Goal: Information Seeking & Learning: Learn about a topic

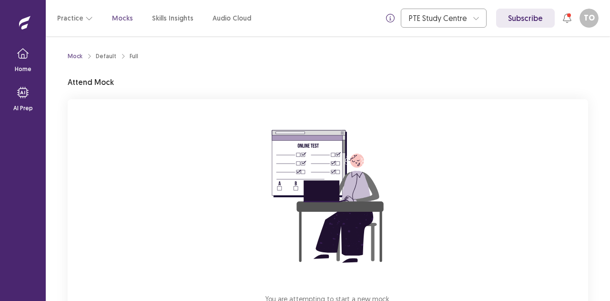
click at [264, 170] on img at bounding box center [328, 197] width 172 height 172
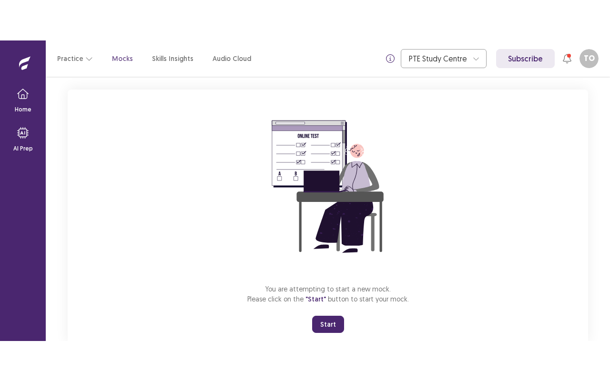
scroll to position [75, 0]
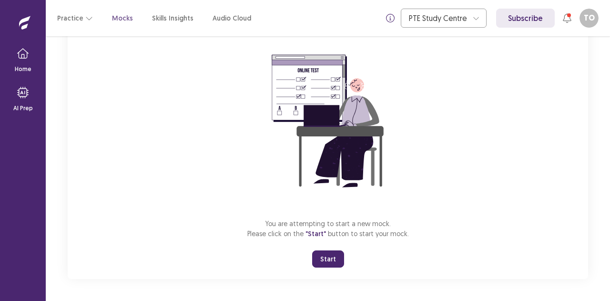
click at [330, 258] on button "Start" at bounding box center [328, 258] width 32 height 17
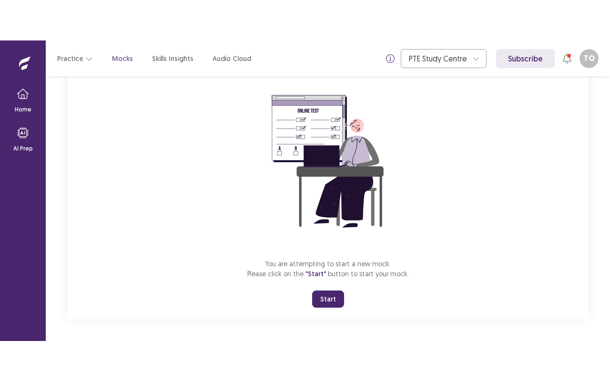
scroll to position [0, 0]
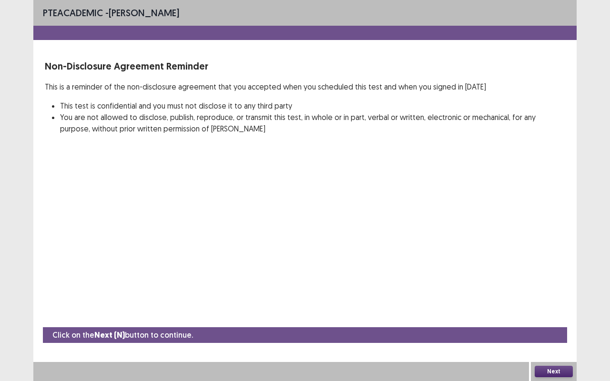
click at [550, 300] on button "Next" at bounding box center [554, 371] width 38 height 11
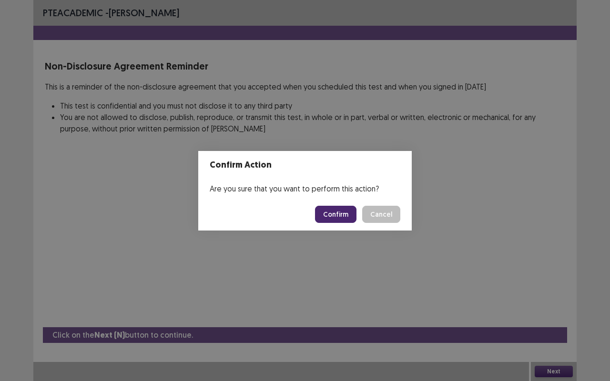
click at [334, 213] on button "Confirm" at bounding box center [335, 214] width 41 height 17
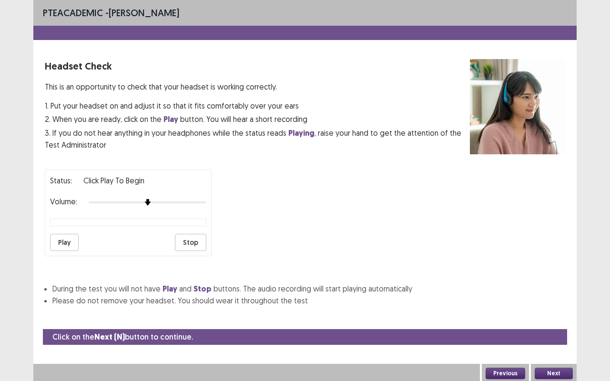
click at [59, 239] on button "Play" at bounding box center [64, 242] width 29 height 17
click at [558, 300] on button "Next" at bounding box center [554, 373] width 38 height 11
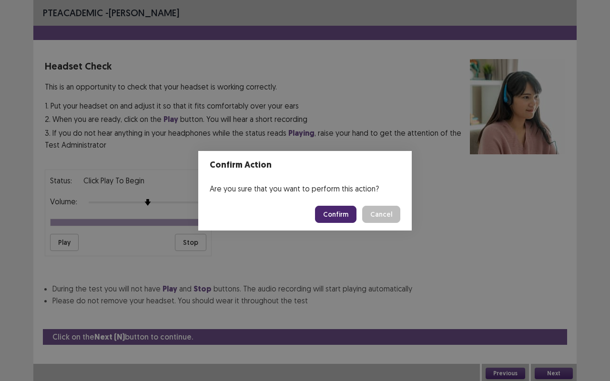
click at [331, 207] on button "Confirm" at bounding box center [335, 214] width 41 height 17
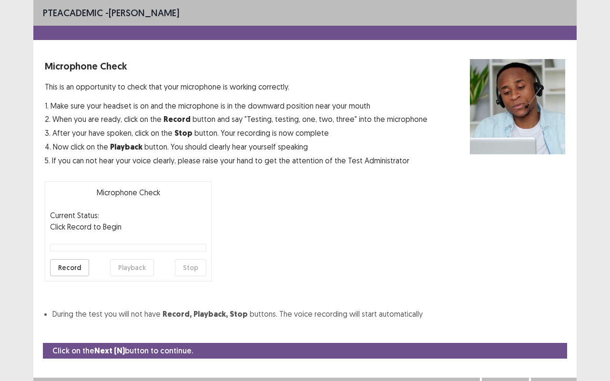
scroll to position [10, 0]
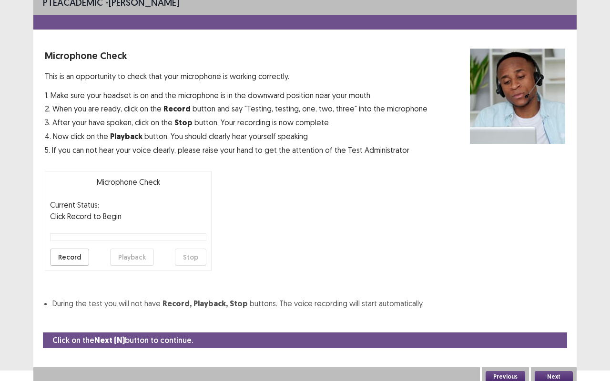
click at [69, 252] on button "Record" at bounding box center [69, 257] width 39 height 17
click at [93, 253] on div "Record Playback Stop" at bounding box center [128, 257] width 156 height 17
click at [136, 255] on button "Playback" at bounding box center [132, 257] width 44 height 17
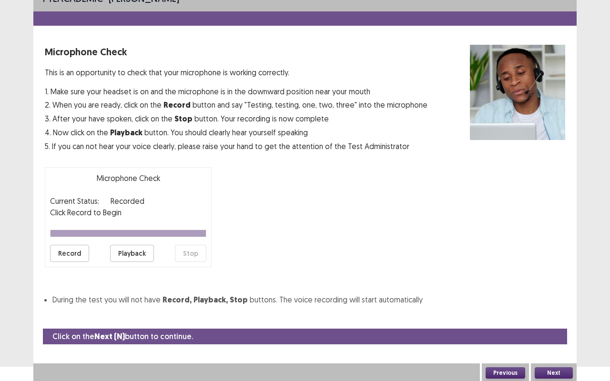
click at [557, 300] on button "Next" at bounding box center [554, 373] width 38 height 11
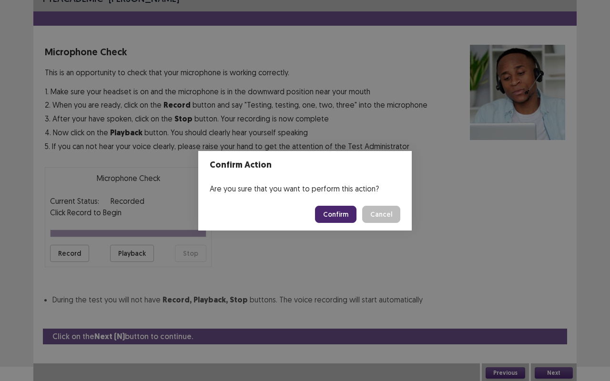
click at [331, 209] on button "Confirm" at bounding box center [335, 214] width 41 height 17
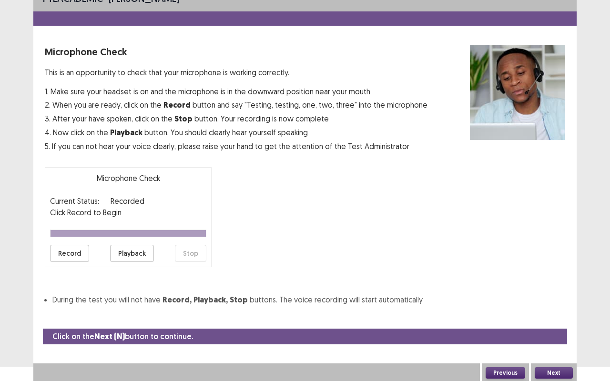
scroll to position [0, 0]
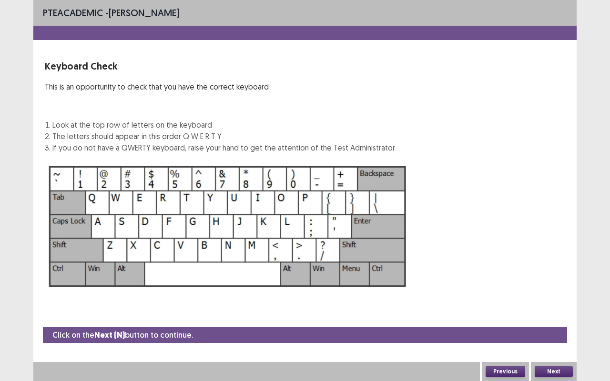
click at [549, 300] on button "Next" at bounding box center [554, 371] width 38 height 11
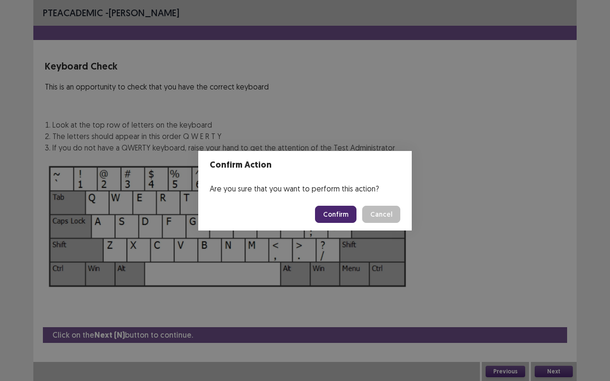
click at [329, 222] on button "Confirm" at bounding box center [335, 214] width 41 height 17
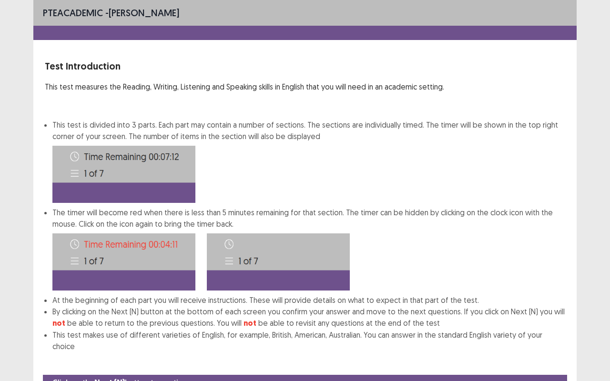
scroll to position [36, 0]
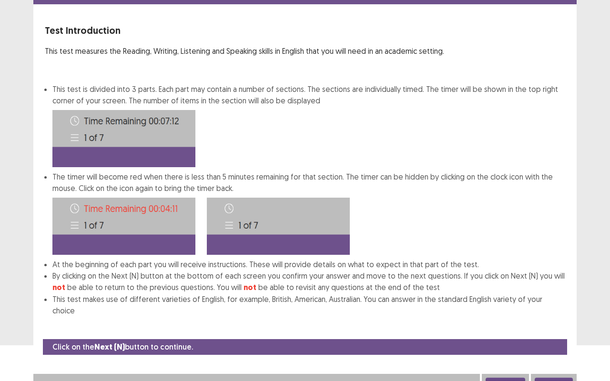
click at [546, 300] on button "Next" at bounding box center [554, 383] width 38 height 11
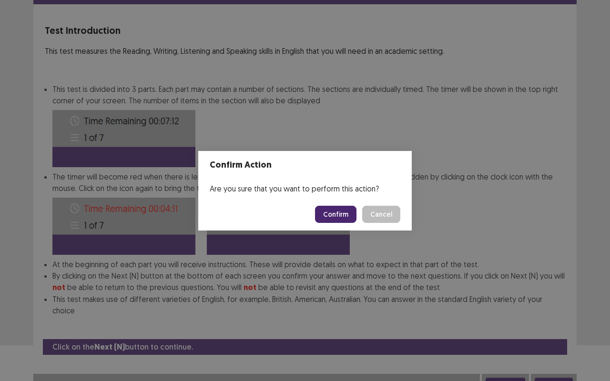
click at [329, 214] on button "Confirm" at bounding box center [335, 214] width 41 height 17
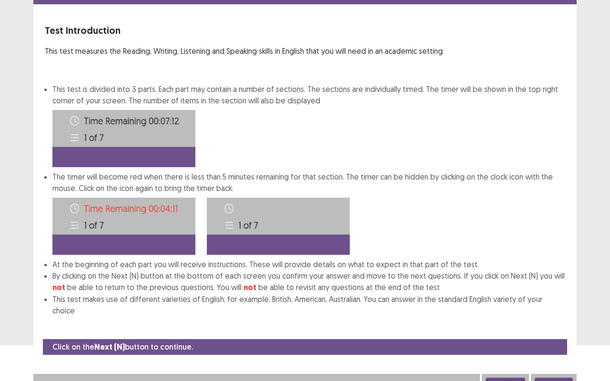
scroll to position [0, 0]
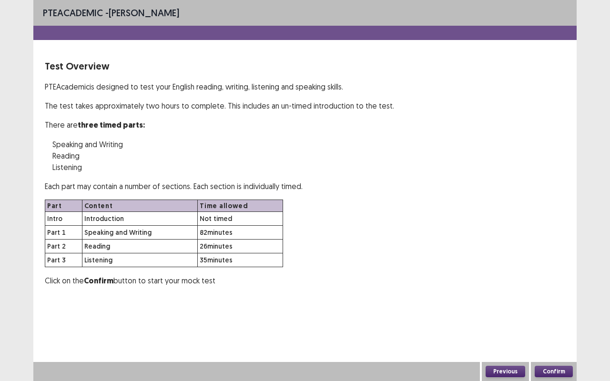
click at [554, 300] on button "Confirm" at bounding box center [554, 371] width 38 height 11
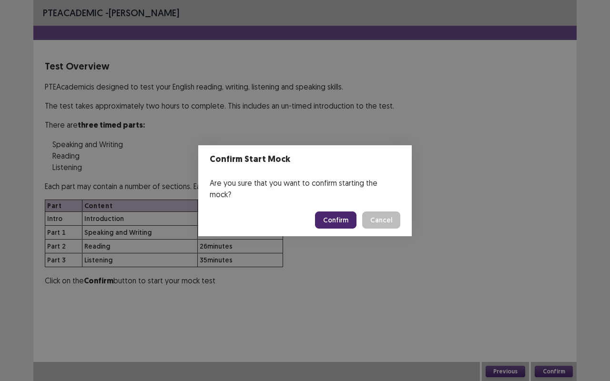
click at [337, 212] on button "Confirm" at bounding box center [335, 220] width 41 height 17
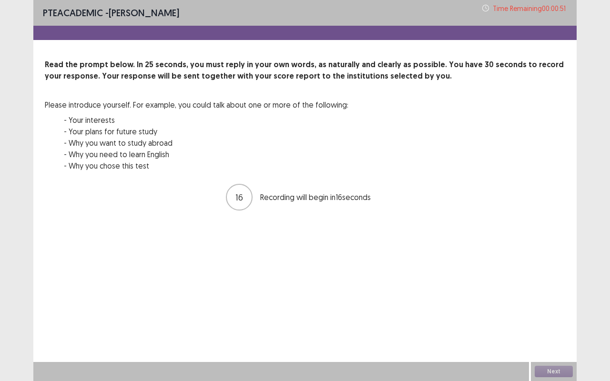
click at [2, 265] on div "PTE academic - [PERSON_NAME] Time Remaining 00 : 00 : 51 Read the prompt below.…" at bounding box center [305, 190] width 610 height 381
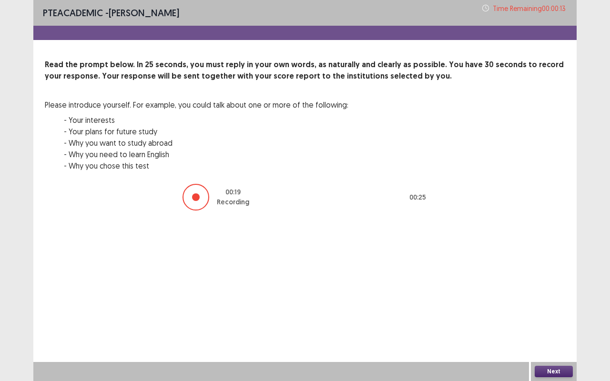
click at [554, 300] on button "Next" at bounding box center [554, 371] width 38 height 11
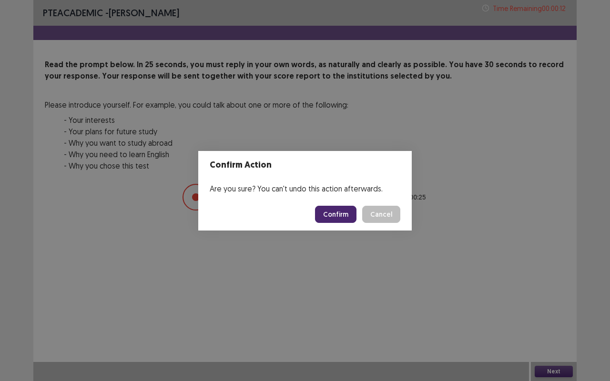
click at [337, 216] on button "Confirm" at bounding box center [335, 214] width 41 height 17
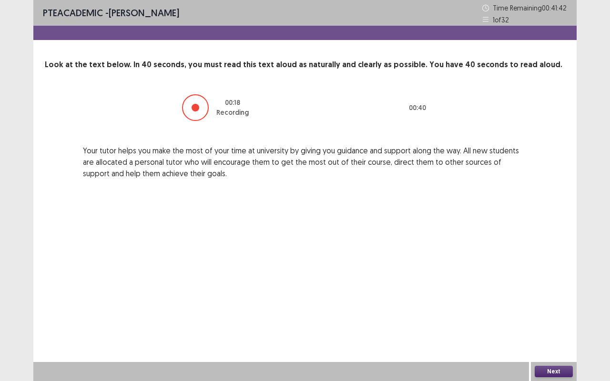
click at [552, 300] on button "Next" at bounding box center [554, 371] width 38 height 11
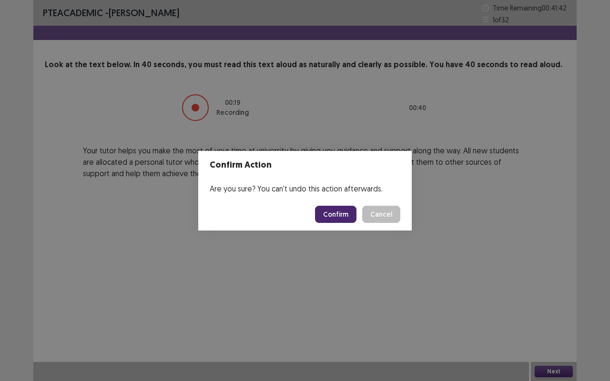
click at [331, 217] on button "Confirm" at bounding box center [335, 214] width 41 height 17
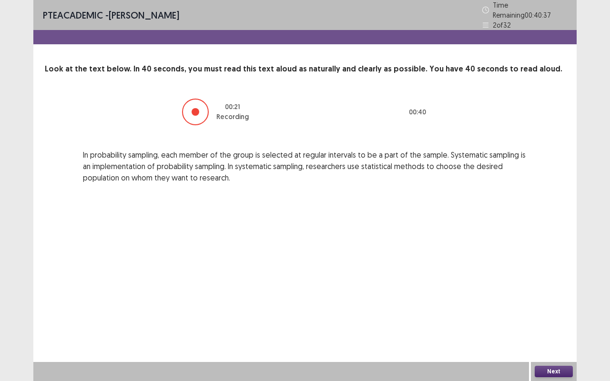
click at [549, 300] on button "Next" at bounding box center [554, 371] width 38 height 11
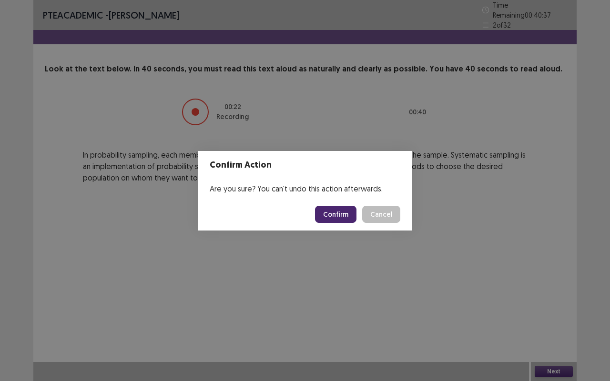
click at [323, 213] on button "Confirm" at bounding box center [335, 214] width 41 height 17
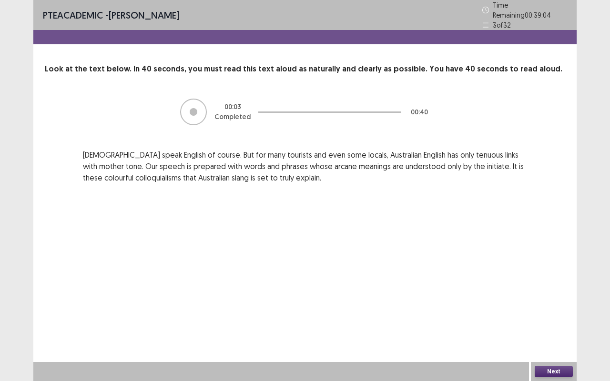
click at [560, 300] on button "Next" at bounding box center [554, 371] width 38 height 11
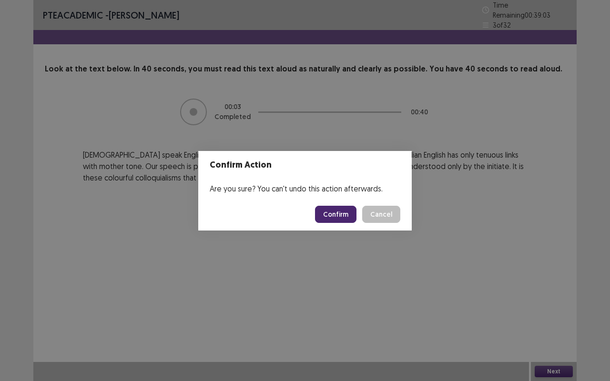
click at [338, 211] on button "Confirm" at bounding box center [335, 214] width 41 height 17
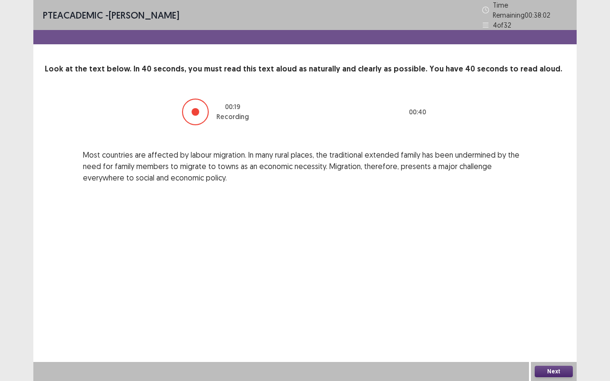
click at [559, 300] on button "Next" at bounding box center [554, 371] width 38 height 11
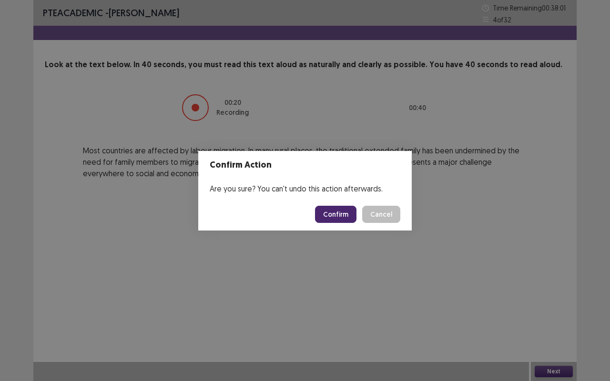
click at [334, 206] on button "Confirm" at bounding box center [335, 214] width 41 height 17
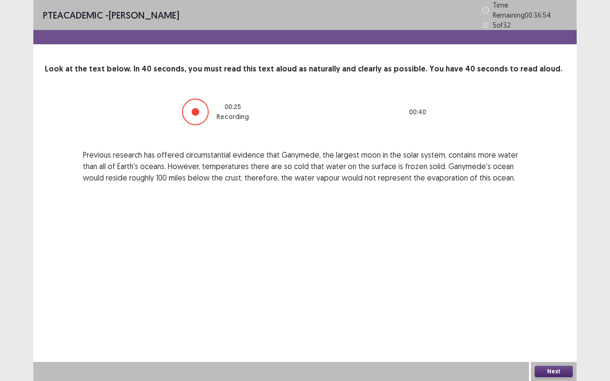
click at [557, 300] on button "Next" at bounding box center [554, 371] width 38 height 11
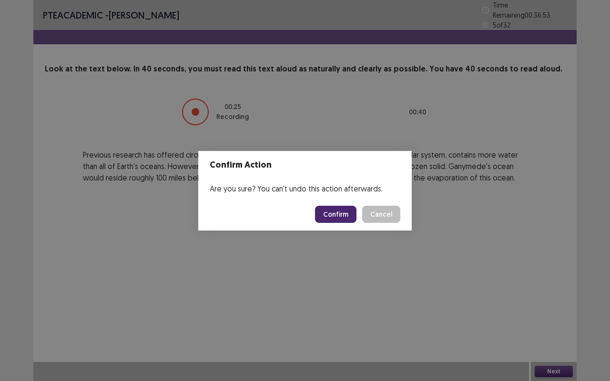
click at [337, 217] on button "Confirm" at bounding box center [335, 214] width 41 height 17
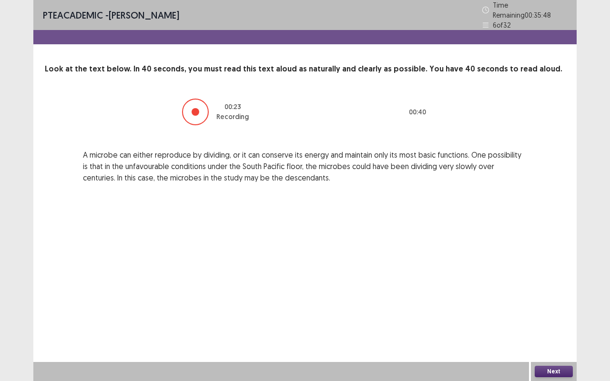
click at [558, 300] on button "Next" at bounding box center [554, 371] width 38 height 11
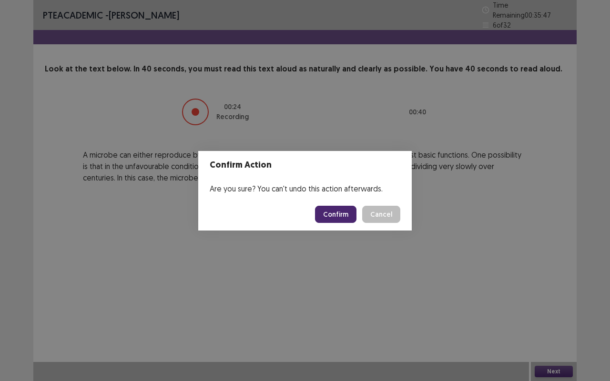
click at [344, 210] on button "Confirm" at bounding box center [335, 214] width 41 height 17
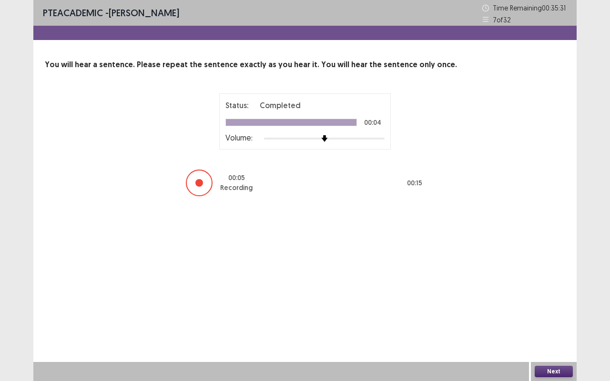
click at [557, 300] on button "Next" at bounding box center [554, 371] width 38 height 11
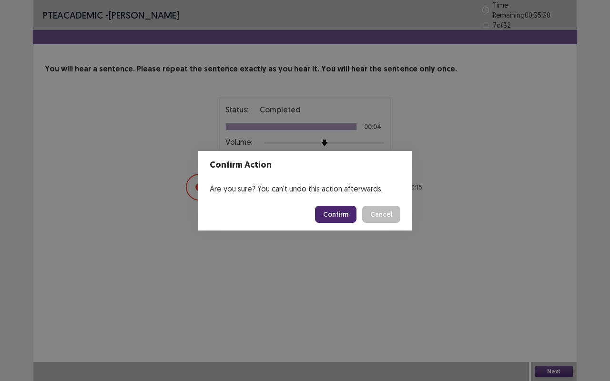
click at [334, 207] on button "Confirm" at bounding box center [335, 214] width 41 height 17
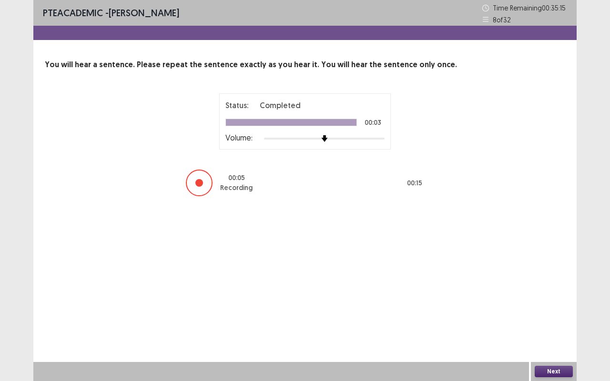
click at [550, 300] on button "Next" at bounding box center [554, 371] width 38 height 11
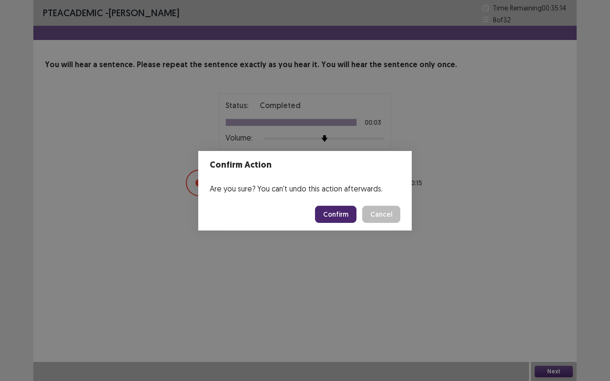
click at [342, 211] on button "Confirm" at bounding box center [335, 214] width 41 height 17
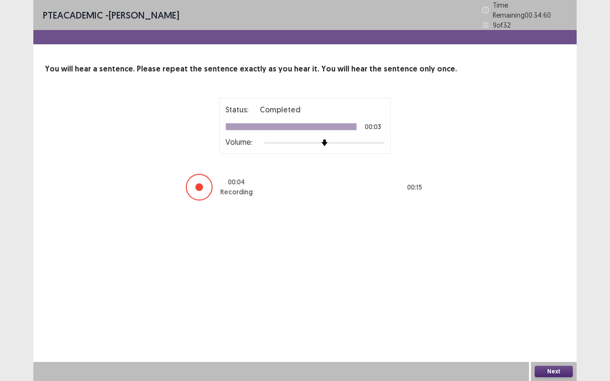
click at [554, 300] on button "Next" at bounding box center [554, 371] width 38 height 11
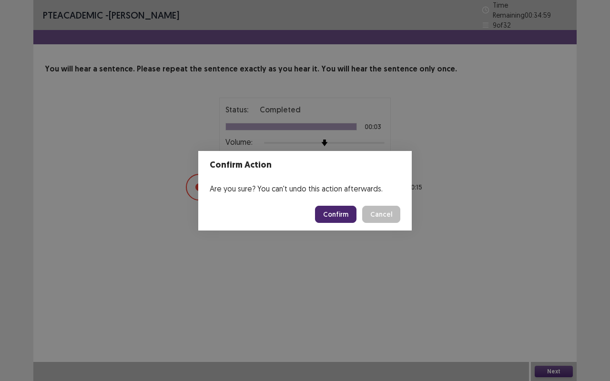
click at [336, 212] on button "Confirm" at bounding box center [335, 214] width 41 height 17
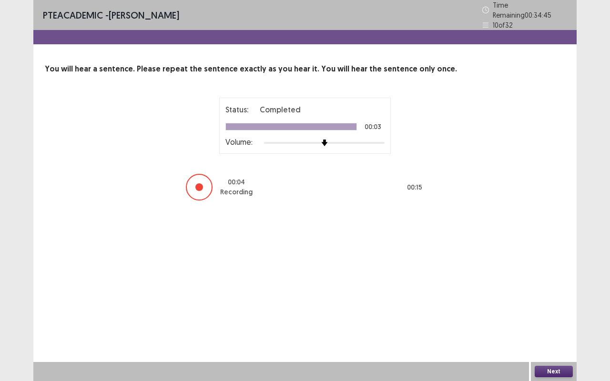
click at [554, 300] on button "Next" at bounding box center [554, 371] width 38 height 11
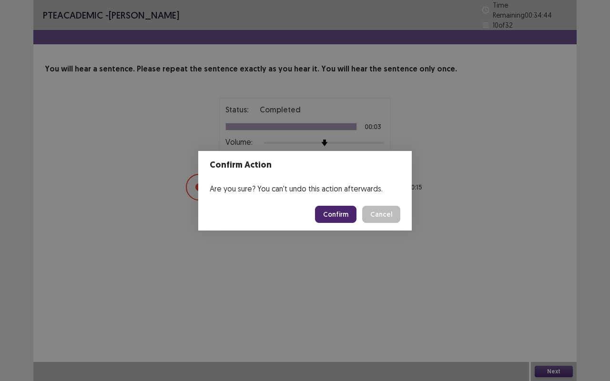
click at [336, 215] on button "Confirm" at bounding box center [335, 214] width 41 height 17
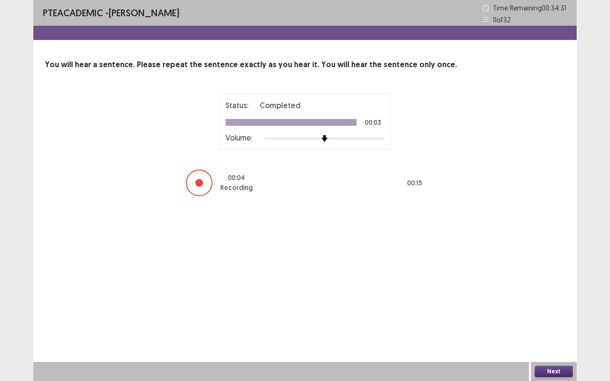
click at [555, 300] on button "Next" at bounding box center [554, 371] width 38 height 11
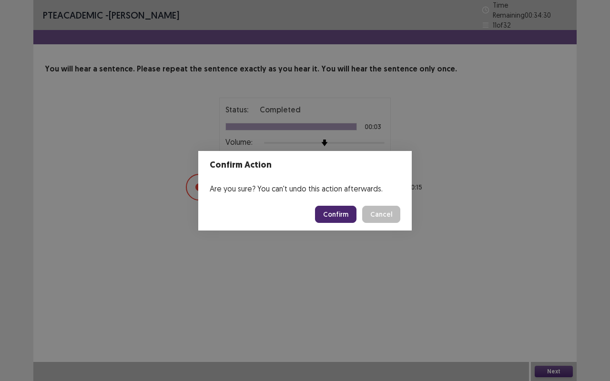
click at [338, 215] on button "Confirm" at bounding box center [335, 214] width 41 height 17
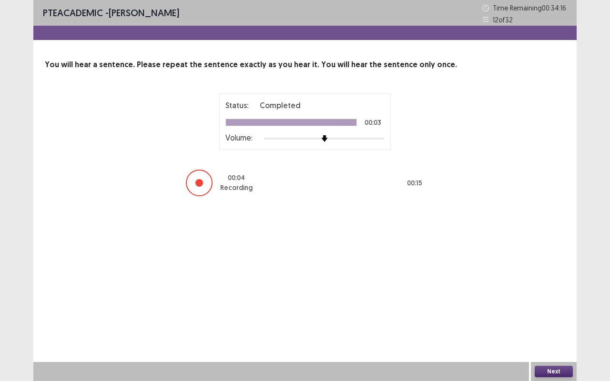
click at [548, 300] on button "Next" at bounding box center [554, 371] width 38 height 11
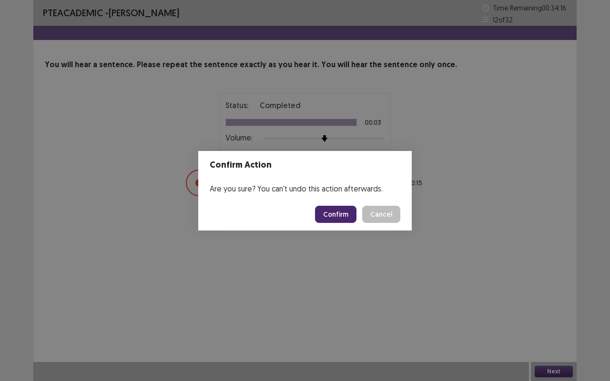
click at [343, 206] on button "Confirm" at bounding box center [335, 214] width 41 height 17
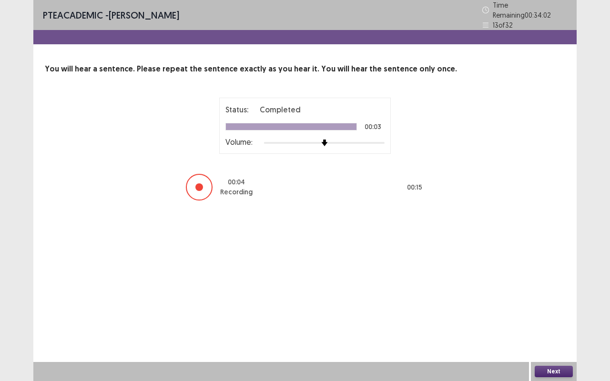
click at [554, 300] on button "Next" at bounding box center [554, 371] width 38 height 11
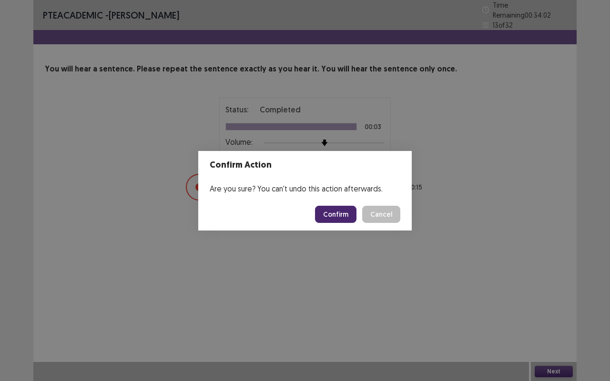
click at [337, 209] on button "Confirm" at bounding box center [335, 214] width 41 height 17
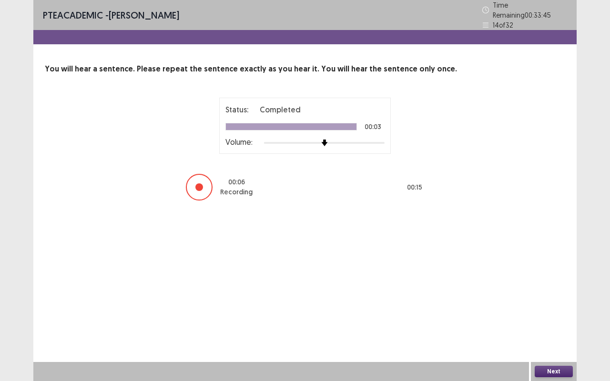
click at [552, 300] on button "Next" at bounding box center [554, 371] width 38 height 11
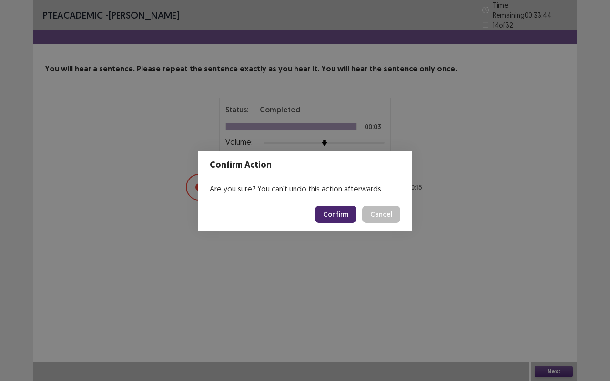
click at [340, 214] on button "Confirm" at bounding box center [335, 214] width 41 height 17
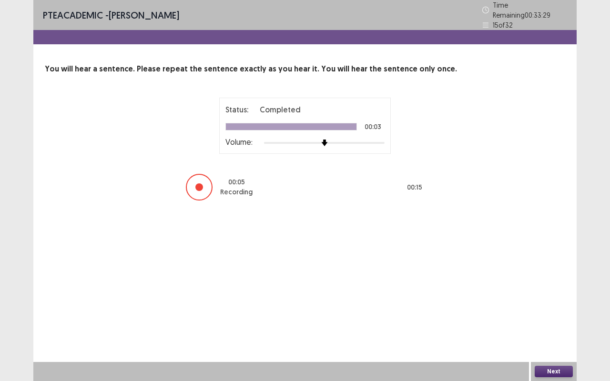
click at [558, 300] on button "Next" at bounding box center [554, 371] width 38 height 11
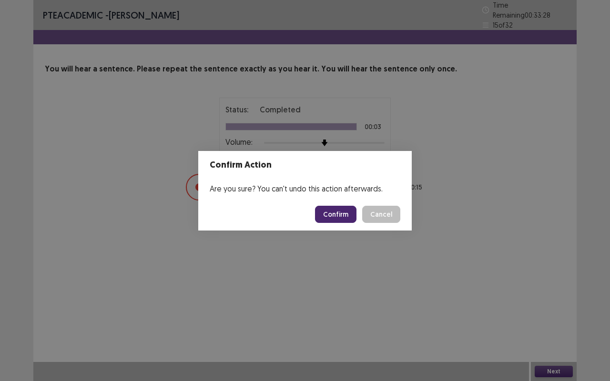
click at [353, 208] on button "Confirm" at bounding box center [335, 214] width 41 height 17
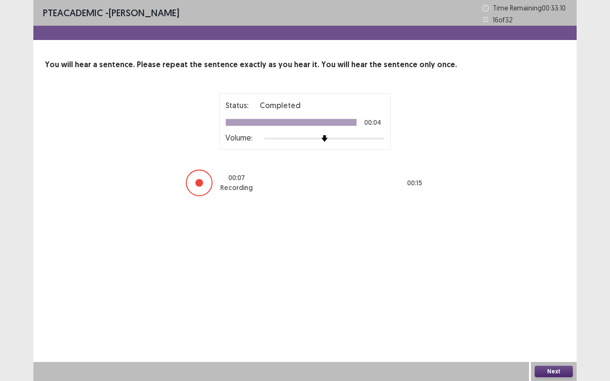
click at [560, 300] on button "Next" at bounding box center [554, 371] width 38 height 11
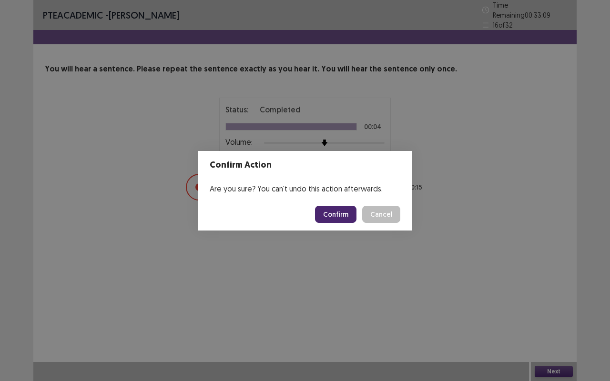
click at [341, 214] on button "Confirm" at bounding box center [335, 214] width 41 height 17
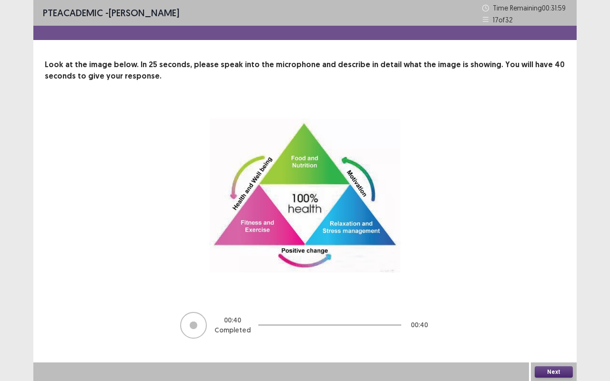
click at [551, 300] on button "Next" at bounding box center [554, 372] width 38 height 11
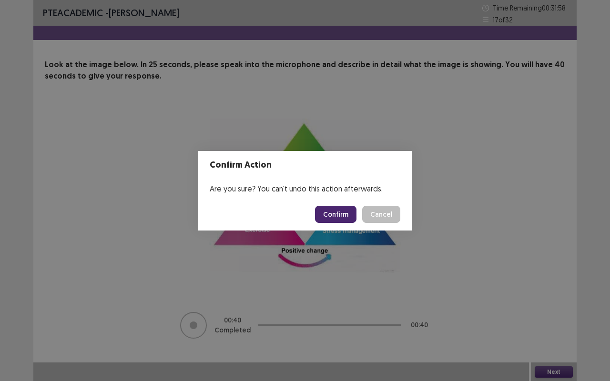
click at [343, 207] on button "Confirm" at bounding box center [335, 214] width 41 height 17
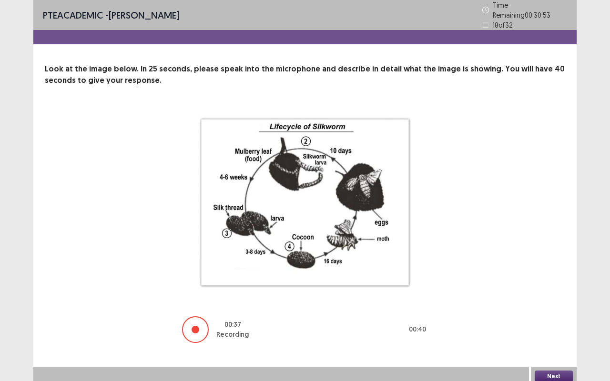
click at [550, 300] on button "Next" at bounding box center [554, 376] width 38 height 11
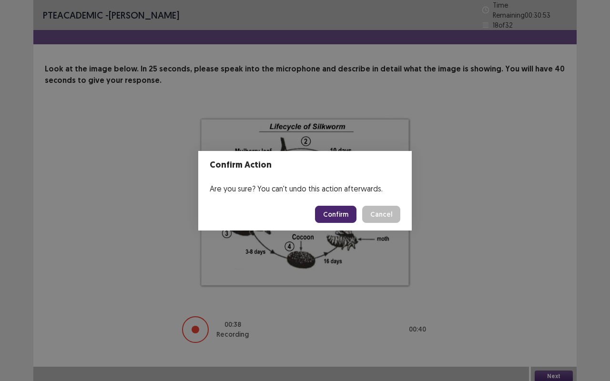
click at [331, 218] on button "Confirm" at bounding box center [335, 214] width 41 height 17
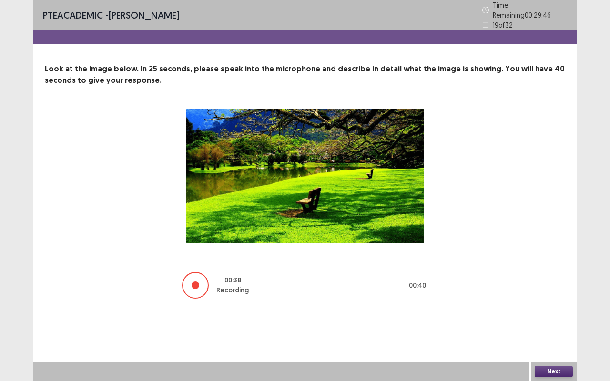
click at [549, 300] on button "Next" at bounding box center [554, 371] width 38 height 11
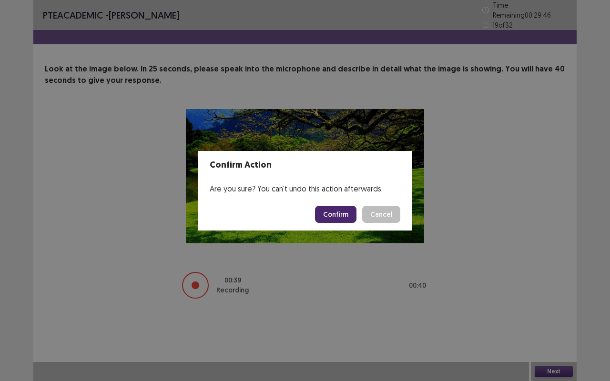
click at [332, 214] on button "Confirm" at bounding box center [335, 214] width 41 height 17
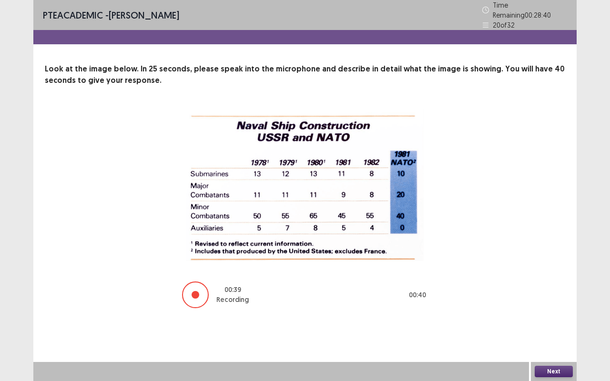
click at [562, 300] on div "PTE academic - [PERSON_NAME] Time Remaining 00 : 28 : 40 20 of 32 Look at the i…" at bounding box center [304, 190] width 543 height 381
click at [554, 300] on button "Next" at bounding box center [554, 371] width 38 height 11
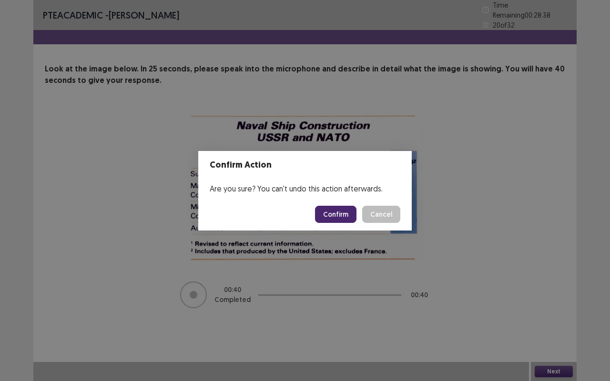
click at [344, 212] on button "Confirm" at bounding box center [335, 214] width 41 height 17
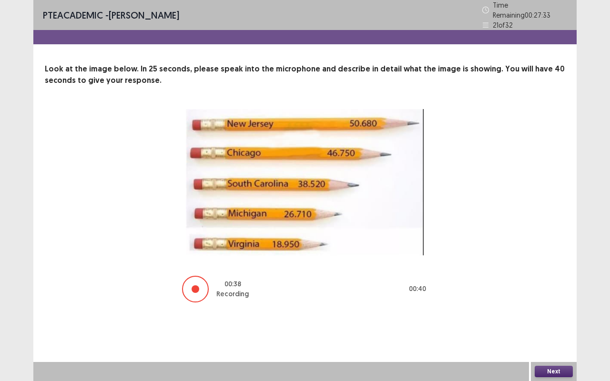
click at [551, 300] on button "Next" at bounding box center [554, 371] width 38 height 11
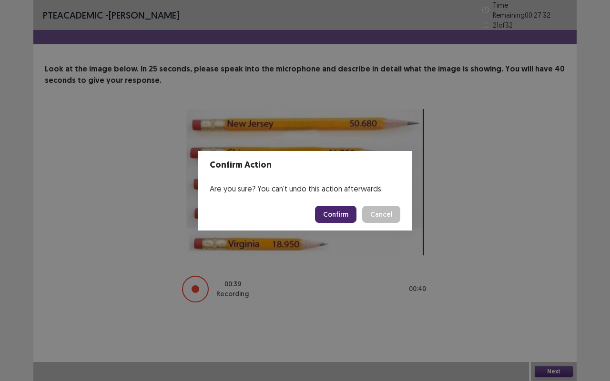
click at [330, 206] on button "Confirm" at bounding box center [335, 214] width 41 height 17
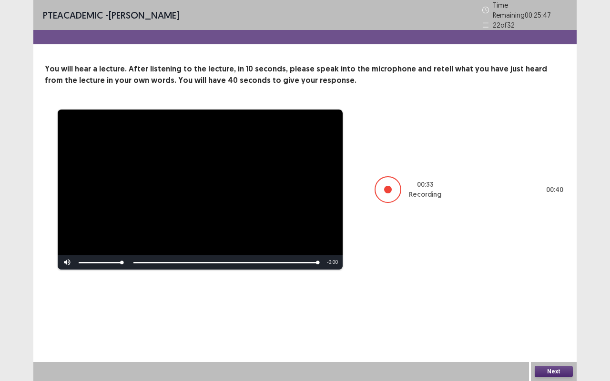
click at [553, 300] on button "Next" at bounding box center [554, 371] width 38 height 11
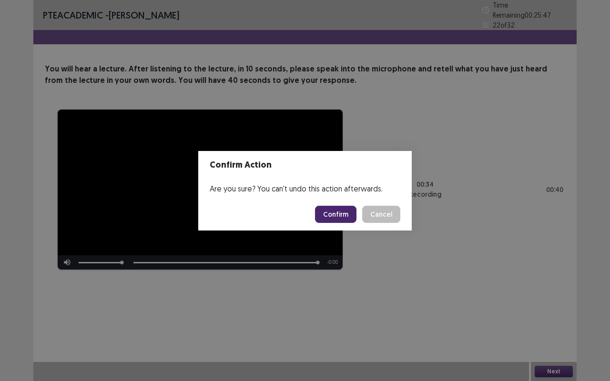
click at [332, 216] on button "Confirm" at bounding box center [335, 214] width 41 height 17
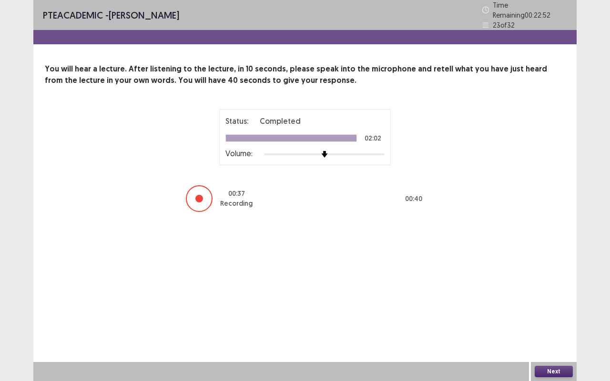
click at [554, 300] on button "Next" at bounding box center [554, 371] width 38 height 11
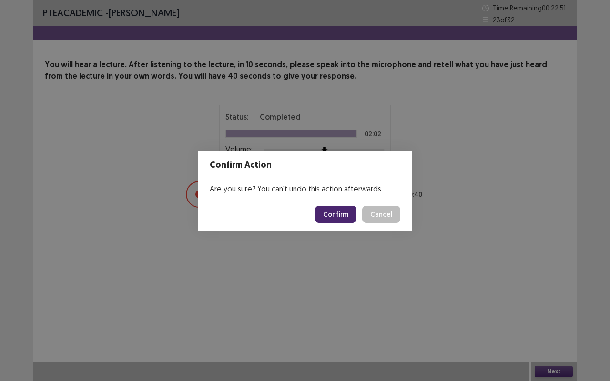
click at [339, 213] on button "Confirm" at bounding box center [335, 214] width 41 height 17
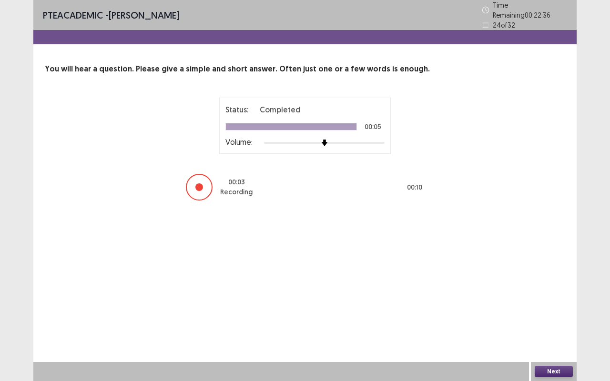
click at [552, 300] on button "Next" at bounding box center [554, 371] width 38 height 11
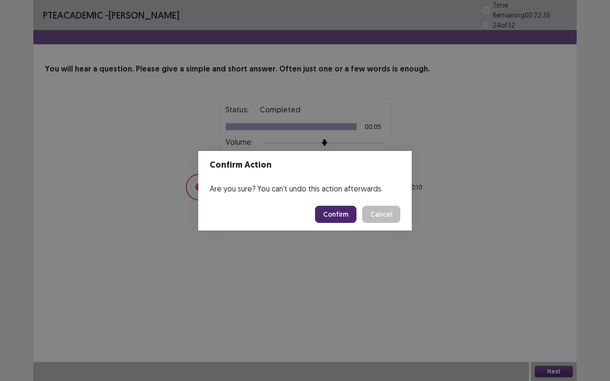
click at [333, 216] on button "Confirm" at bounding box center [335, 214] width 41 height 17
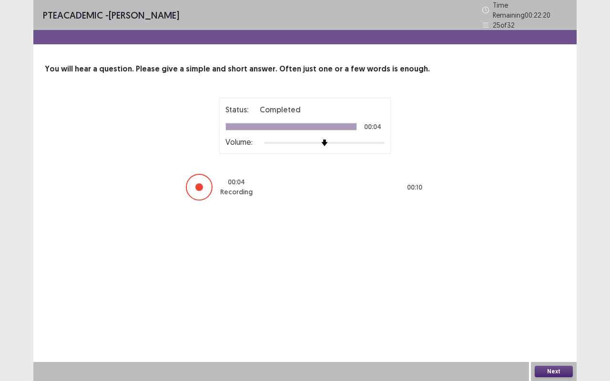
click at [552, 300] on button "Next" at bounding box center [554, 371] width 38 height 11
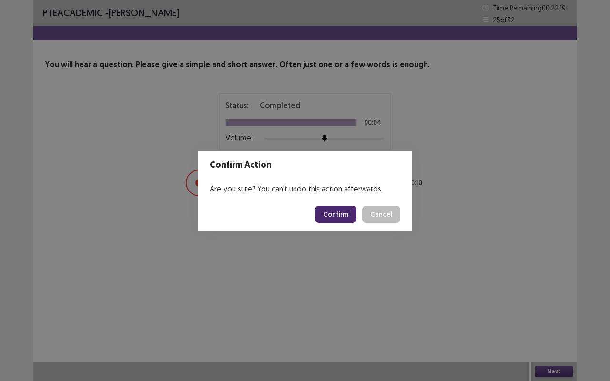
click at [347, 220] on button "Confirm" at bounding box center [335, 214] width 41 height 17
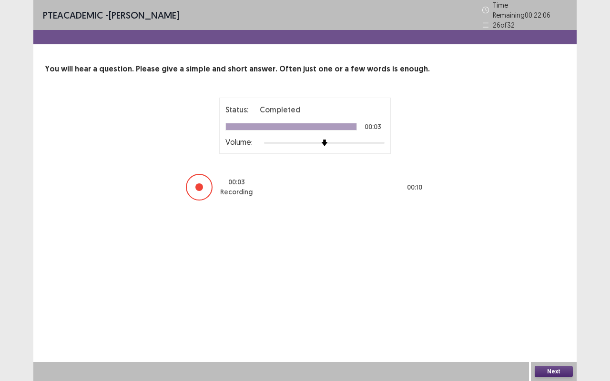
click at [554, 300] on button "Next" at bounding box center [554, 371] width 38 height 11
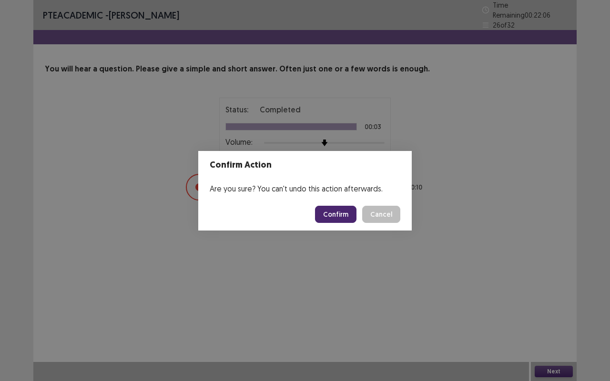
click at [339, 211] on button "Confirm" at bounding box center [335, 214] width 41 height 17
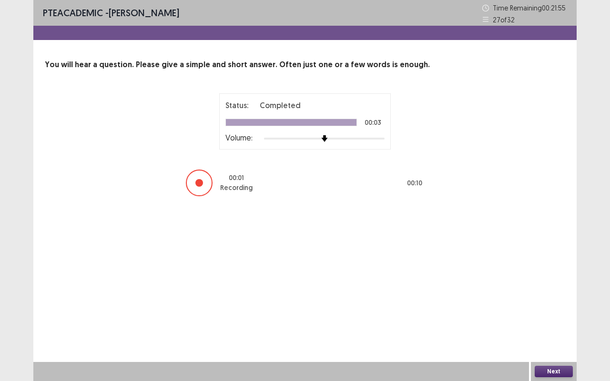
click at [548, 300] on button "Next" at bounding box center [554, 371] width 38 height 11
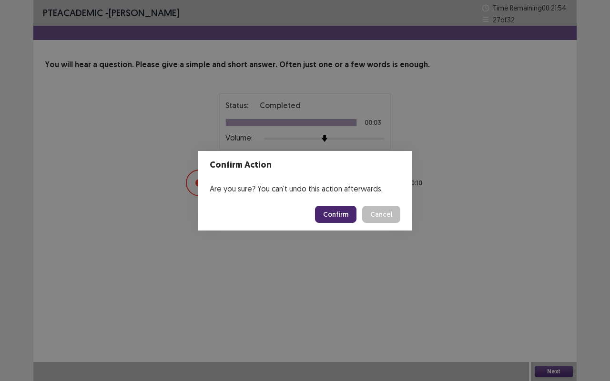
click at [333, 210] on button "Confirm" at bounding box center [335, 214] width 41 height 17
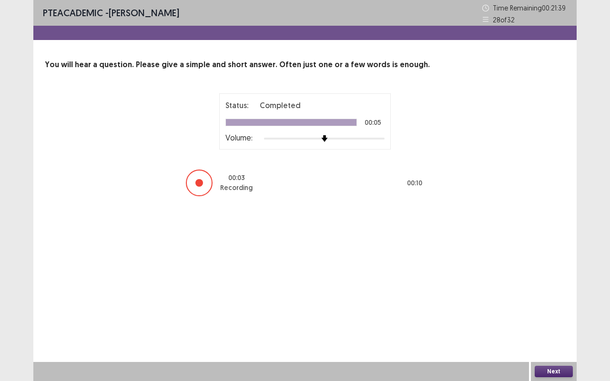
click at [550, 300] on button "Next" at bounding box center [554, 371] width 38 height 11
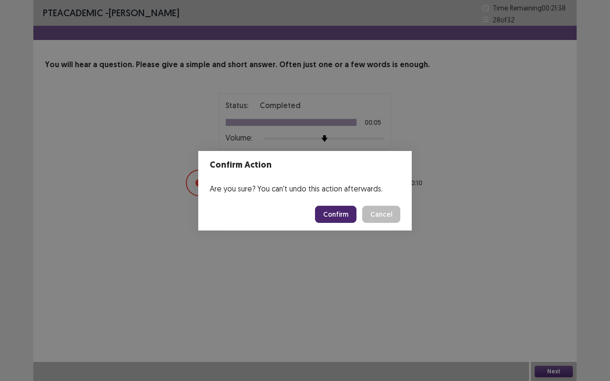
click at [345, 210] on button "Confirm" at bounding box center [335, 214] width 41 height 17
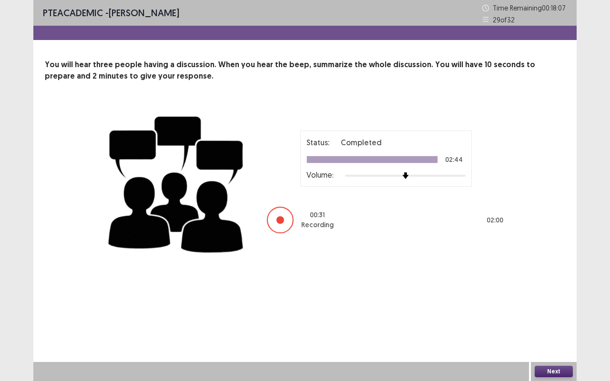
click at [540, 300] on button "Next" at bounding box center [554, 371] width 38 height 11
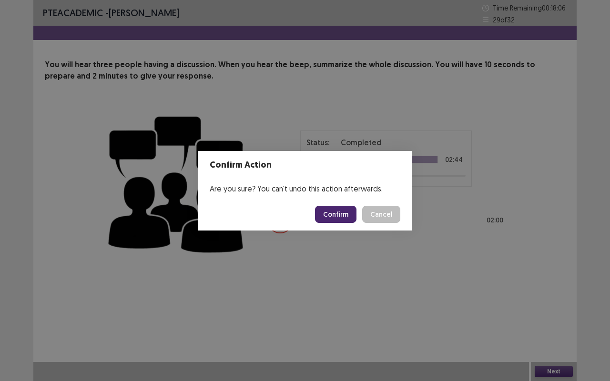
click at [339, 199] on footer "Confirm Cancel" at bounding box center [305, 214] width 214 height 32
click at [332, 206] on button "Confirm" at bounding box center [335, 214] width 41 height 17
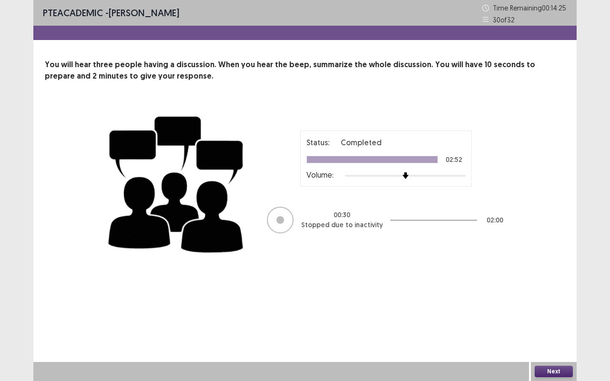
click at [555, 300] on button "Next" at bounding box center [554, 371] width 38 height 11
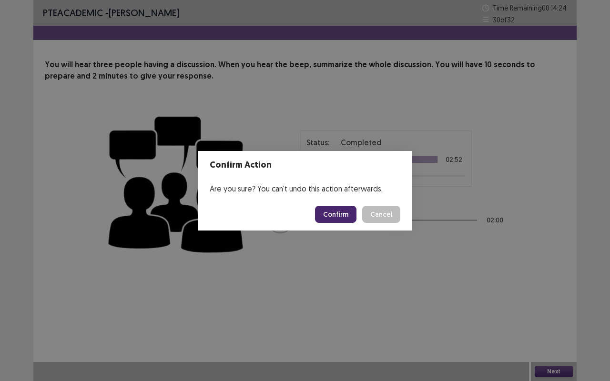
click at [335, 215] on button "Confirm" at bounding box center [335, 214] width 41 height 17
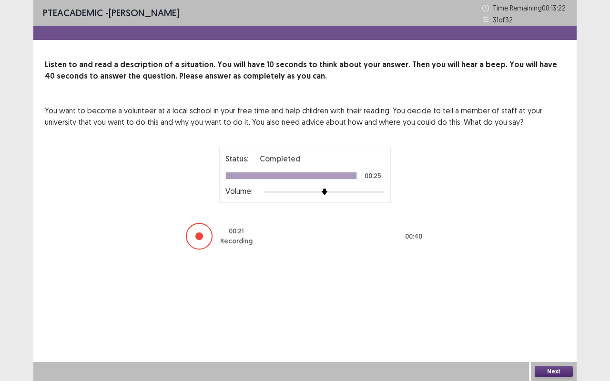
click at [543, 300] on button "Next" at bounding box center [554, 371] width 38 height 11
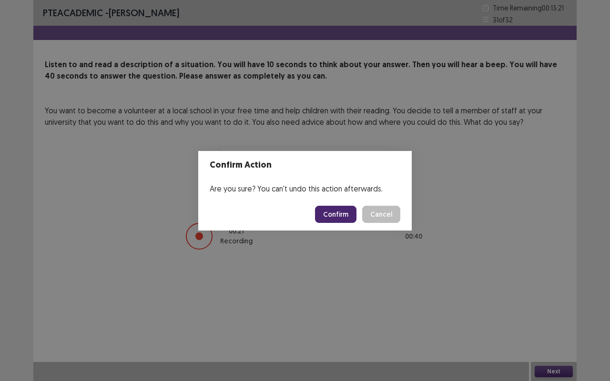
click at [338, 211] on button "Confirm" at bounding box center [335, 214] width 41 height 17
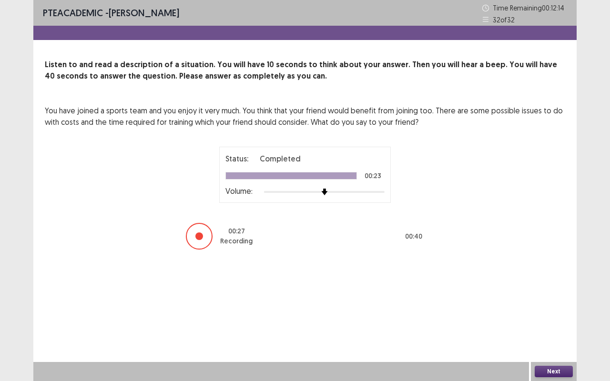
click at [546, 300] on button "Next" at bounding box center [554, 371] width 38 height 11
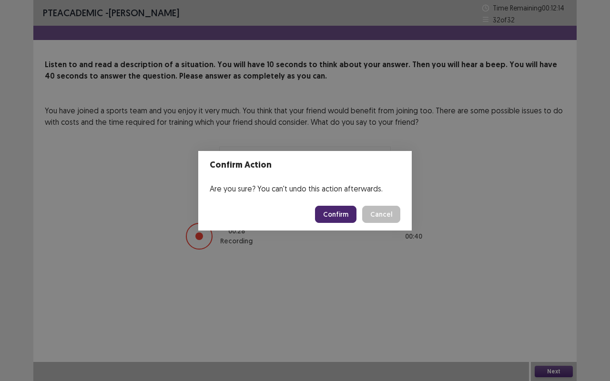
click at [348, 215] on button "Confirm" at bounding box center [335, 214] width 41 height 17
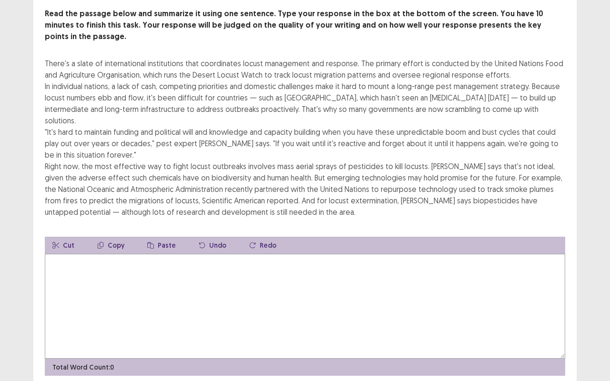
scroll to position [65, 0]
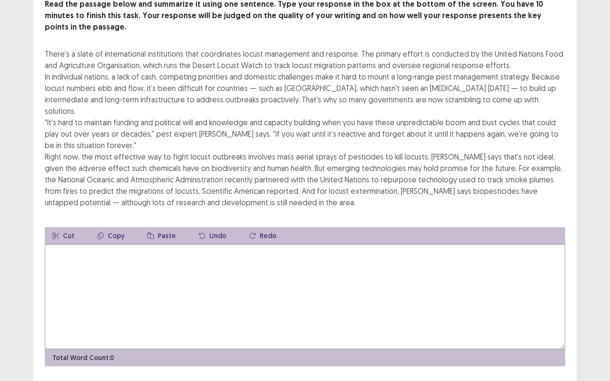
click at [98, 246] on textarea at bounding box center [305, 297] width 521 height 105
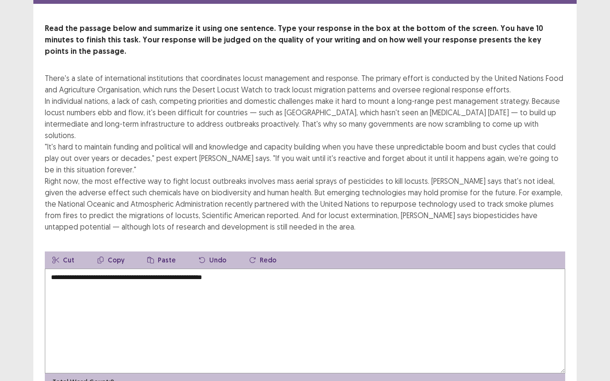
scroll to position [40, 0]
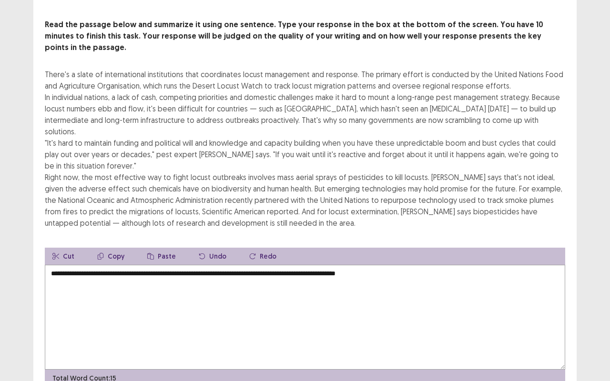
click at [379, 265] on textarea "**********" at bounding box center [305, 317] width 521 height 105
click at [417, 265] on textarea "**********" at bounding box center [305, 317] width 521 height 105
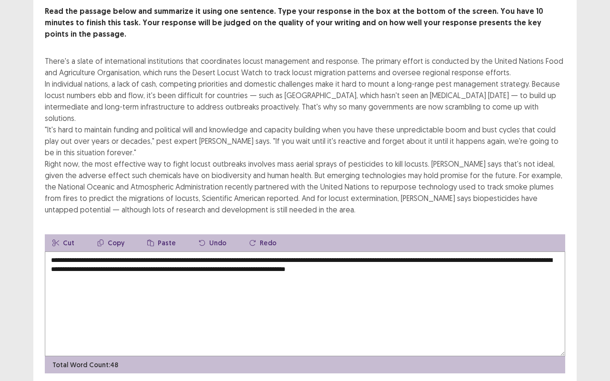
scroll to position [65, 0]
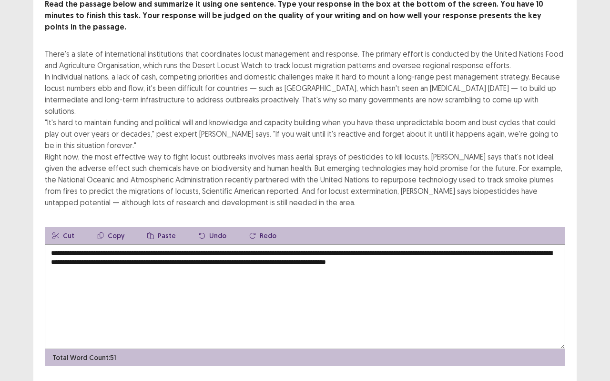
click at [52, 245] on textarea "**********" at bounding box center [305, 297] width 521 height 105
click at [126, 245] on textarea "**********" at bounding box center [305, 297] width 521 height 105
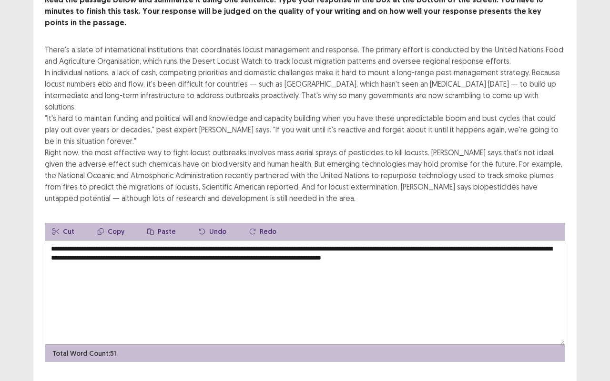
click at [3, 224] on div "PTE academic - [PERSON_NAME] Time Remaining 00 : 03 : 21 1 of 1 Read the passag…" at bounding box center [305, 169] width 610 height 469
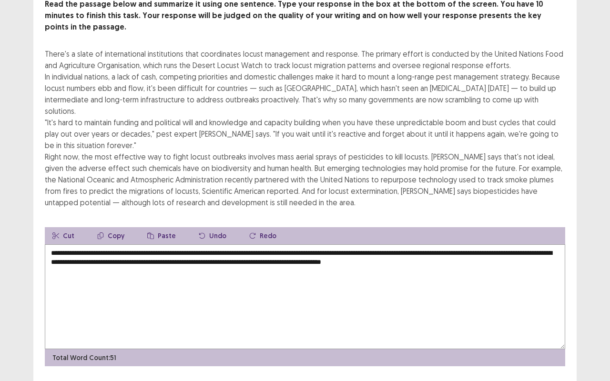
click at [95, 245] on textarea "**********" at bounding box center [305, 297] width 521 height 105
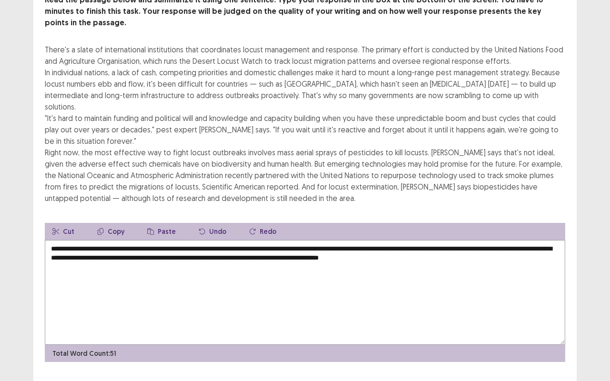
click at [246, 240] on textarea "**********" at bounding box center [305, 292] width 521 height 105
click at [283, 240] on textarea "**********" at bounding box center [305, 292] width 521 height 105
click at [168, 240] on textarea "**********" at bounding box center [305, 292] width 521 height 105
type textarea "**********"
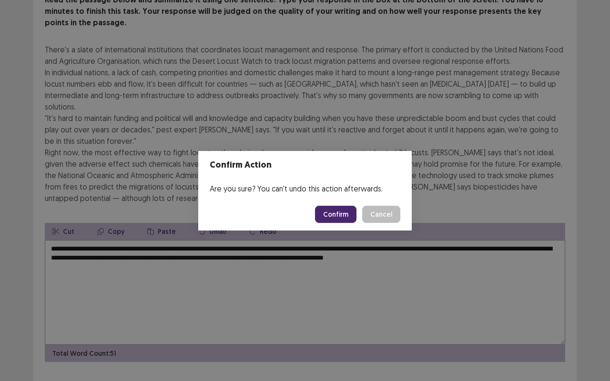
click at [339, 215] on button "Confirm" at bounding box center [335, 214] width 41 height 17
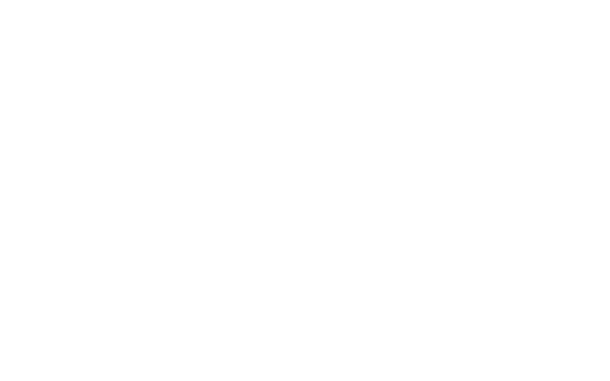
scroll to position [0, 0]
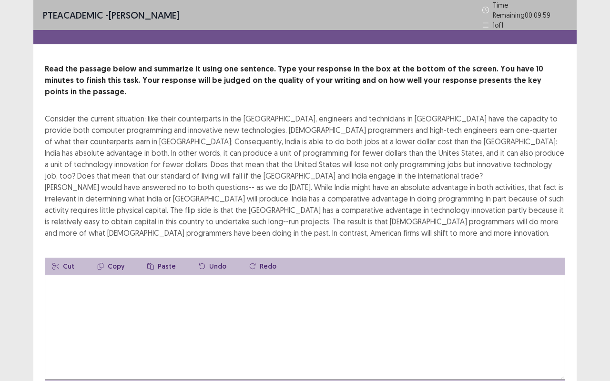
click at [96, 300] on textarea at bounding box center [305, 327] width 521 height 105
click at [319, 275] on textarea at bounding box center [305, 327] width 521 height 105
click at [338, 282] on textarea at bounding box center [305, 327] width 521 height 105
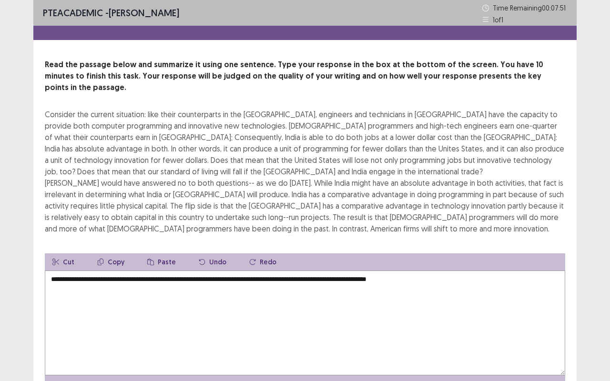
click at [477, 271] on textarea "**********" at bounding box center [305, 323] width 521 height 105
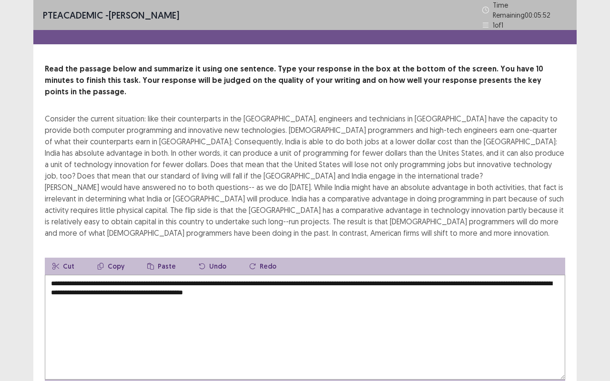
click at [434, 275] on textarea "**********" at bounding box center [305, 327] width 521 height 105
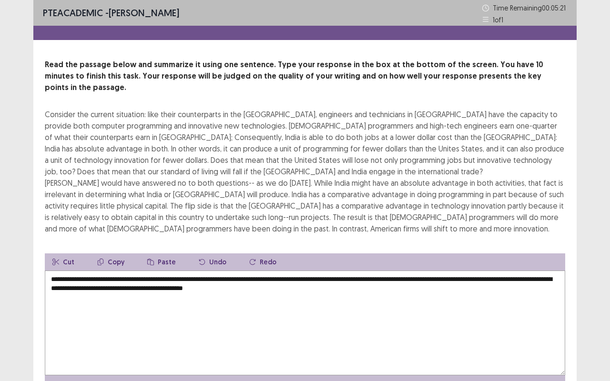
click at [322, 271] on textarea "**********" at bounding box center [305, 323] width 521 height 105
click at [325, 271] on textarea "**********" at bounding box center [305, 323] width 521 height 105
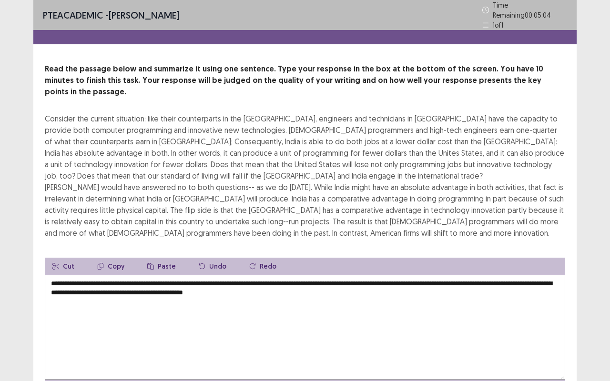
click at [434, 275] on textarea "**********" at bounding box center [305, 327] width 521 height 105
click at [537, 275] on textarea "**********" at bounding box center [305, 327] width 521 height 105
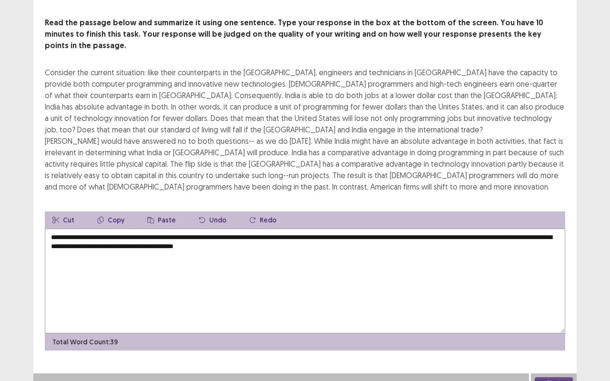
scroll to position [37, 0]
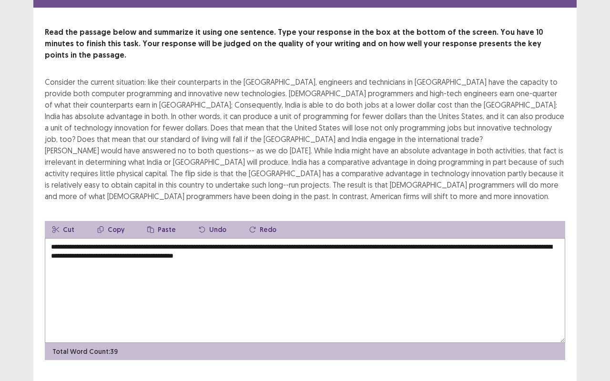
type textarea "**********"
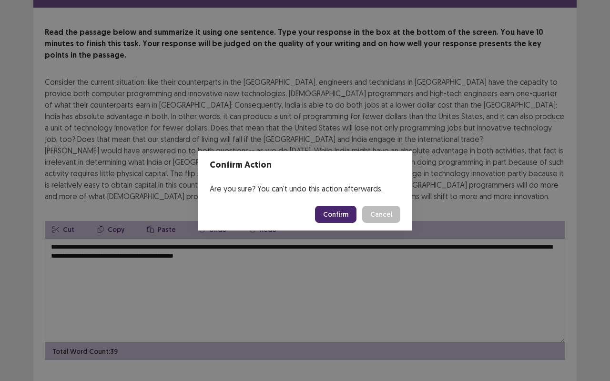
click at [338, 213] on button "Confirm" at bounding box center [335, 214] width 41 height 17
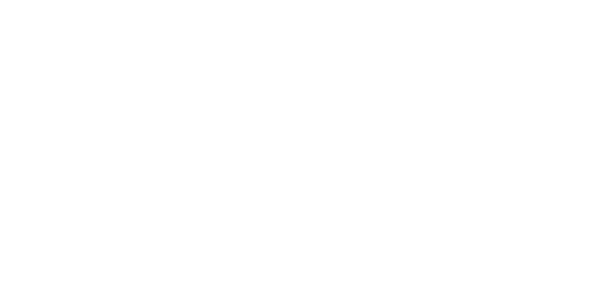
scroll to position [0, 0]
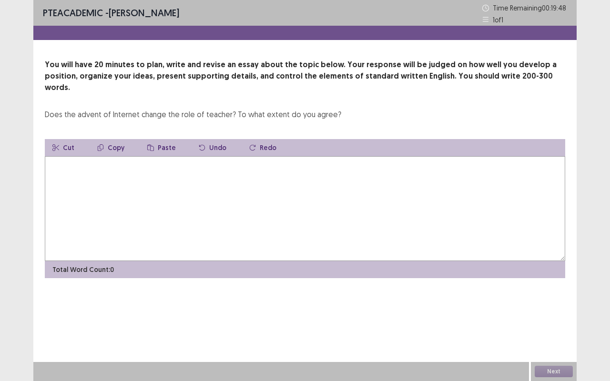
click at [109, 171] on textarea at bounding box center [305, 208] width 521 height 105
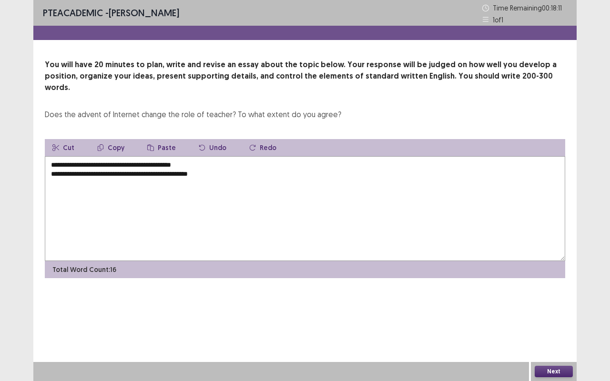
click at [51, 156] on textarea "**********" at bounding box center [305, 208] width 521 height 105
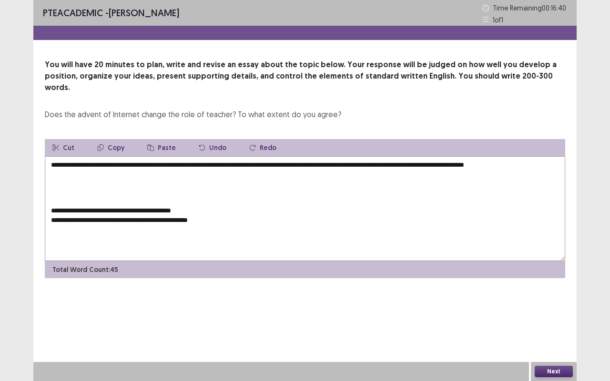
click at [528, 156] on textarea "**********" at bounding box center [305, 208] width 521 height 105
click at [523, 156] on textarea "**********" at bounding box center [305, 208] width 521 height 105
click at [544, 156] on textarea "**********" at bounding box center [305, 208] width 521 height 105
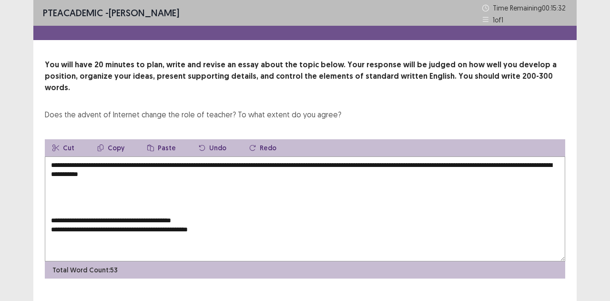
click at [51, 156] on textarea "**********" at bounding box center [305, 208] width 521 height 105
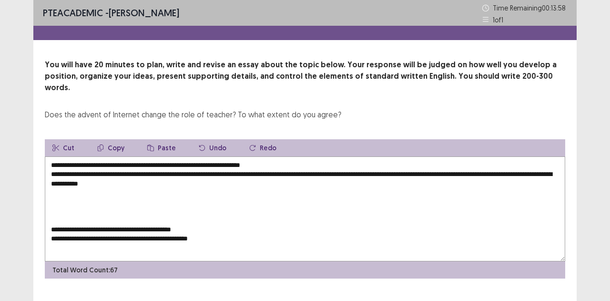
click at [205, 173] on textarea "**********" at bounding box center [305, 208] width 521 height 105
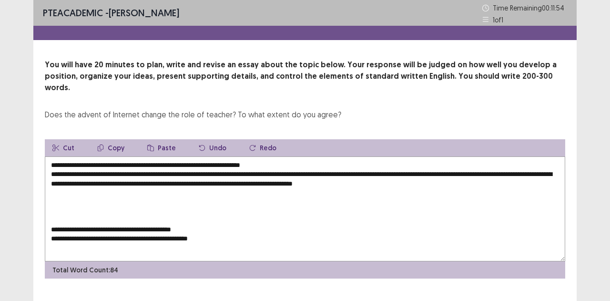
drag, startPoint x: 476, startPoint y: 181, endPoint x: 9, endPoint y: 240, distance: 471.3
click at [9, 240] on div "**********" at bounding box center [305, 160] width 610 height 320
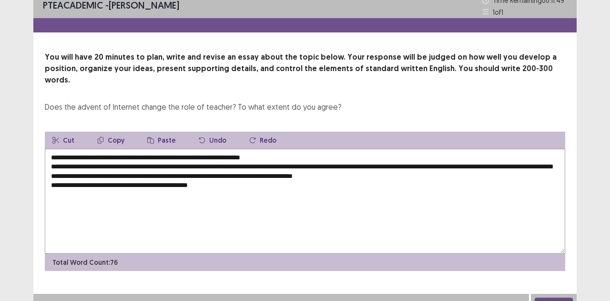
scroll to position [7, 0]
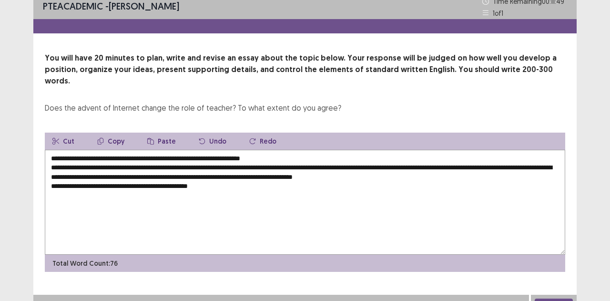
click at [204, 133] on button "Undo" at bounding box center [212, 141] width 43 height 17
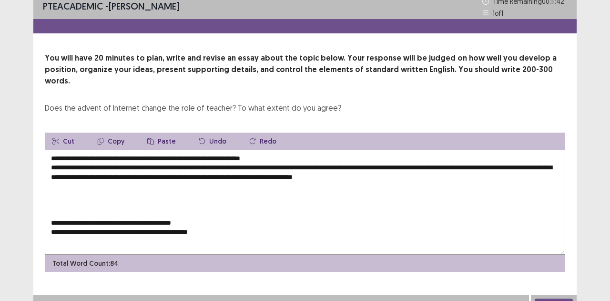
click at [199, 213] on textarea "**********" at bounding box center [305, 202] width 521 height 105
drag, startPoint x: 194, startPoint y: 212, endPoint x: 66, endPoint y: 204, distance: 128.0
click at [66, 204] on textarea "**********" at bounding box center [305, 202] width 521 height 105
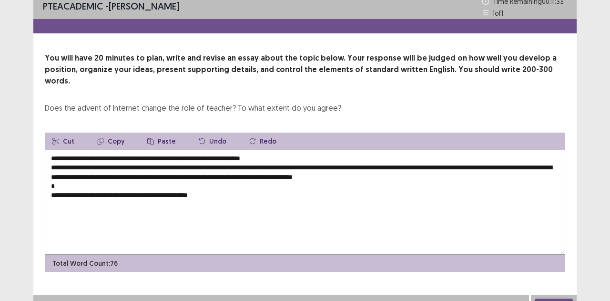
click at [484, 162] on textarea "**********" at bounding box center [305, 202] width 521 height 105
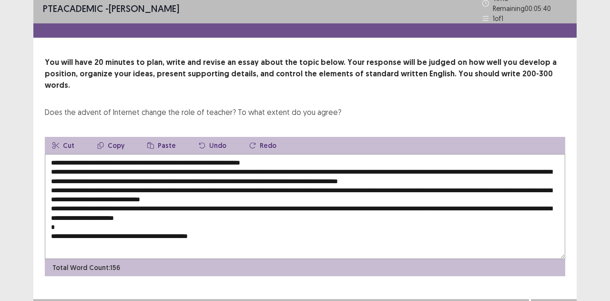
drag, startPoint x: 224, startPoint y: 219, endPoint x: 50, endPoint y: 222, distance: 174.0
click at [50, 222] on textarea "**********" at bounding box center [305, 206] width 521 height 105
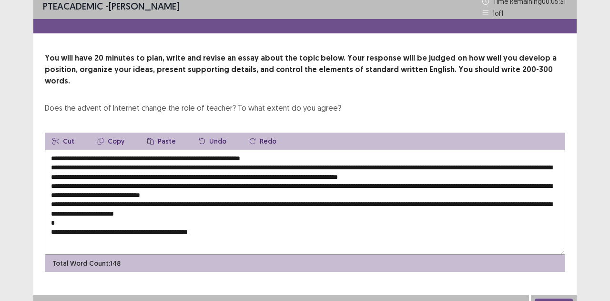
click at [78, 201] on textarea "**********" at bounding box center [305, 202] width 521 height 105
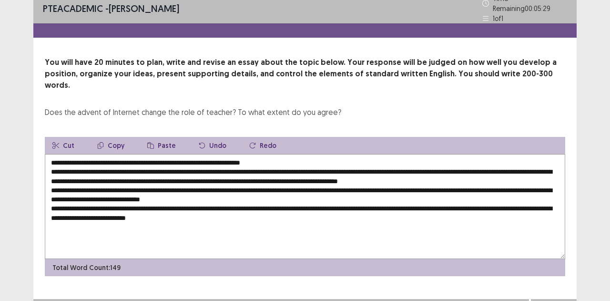
paste textarea "**********"
click at [177, 202] on textarea "**********" at bounding box center [305, 206] width 521 height 105
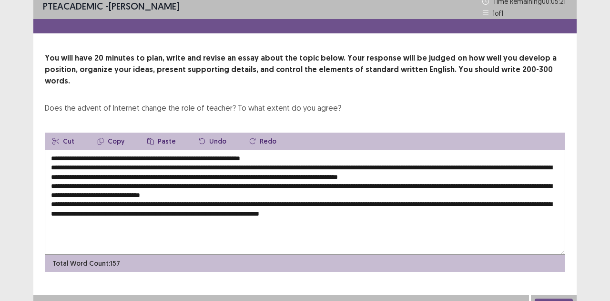
click at [243, 199] on textarea "**********" at bounding box center [305, 202] width 521 height 105
click at [395, 203] on textarea "**********" at bounding box center [305, 202] width 521 height 105
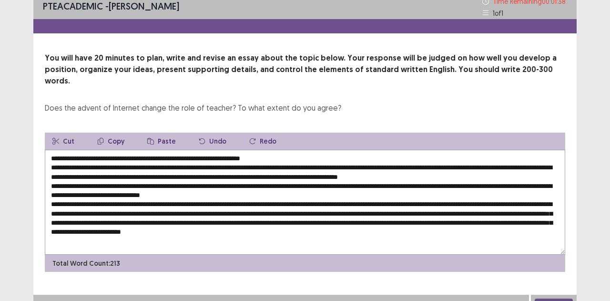
click at [551, 298] on button "Next" at bounding box center [554, 303] width 38 height 11
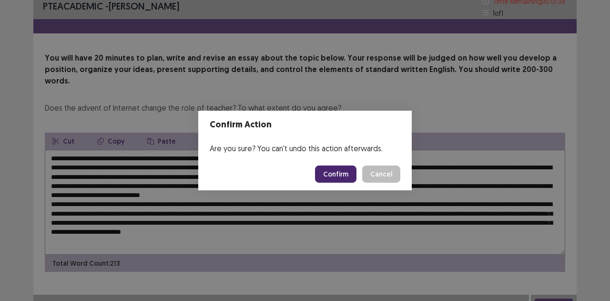
click at [312, 218] on div "Confirm Action Are you sure? You can't undo this action afterwards. Confirm Can…" at bounding box center [305, 150] width 610 height 301
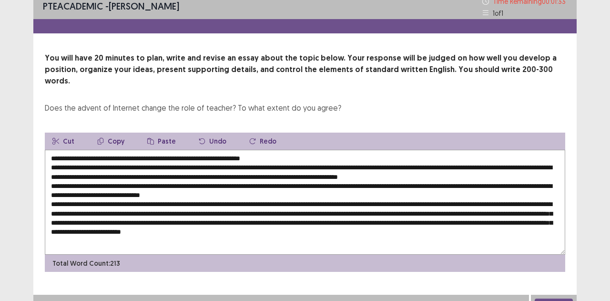
click at [75, 177] on textarea at bounding box center [305, 202] width 521 height 105
click at [183, 180] on textarea at bounding box center [305, 202] width 521 height 105
click at [71, 172] on textarea at bounding box center [305, 202] width 521 height 105
type textarea "**********"
click at [545, 298] on button "Next" at bounding box center [554, 303] width 38 height 11
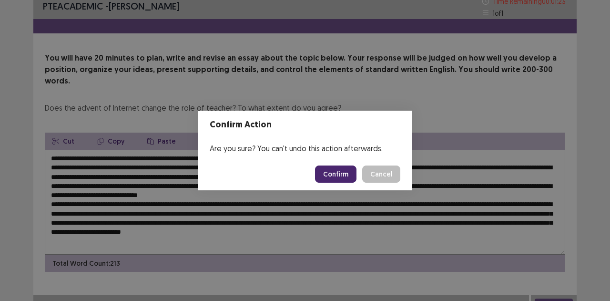
click at [334, 174] on button "Confirm" at bounding box center [335, 173] width 41 height 17
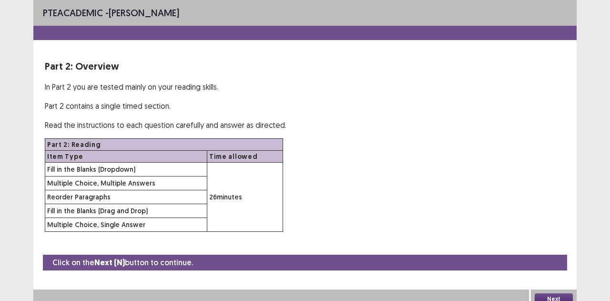
scroll to position [6, 0]
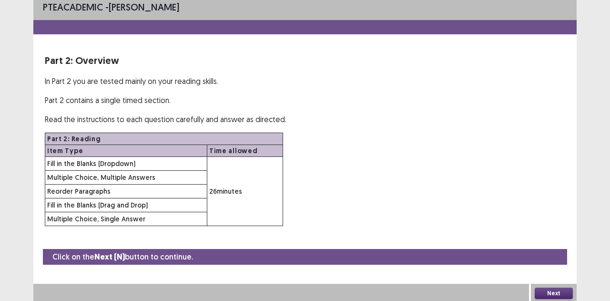
click at [493, 278] on div "Click on the Next (N) button to continue. Next" at bounding box center [304, 276] width 543 height 54
click at [547, 289] on button "Next" at bounding box center [554, 292] width 38 height 11
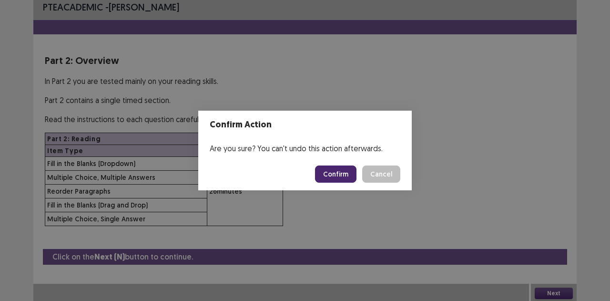
click at [331, 171] on button "Confirm" at bounding box center [335, 173] width 41 height 17
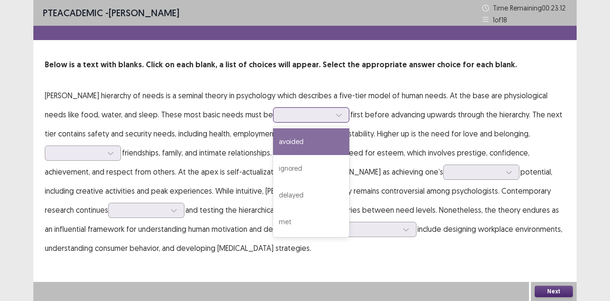
click at [288, 225] on div "met" at bounding box center [311, 221] width 76 height 27
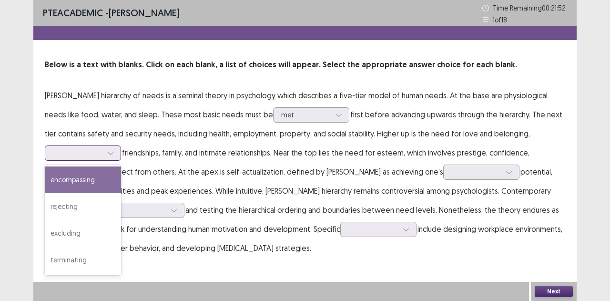
click at [72, 181] on div "encompassing" at bounding box center [83, 179] width 76 height 27
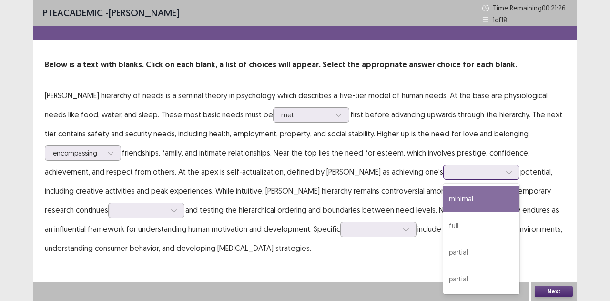
click at [443, 226] on div "full" at bounding box center [481, 225] width 76 height 27
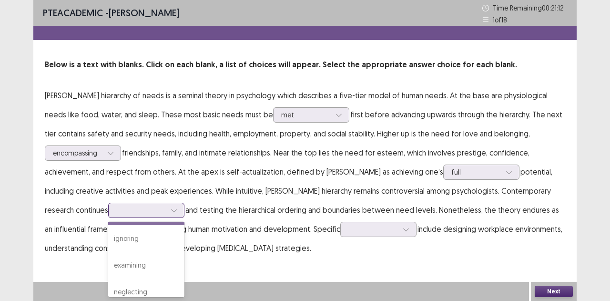
scroll to position [35, 0]
click at [108, 255] on div "examining" at bounding box center [146, 255] width 76 height 27
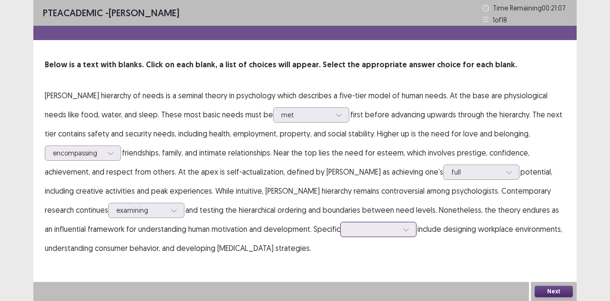
scroll to position [50, 0]
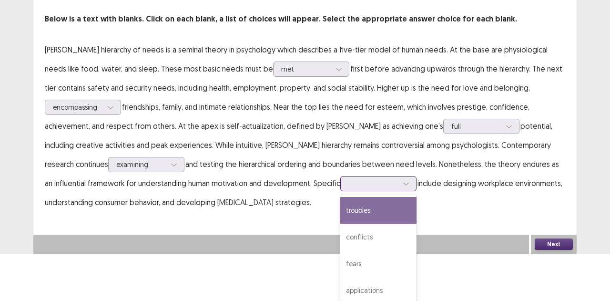
click at [340, 287] on div "applications" at bounding box center [378, 290] width 76 height 27
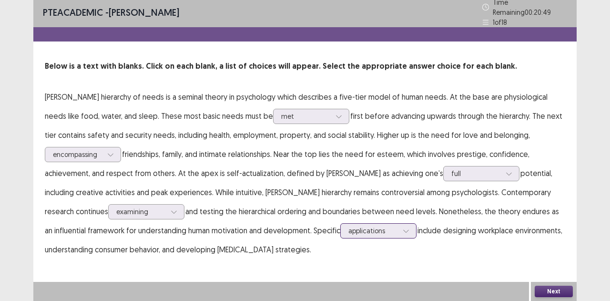
scroll to position [0, 0]
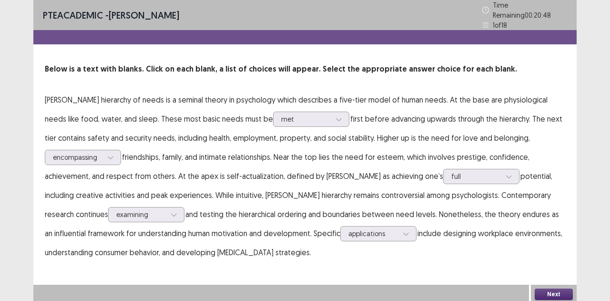
click at [553, 296] on button "Next" at bounding box center [554, 293] width 38 height 11
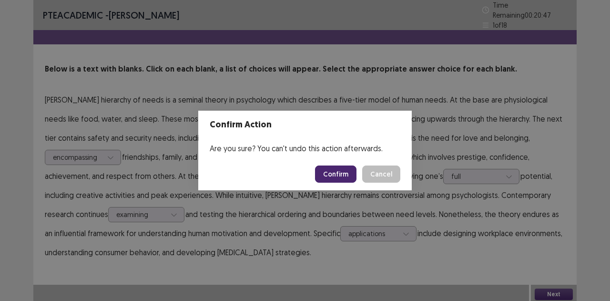
click at [333, 175] on button "Confirm" at bounding box center [335, 173] width 41 height 17
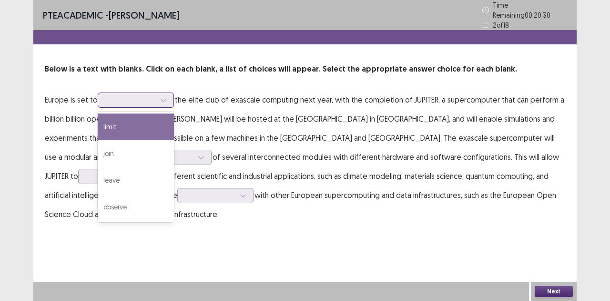
click at [114, 152] on div "join" at bounding box center [136, 153] width 76 height 27
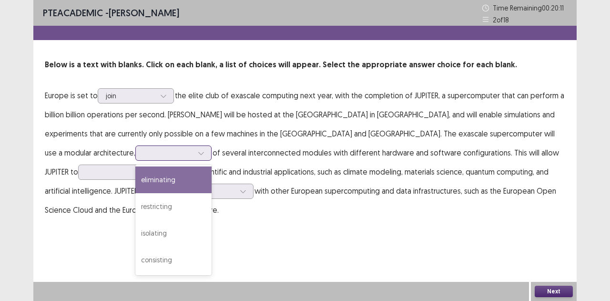
click at [212, 246] on div "consisting" at bounding box center [173, 259] width 76 height 27
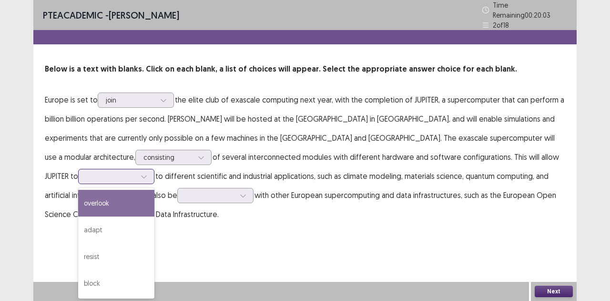
click at [154, 216] on div "adapt" at bounding box center [116, 229] width 76 height 27
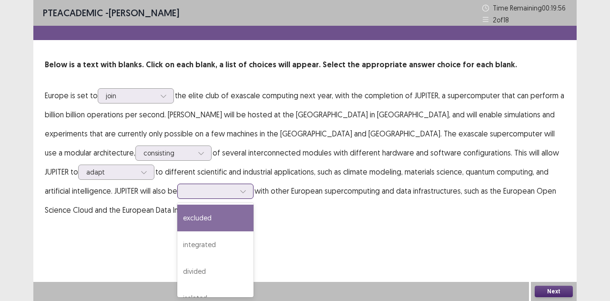
scroll to position [16, 0]
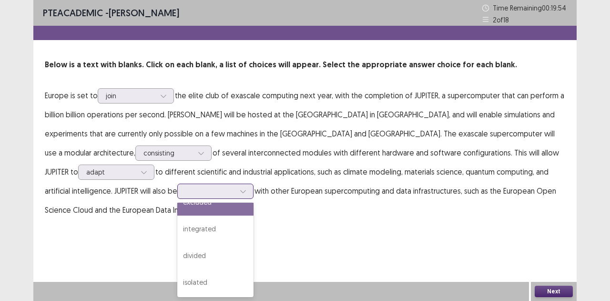
click at [177, 234] on div "integrated" at bounding box center [215, 228] width 76 height 27
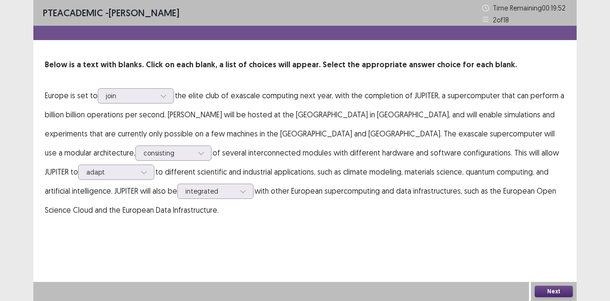
click at [553, 289] on button "Next" at bounding box center [554, 291] width 38 height 11
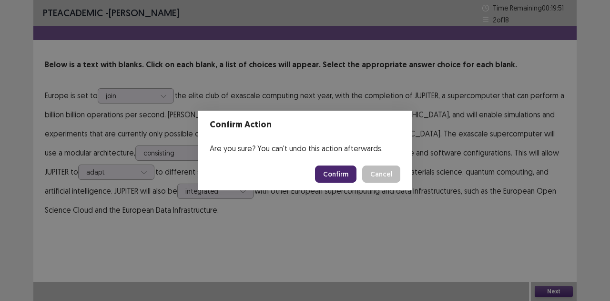
click at [338, 175] on button "Confirm" at bounding box center [335, 173] width 41 height 17
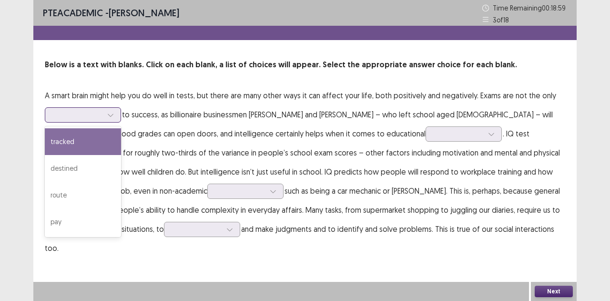
click at [91, 113] on div at bounding box center [78, 114] width 50 height 9
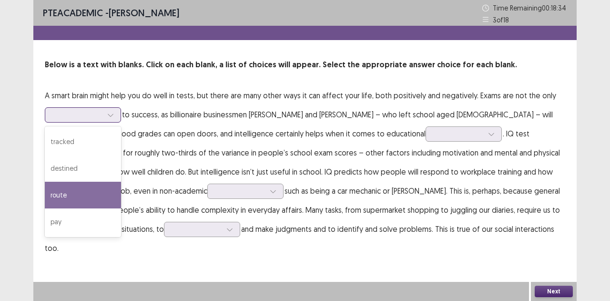
click at [78, 196] on div "route" at bounding box center [83, 195] width 76 height 27
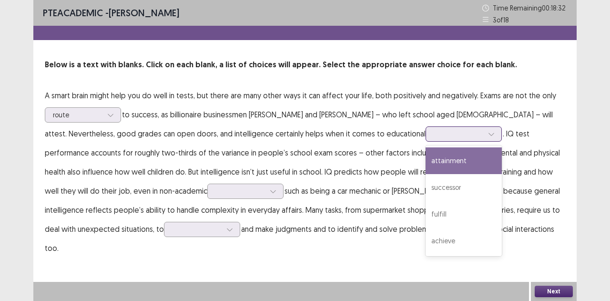
click at [433, 128] on div at bounding box center [458, 133] width 51 height 11
click at [426, 164] on div "attainment" at bounding box center [464, 160] width 76 height 27
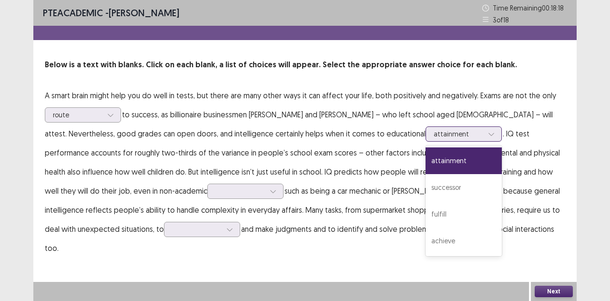
click at [434, 129] on div at bounding box center [459, 133] width 50 height 9
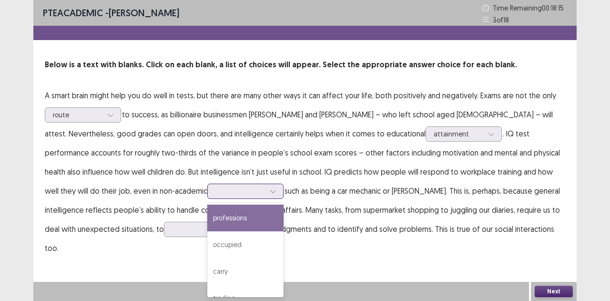
click at [215, 190] on div at bounding box center [240, 190] width 50 height 9
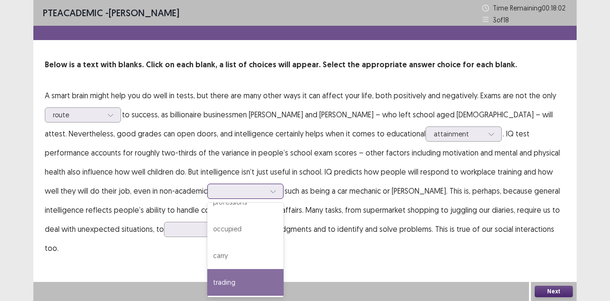
scroll to position [15, 0]
click at [207, 205] on div "professions" at bounding box center [245, 202] width 76 height 27
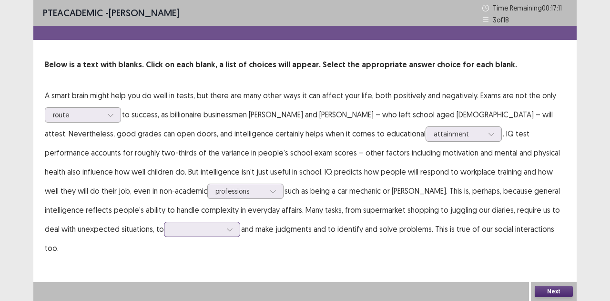
scroll to position [50, 0]
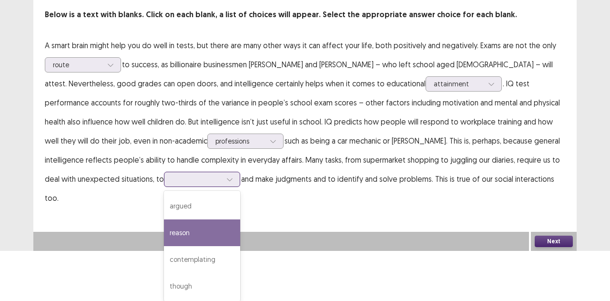
click at [164, 187] on div "4 results available. Use Up and Down to choose options, press Enter to select t…" at bounding box center [202, 179] width 76 height 15
click at [164, 235] on div "reason" at bounding box center [202, 232] width 76 height 27
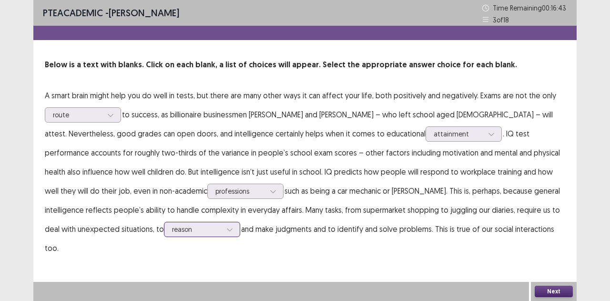
scroll to position [0, 0]
click at [543, 287] on button "Next" at bounding box center [554, 291] width 38 height 11
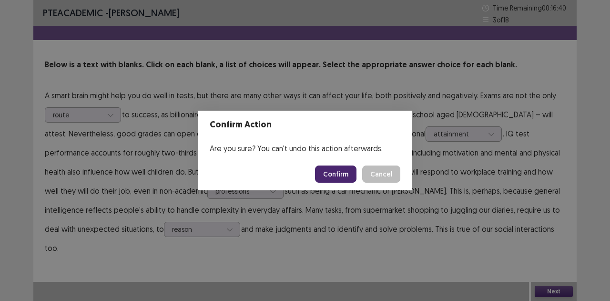
click at [323, 166] on button "Confirm" at bounding box center [335, 173] width 41 height 17
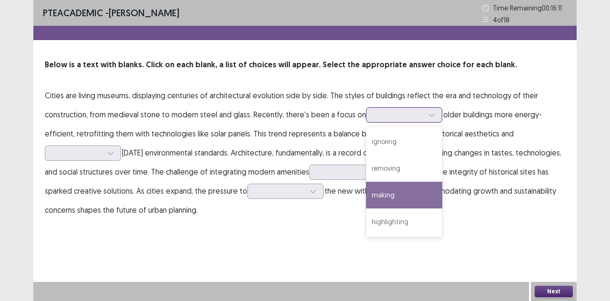
click at [395, 199] on div "making" at bounding box center [404, 195] width 76 height 27
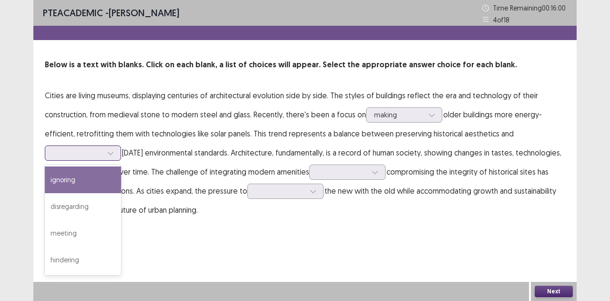
click at [107, 151] on div at bounding box center [110, 153] width 14 height 14
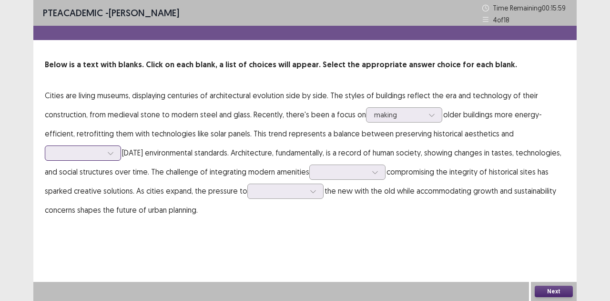
click at [107, 151] on div at bounding box center [110, 153] width 14 height 14
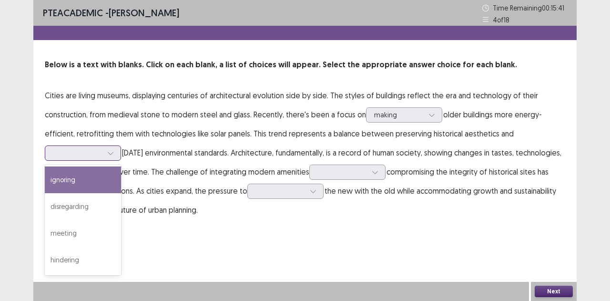
click at [107, 151] on div at bounding box center [110, 153] width 14 height 14
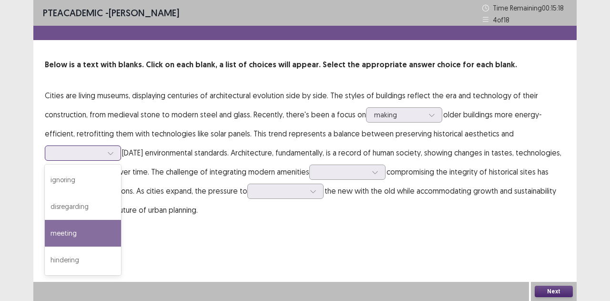
click at [80, 232] on div "meeting" at bounding box center [83, 233] width 76 height 27
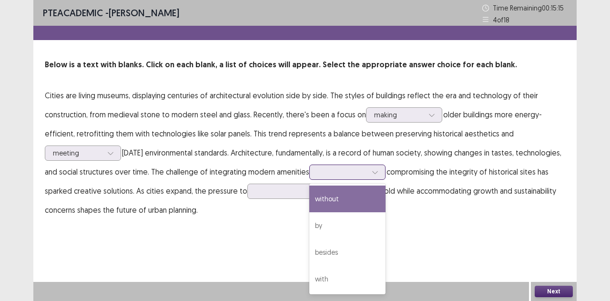
click at [347, 167] on div at bounding box center [343, 171] width 50 height 9
click at [346, 205] on div "without" at bounding box center [347, 198] width 76 height 27
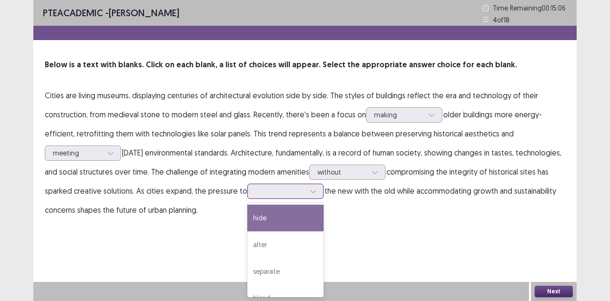
click at [270, 189] on div at bounding box center [281, 190] width 50 height 9
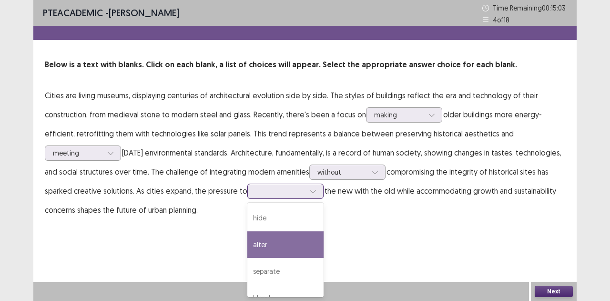
scroll to position [13, 0]
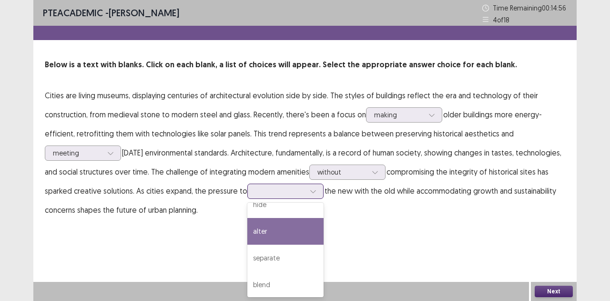
click at [275, 224] on div "alter" at bounding box center [285, 231] width 76 height 27
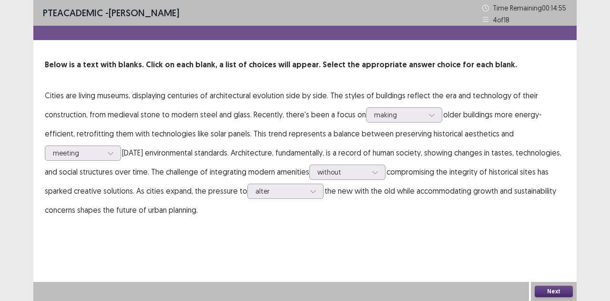
click at [561, 287] on button "Next" at bounding box center [554, 291] width 38 height 11
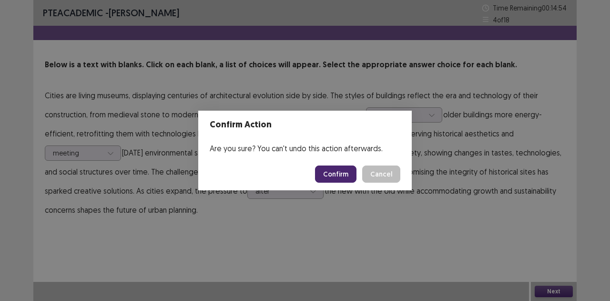
click at [335, 168] on button "Confirm" at bounding box center [335, 173] width 41 height 17
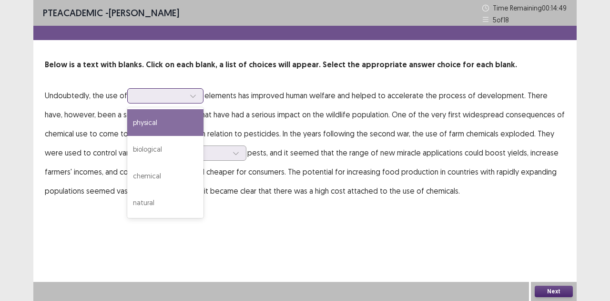
click at [174, 95] on div at bounding box center [160, 95] width 50 height 9
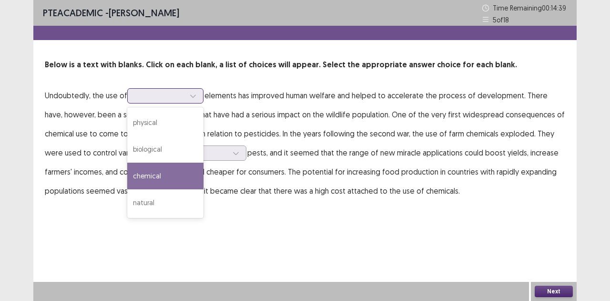
click at [153, 172] on div "chemical" at bounding box center [165, 176] width 76 height 27
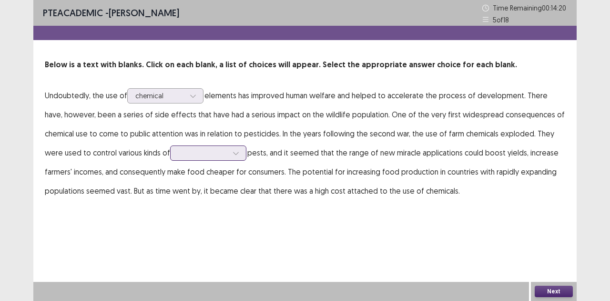
click at [187, 149] on div at bounding box center [203, 152] width 50 height 9
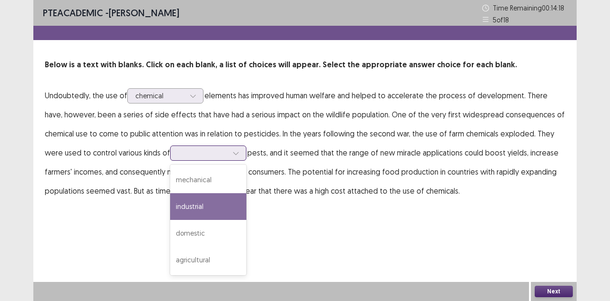
click at [197, 208] on div "industrial" at bounding box center [208, 206] width 76 height 27
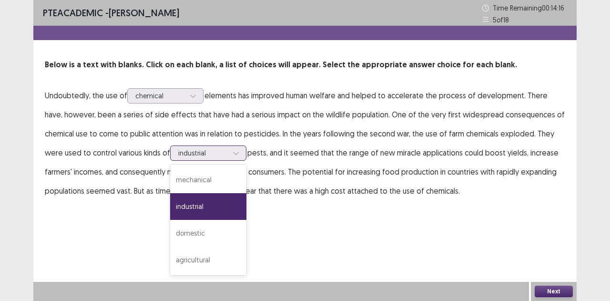
click at [212, 154] on div at bounding box center [203, 152] width 50 height 9
click at [216, 254] on div "agricultural" at bounding box center [208, 259] width 76 height 27
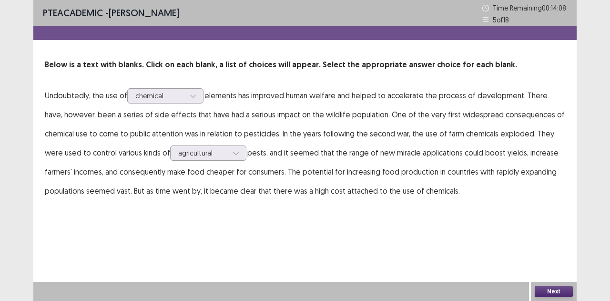
click at [543, 289] on button "Next" at bounding box center [554, 291] width 38 height 11
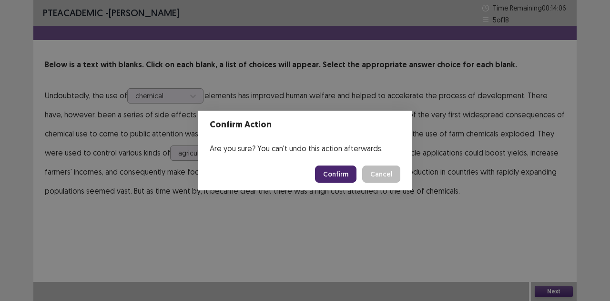
click at [344, 177] on button "Confirm" at bounding box center [335, 173] width 41 height 17
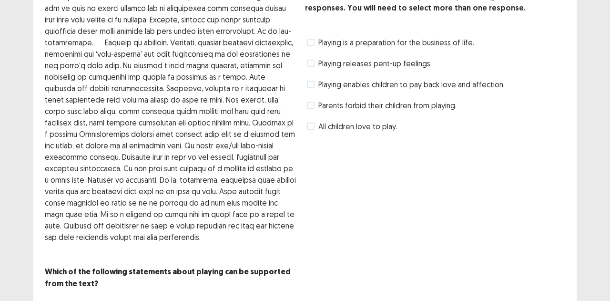
scroll to position [64, 0]
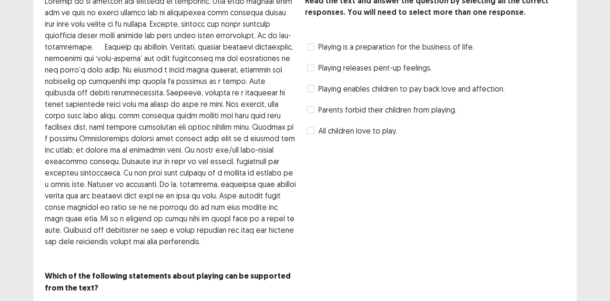
click at [318, 125] on span "All children love to play." at bounding box center [357, 130] width 79 height 11
click at [307, 68] on span at bounding box center [311, 68] width 8 height 8
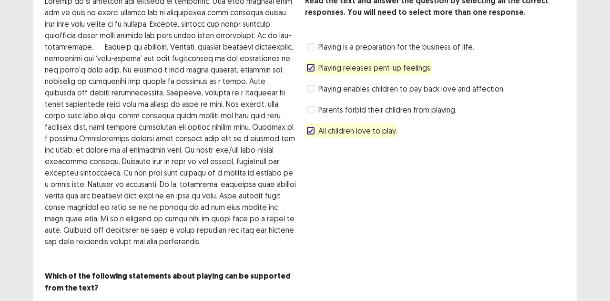
scroll to position [98, 0]
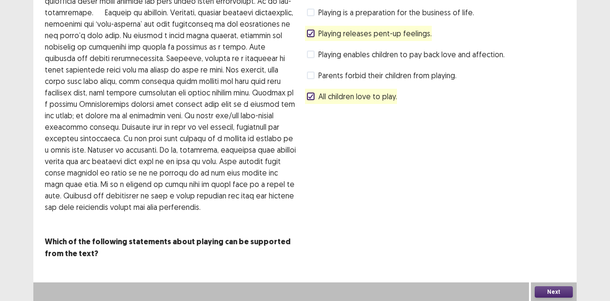
click at [548, 288] on button "Next" at bounding box center [554, 291] width 38 height 11
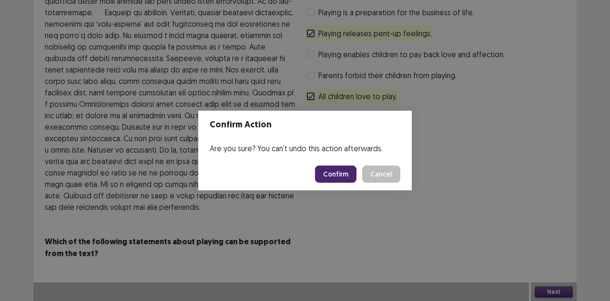
click at [338, 175] on button "Confirm" at bounding box center [335, 173] width 41 height 17
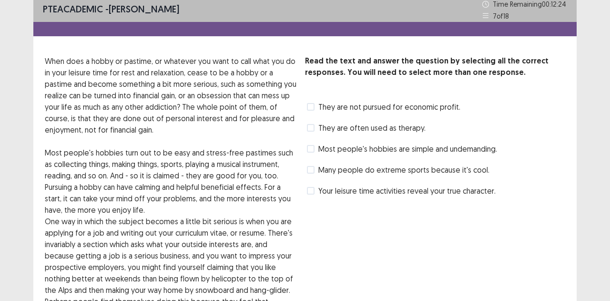
scroll to position [3, 0]
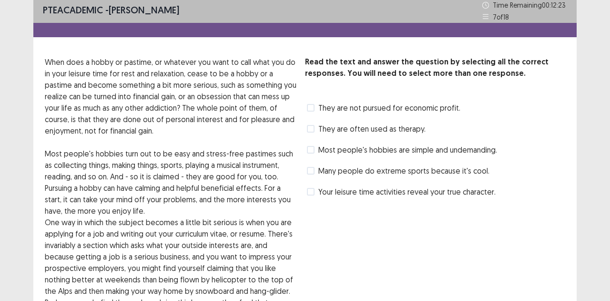
click at [315, 129] on label "They are often used as therapy." at bounding box center [366, 128] width 119 height 11
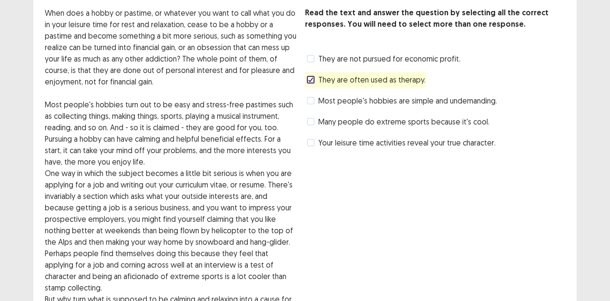
scroll to position [54, 0]
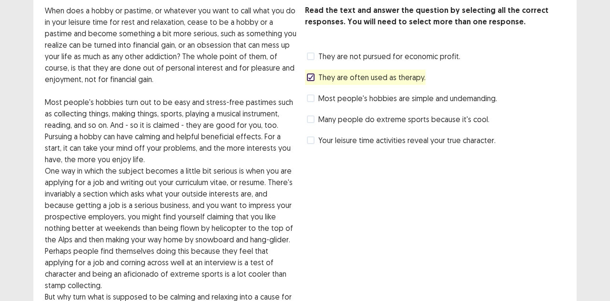
click at [310, 120] on span at bounding box center [311, 119] width 8 height 8
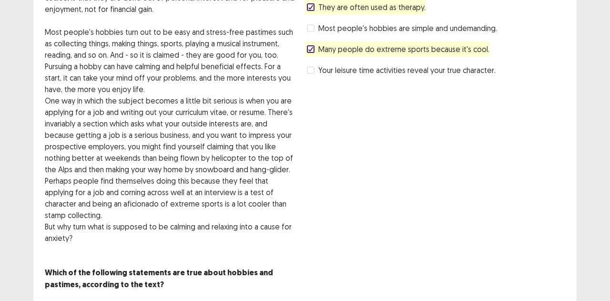
scroll to position [126, 0]
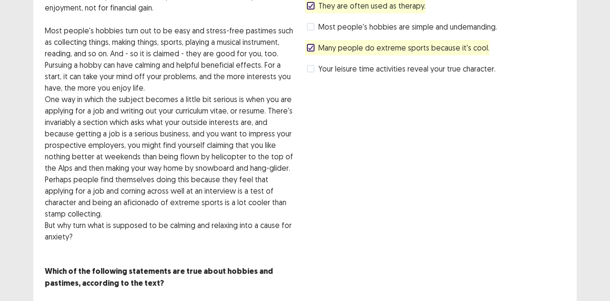
click at [315, 70] on label "Your leisure time activities reveal your true character." at bounding box center [401, 68] width 189 height 11
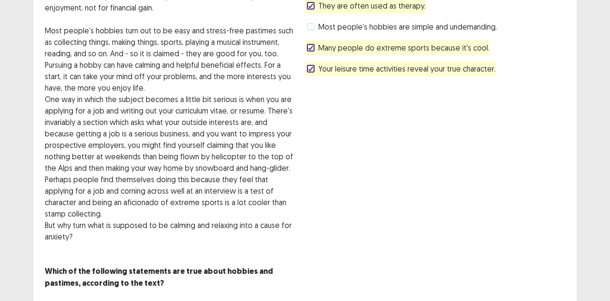
scroll to position [144, 0]
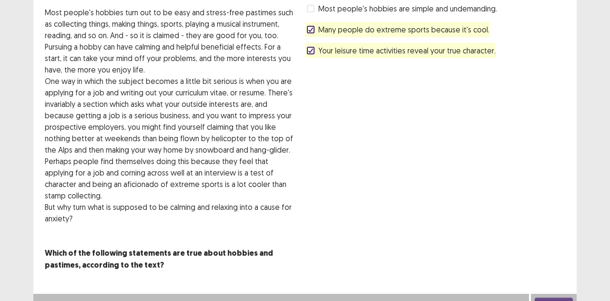
click at [564, 297] on button "Next" at bounding box center [554, 302] width 38 height 11
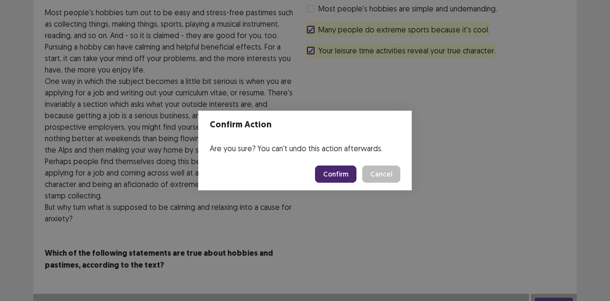
click at [333, 171] on button "Confirm" at bounding box center [335, 173] width 41 height 17
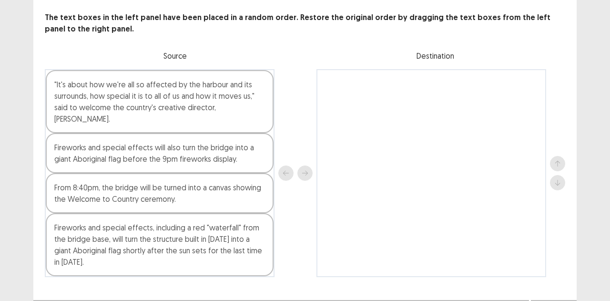
scroll to position [53, 0]
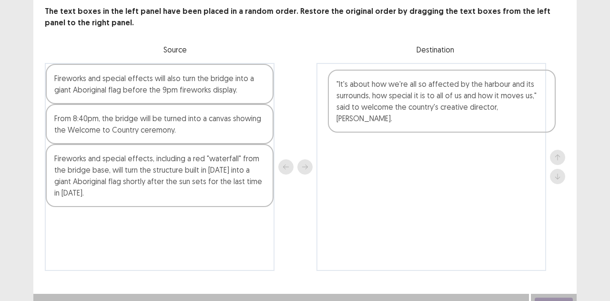
drag, startPoint x: 123, startPoint y: 107, endPoint x: 408, endPoint y: 113, distance: 284.7
click at [408, 113] on div ""It's about how we're all so affected by the harbour and its surrounds, how spe…" at bounding box center [305, 167] width 521 height 208
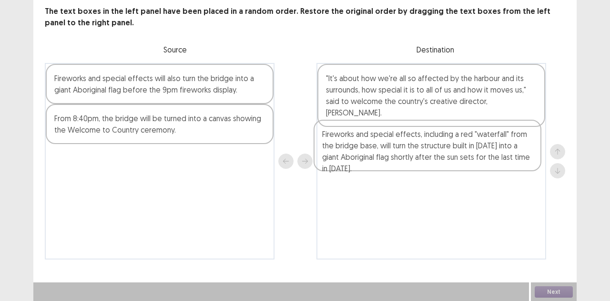
drag, startPoint x: 166, startPoint y: 169, endPoint x: 438, endPoint y: 144, distance: 272.4
click at [438, 144] on div "Fireworks and special effects will also turn the bridge into a giant Aboriginal…" at bounding box center [305, 161] width 521 height 196
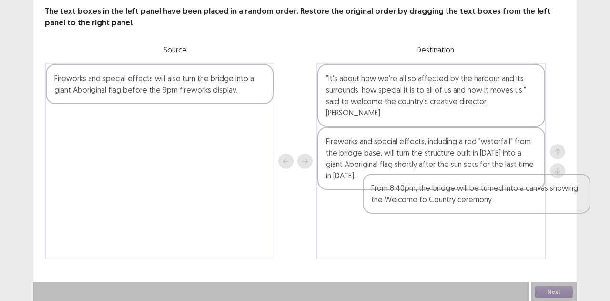
drag, startPoint x: 147, startPoint y: 136, endPoint x: 471, endPoint y: 207, distance: 332.0
click at [471, 207] on div "Fireworks and special effects will also turn the bridge into a giant Aboriginal…" at bounding box center [305, 161] width 521 height 196
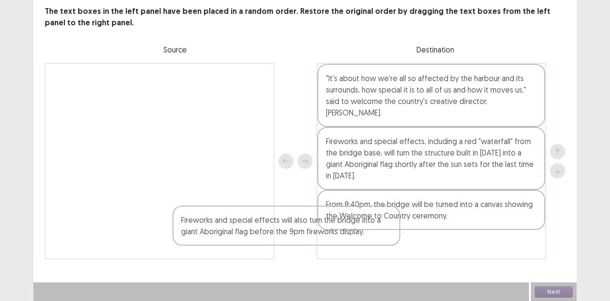
drag, startPoint x: 223, startPoint y: 87, endPoint x: 365, endPoint y: 247, distance: 214.1
click at [365, 247] on div "Fireworks and special effects will also turn the bridge into a giant Aboriginal…" at bounding box center [305, 161] width 521 height 196
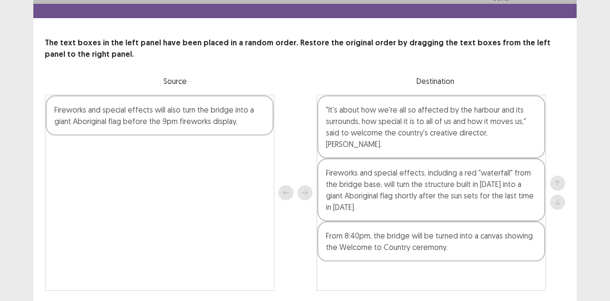
scroll to position [0, 0]
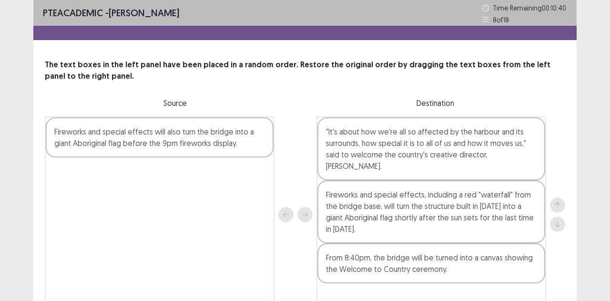
drag, startPoint x: 133, startPoint y: 142, endPoint x: 384, endPoint y: 290, distance: 291.6
click at [384, 290] on div "PTE academic - [PERSON_NAME] Time Remaining 00 : 10 : 40 8 of 18 The text boxes…" at bounding box center [304, 166] width 543 height 332
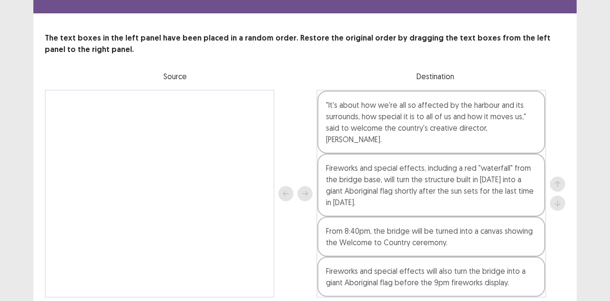
scroll to position [53, 0]
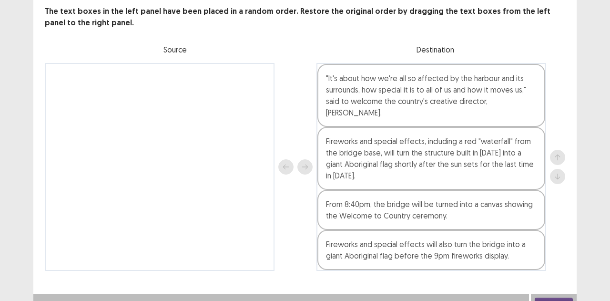
click at [556, 297] on button "Next" at bounding box center [554, 302] width 38 height 11
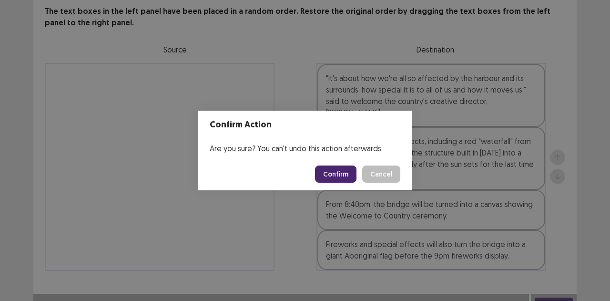
click at [328, 181] on button "Confirm" at bounding box center [335, 173] width 41 height 17
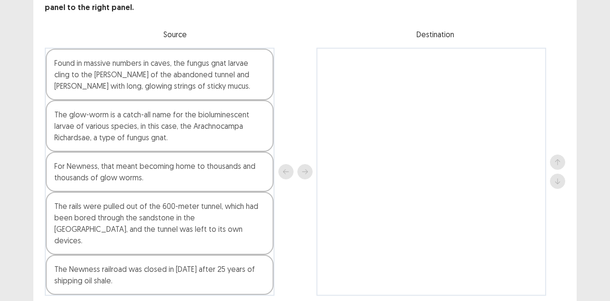
scroll to position [67, 0]
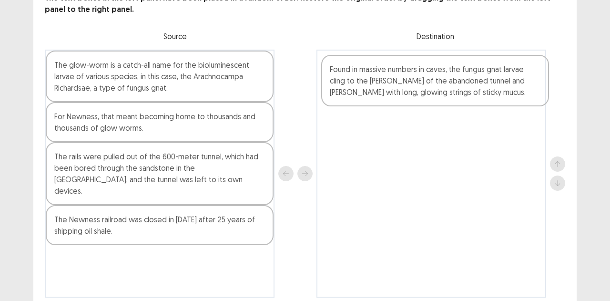
drag, startPoint x: 144, startPoint y: 88, endPoint x: 420, endPoint y: 92, distance: 275.1
click at [420, 92] on div "Found in massive numbers in caves, the fungus gnat larvae cling to the [PERSON_…" at bounding box center [305, 174] width 521 height 248
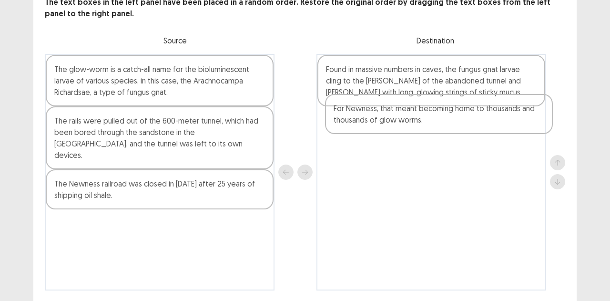
drag, startPoint x: 94, startPoint y: 118, endPoint x: 376, endPoint y: 112, distance: 281.8
click at [376, 112] on div "The glow-worm is a catch-all name for the bioluminescent larvae of various spec…" at bounding box center [305, 172] width 521 height 236
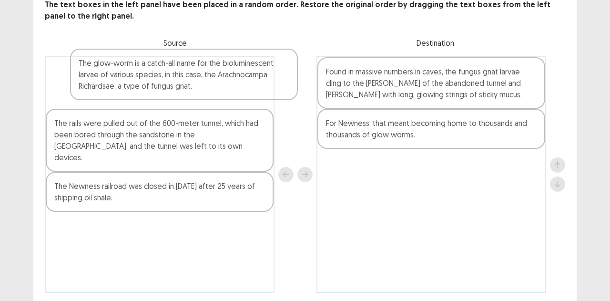
scroll to position [64, 0]
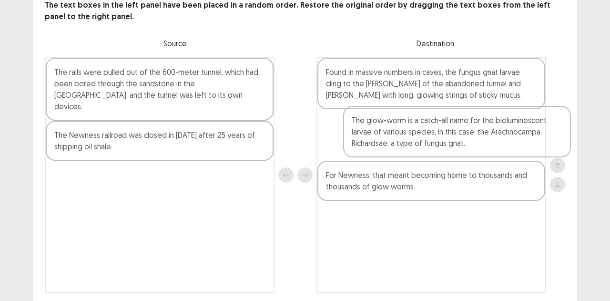
drag, startPoint x: 169, startPoint y: 82, endPoint x: 474, endPoint y: 139, distance: 309.8
click at [474, 139] on div "The glow-worm is a catch-all name for the bioluminescent larvae of various spec…" at bounding box center [305, 175] width 521 height 236
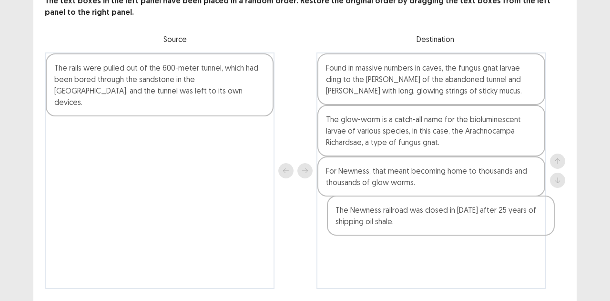
drag, startPoint x: 139, startPoint y: 124, endPoint x: 441, endPoint y: 217, distance: 316.7
click at [441, 217] on div "The rails were pulled out of the 600-meter tunnel, which had been bored through…" at bounding box center [305, 170] width 521 height 236
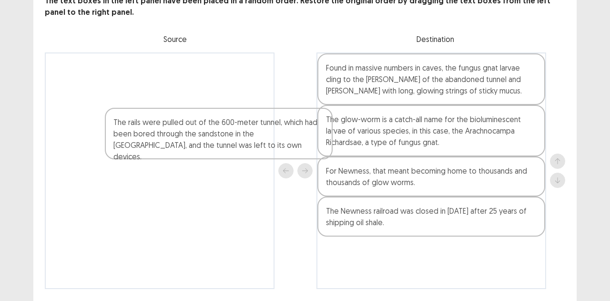
drag, startPoint x: 144, startPoint y: 73, endPoint x: 226, endPoint y: 156, distance: 116.0
click at [226, 156] on div "The rails were pulled out of the 600-meter tunnel, which had been bored through…" at bounding box center [160, 170] width 230 height 236
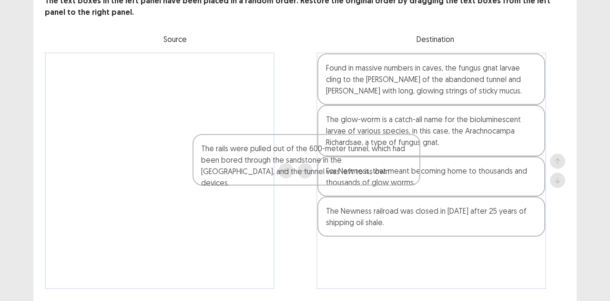
drag, startPoint x: 89, startPoint y: 83, endPoint x: 278, endPoint y: 195, distance: 220.4
click at [278, 195] on div "The rails were pulled out of the 600-meter tunnel, which had been bored through…" at bounding box center [305, 170] width 521 height 236
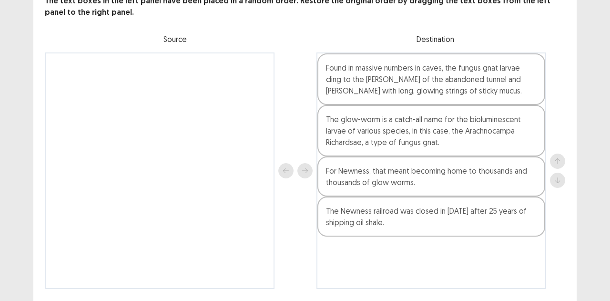
drag, startPoint x: 392, startPoint y: 175, endPoint x: 439, endPoint y: 323, distance: 155.5
click at [439, 300] on html "PTE academic - [PERSON_NAME] Time Remaining 00 : 09 : 12 9 of 18 The text boxes…" at bounding box center [305, 133] width 610 height 395
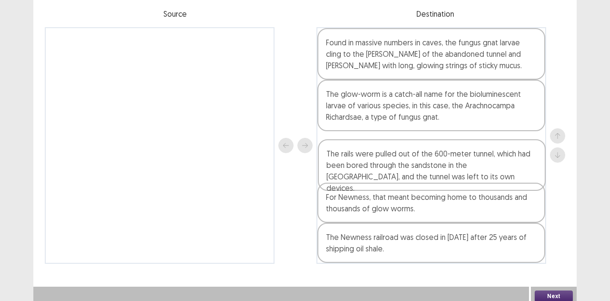
drag, startPoint x: 419, startPoint y: 150, endPoint x: 432, endPoint y: 235, distance: 85.8
click at [432, 235] on div "Found in massive numbers in caves, the fungus gnat larvae cling to the [PERSON_…" at bounding box center [432, 145] width 230 height 236
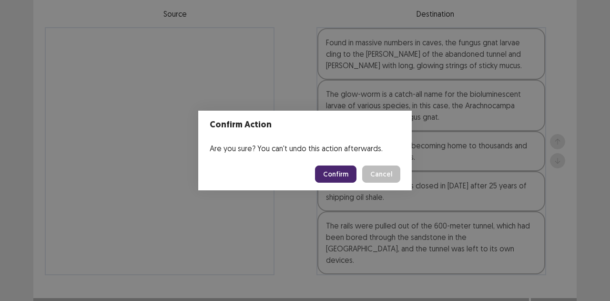
click at [339, 171] on button "Confirm" at bounding box center [335, 173] width 41 height 17
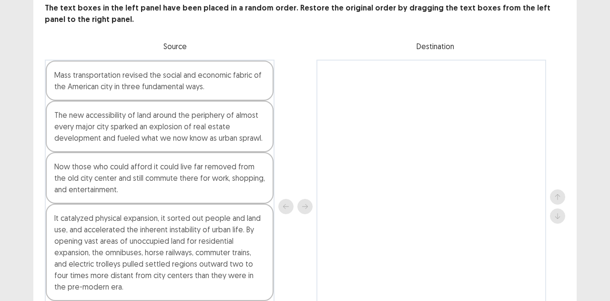
scroll to position [62, 0]
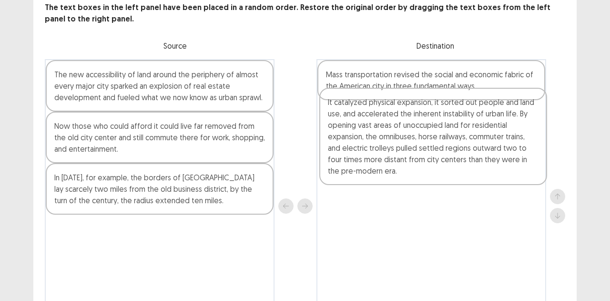
drag, startPoint x: 119, startPoint y: 184, endPoint x: 398, endPoint y: 98, distance: 291.9
click at [398, 98] on div "The new accessibility of land around the periphery of almost every major city s…" at bounding box center [305, 206] width 521 height 294
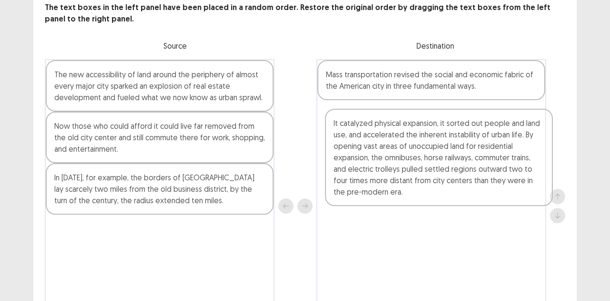
drag, startPoint x: 397, startPoint y: 113, endPoint x: 408, endPoint y: 180, distance: 67.1
click at [408, 180] on div "It catalyzed physical expansion, it sorted out people and land use, and acceler…" at bounding box center [432, 206] width 230 height 294
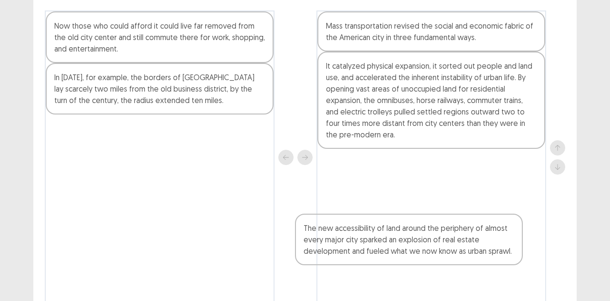
scroll to position [113, 0]
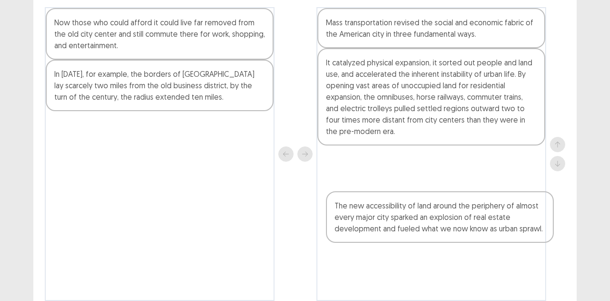
drag, startPoint x: 163, startPoint y: 86, endPoint x: 460, endPoint y: 194, distance: 315.8
click at [460, 194] on div "The new accessibility of land around the periphery of almost every major city s…" at bounding box center [305, 154] width 521 height 294
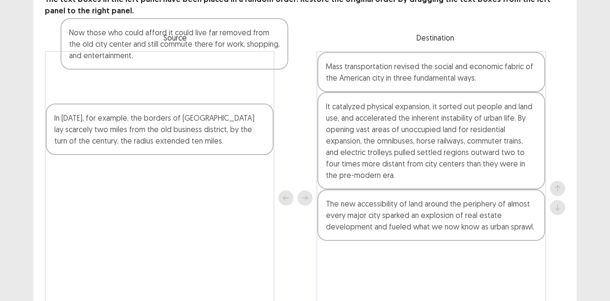
drag, startPoint x: 184, startPoint y: 47, endPoint x: 200, endPoint y: 64, distance: 23.6
click at [200, 64] on div "Now those who could afford it could live far removed from the old city center a…" at bounding box center [160, 198] width 230 height 294
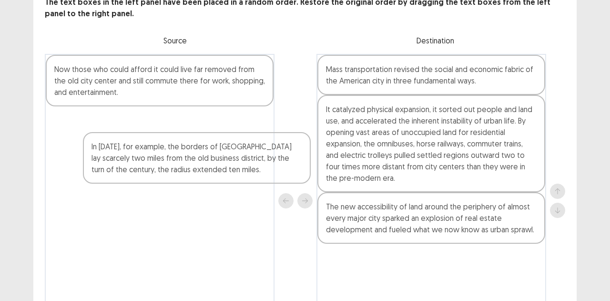
drag, startPoint x: 146, startPoint y: 122, endPoint x: 234, endPoint y: 195, distance: 114.1
click at [234, 195] on div "Now those who could afford it could live far removed from the old city center a…" at bounding box center [160, 201] width 230 height 294
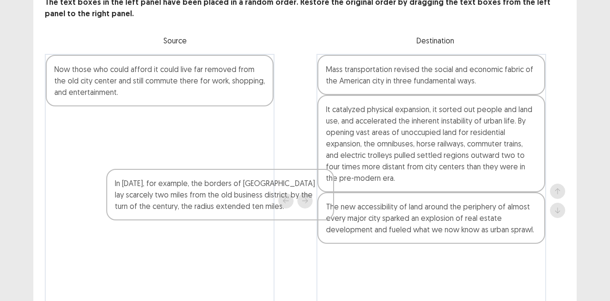
drag, startPoint x: 102, startPoint y: 118, endPoint x: 272, endPoint y: 281, distance: 235.7
click at [272, 281] on div "Now those who could afford it could live far removed from the old city center a…" at bounding box center [160, 201] width 230 height 294
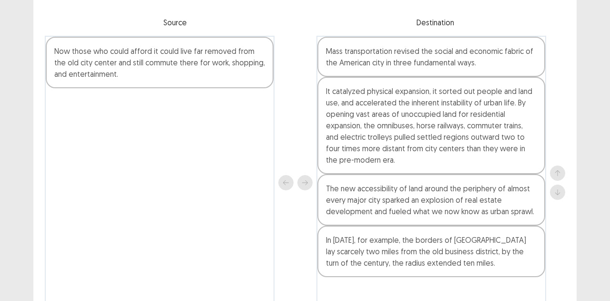
scroll to position [84, 0]
drag, startPoint x: 165, startPoint y: 52, endPoint x: 324, endPoint y: 209, distance: 222.8
click at [324, 209] on div "Now those who could afford it could live far removed from the old city center a…" at bounding box center [305, 184] width 521 height 294
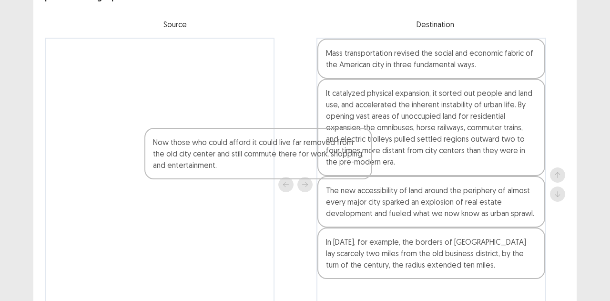
drag, startPoint x: 133, startPoint y: 47, endPoint x: 248, endPoint y: 155, distance: 157.5
click at [248, 155] on div "Now those who could afford it could live far removed from the old city center a…" at bounding box center [160, 185] width 230 height 294
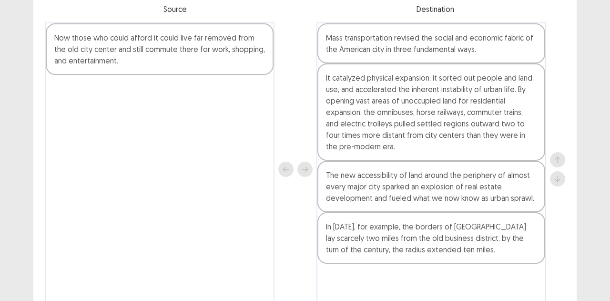
scroll to position [97, 0]
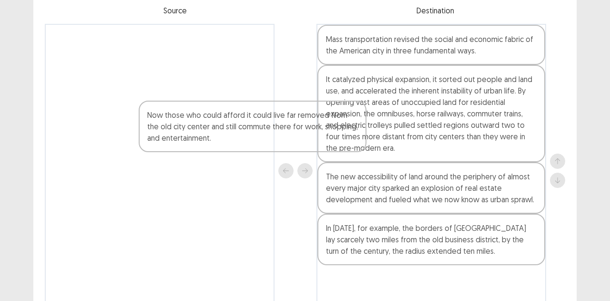
drag, startPoint x: 114, startPoint y: 54, endPoint x: 264, endPoint y: 184, distance: 198.1
click at [264, 184] on div "Now those who could afford it could live far removed from the old city center a…" at bounding box center [160, 171] width 230 height 294
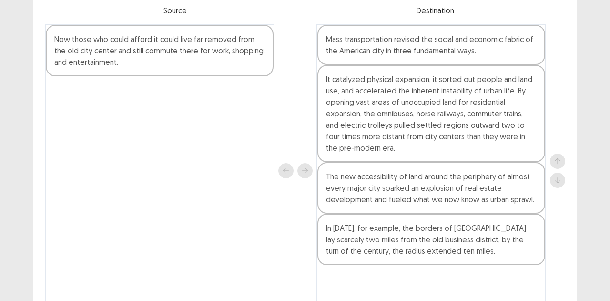
scroll to position [97, 0]
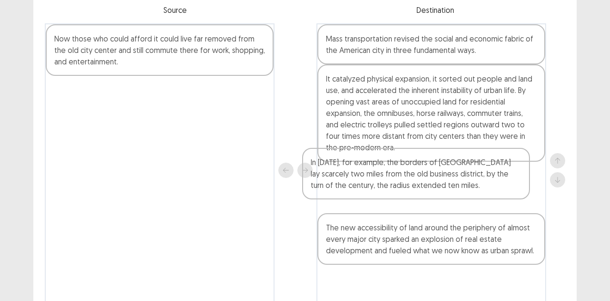
drag, startPoint x: 478, startPoint y: 241, endPoint x: 461, endPoint y: 175, distance: 67.4
click at [461, 175] on div "Mass transportation revised the social and economic fabric of the American city…" at bounding box center [432, 170] width 230 height 294
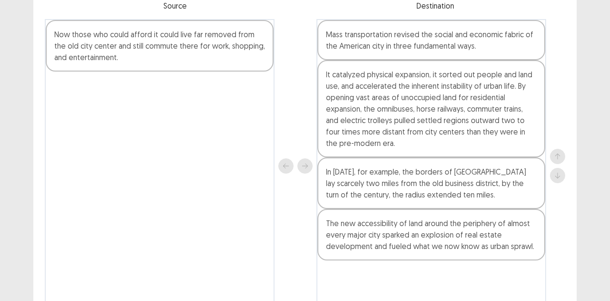
click at [181, 36] on div "Now those who could afford it could live far removed from the old city center a…" at bounding box center [160, 45] width 228 height 51
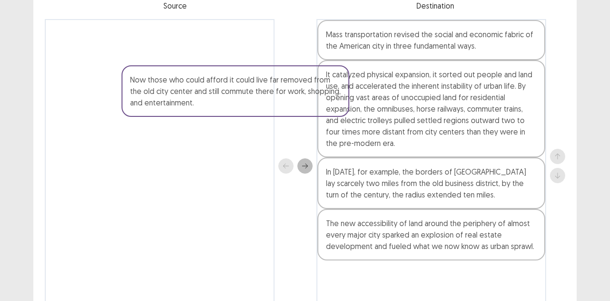
scroll to position [96, 0]
drag, startPoint x: 181, startPoint y: 36, endPoint x: 319, endPoint y: 118, distance: 161.2
click at [319, 118] on div "Now those who could afford it could live far removed from the old city center a…" at bounding box center [305, 167] width 521 height 294
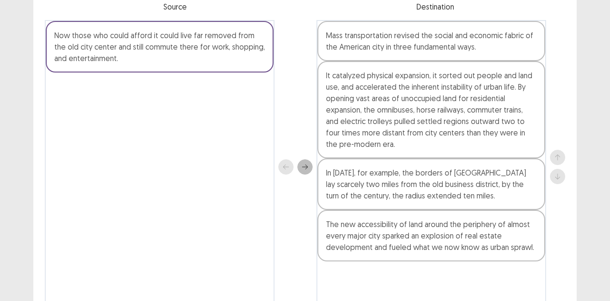
click at [306, 167] on icon "next" at bounding box center [305, 166] width 6 height 5
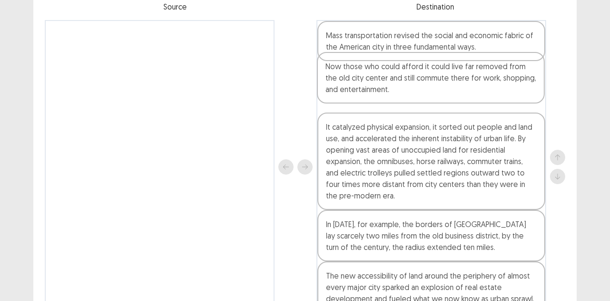
scroll to position [95, 0]
drag, startPoint x: 463, startPoint y: 55, endPoint x: 485, endPoint y: 183, distance: 129.6
click at [485, 183] on div "Now those who could afford it could live far removed from the old city center a…" at bounding box center [432, 168] width 230 height 294
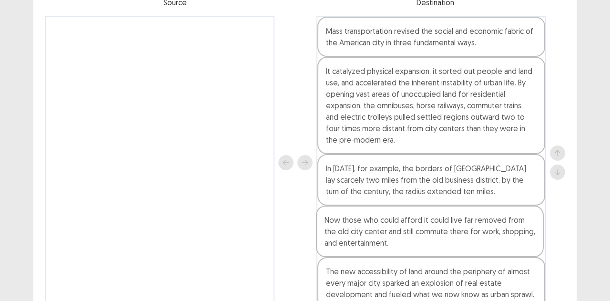
drag, startPoint x: 425, startPoint y: 166, endPoint x: 423, endPoint y: 218, distance: 51.5
click at [423, 218] on div "Mass transportation revised the social and economic fabric of the American city…" at bounding box center [432, 163] width 230 height 294
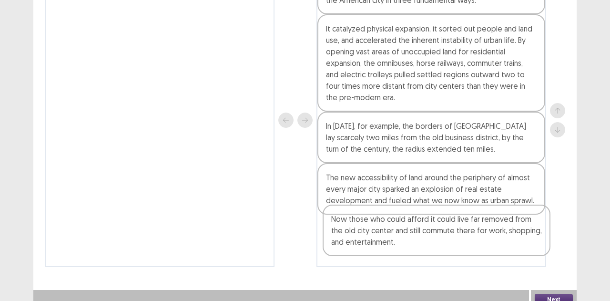
scroll to position [151, 0]
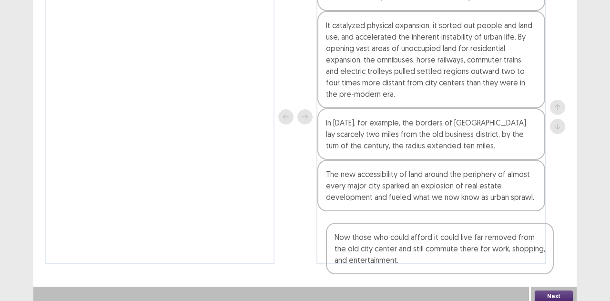
drag, startPoint x: 450, startPoint y: 188, endPoint x: 458, endPoint y: 255, distance: 67.7
click at [458, 255] on div "Mass transportation revised the social and economic fabric of the American city…" at bounding box center [432, 117] width 230 height 294
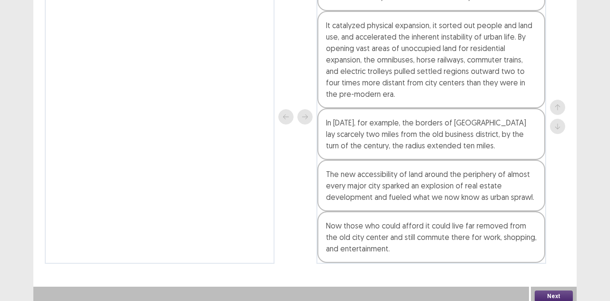
click at [551, 291] on button "Next" at bounding box center [554, 295] width 38 height 11
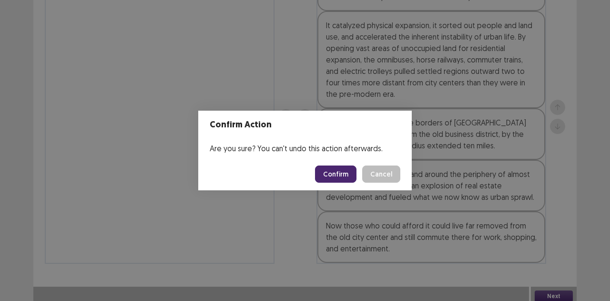
click at [338, 171] on button "Confirm" at bounding box center [335, 173] width 41 height 17
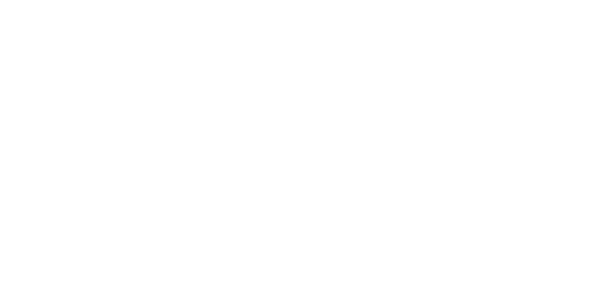
scroll to position [0, 0]
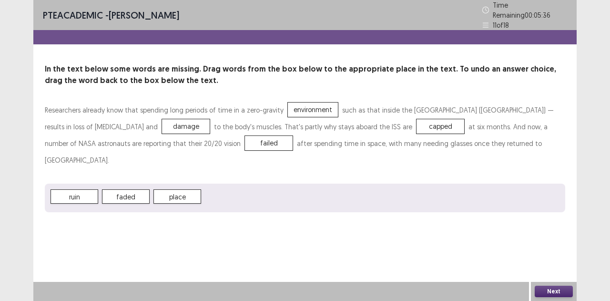
click at [545, 291] on button "Next" at bounding box center [554, 291] width 38 height 11
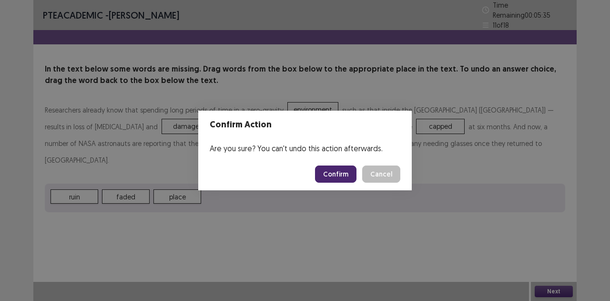
click at [336, 174] on button "Confirm" at bounding box center [335, 173] width 41 height 17
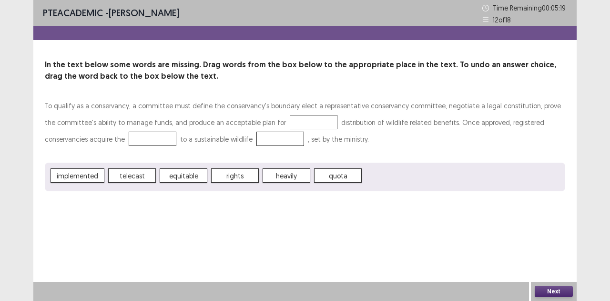
click at [290, 120] on div at bounding box center [314, 122] width 48 height 14
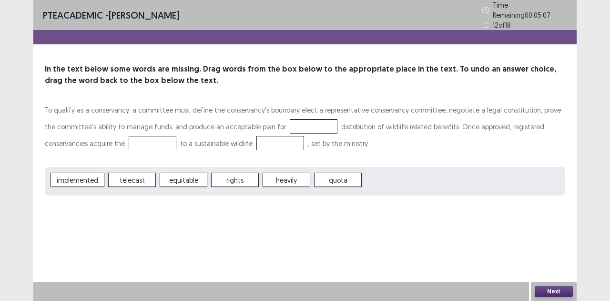
click at [184, 175] on span "equitable" at bounding box center [184, 180] width 48 height 14
click at [188, 176] on span "equitable" at bounding box center [184, 180] width 48 height 14
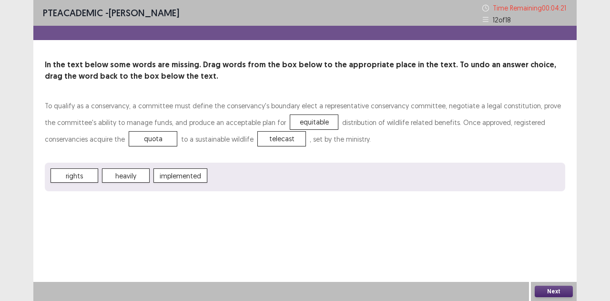
click at [545, 288] on button "Next" at bounding box center [554, 291] width 38 height 11
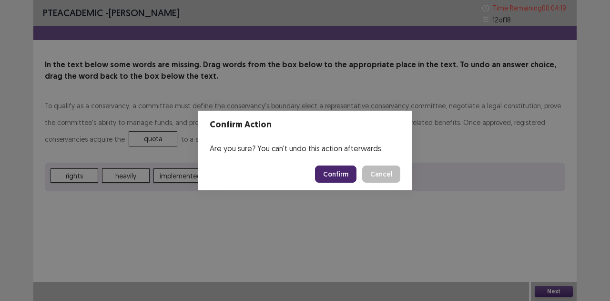
click at [337, 172] on button "Confirm" at bounding box center [335, 173] width 41 height 17
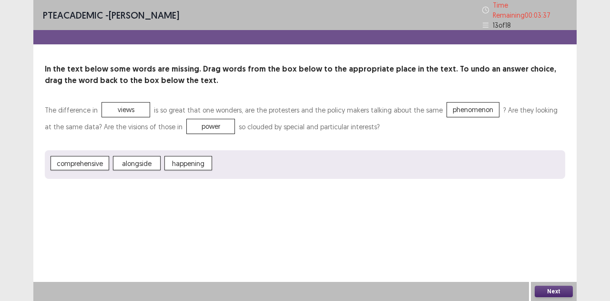
click at [550, 289] on button "Next" at bounding box center [554, 291] width 38 height 11
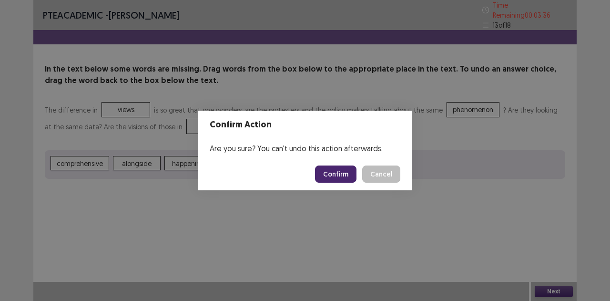
click at [334, 176] on button "Confirm" at bounding box center [335, 173] width 41 height 17
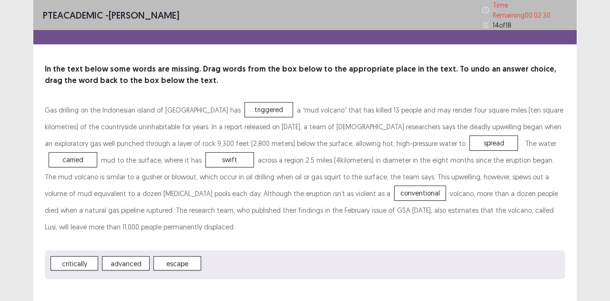
scroll to position [15, 0]
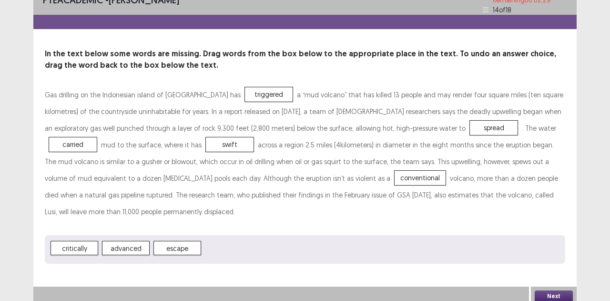
click at [545, 292] on button "Next" at bounding box center [554, 295] width 38 height 11
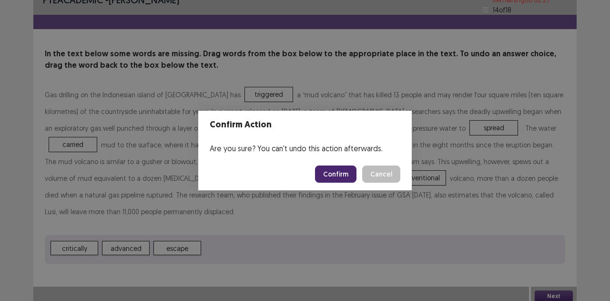
click at [341, 171] on button "Confirm" at bounding box center [335, 173] width 41 height 17
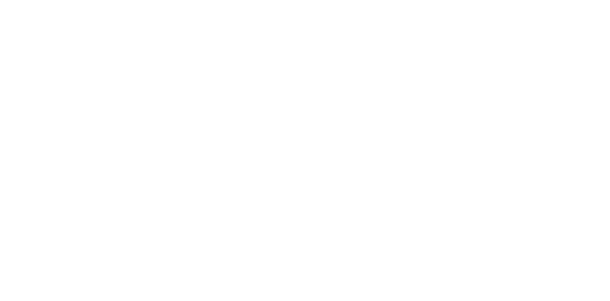
scroll to position [0, 0]
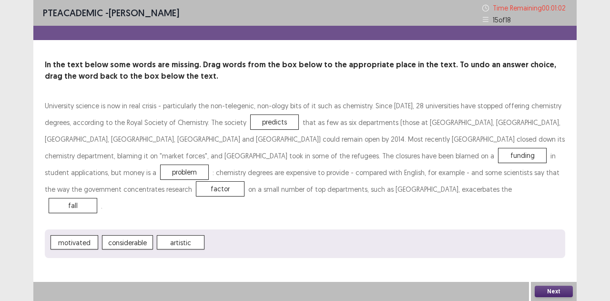
click at [554, 280] on div "PTE academic - [PERSON_NAME] Time Remaining 00 : 01 : 02 15 of 18 In the text b…" at bounding box center [304, 150] width 543 height 301
click at [549, 287] on button "Next" at bounding box center [554, 291] width 38 height 11
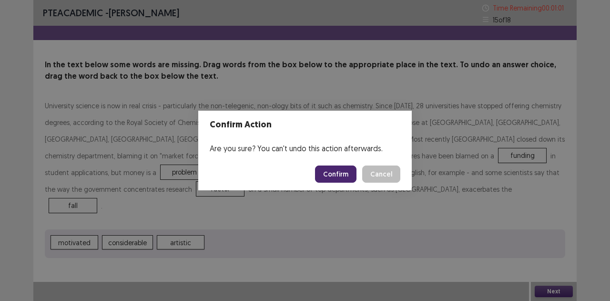
click at [342, 174] on button "Confirm" at bounding box center [335, 173] width 41 height 17
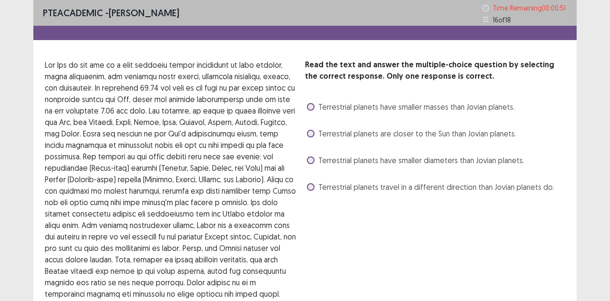
click at [309, 159] on span at bounding box center [311, 160] width 8 height 8
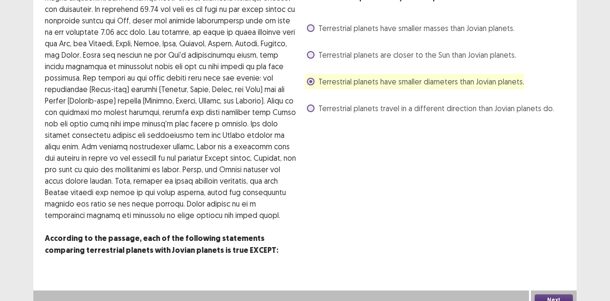
scroll to position [87, 0]
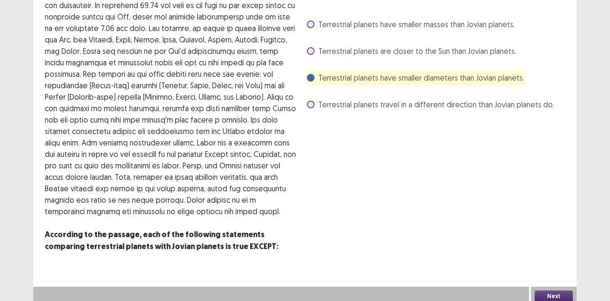
click at [553, 293] on button "Next" at bounding box center [554, 295] width 38 height 11
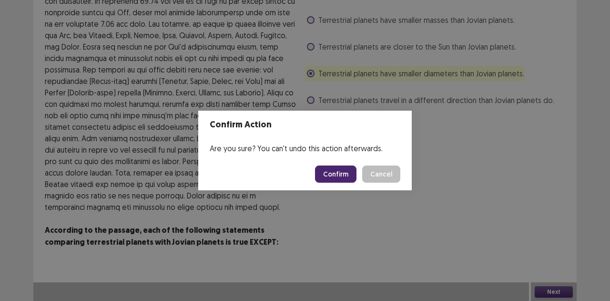
click at [338, 172] on button "Confirm" at bounding box center [335, 173] width 41 height 17
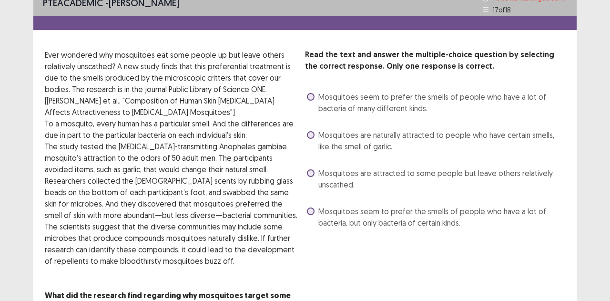
scroll to position [10, 0]
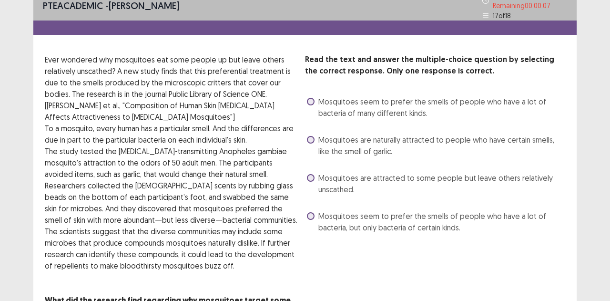
click at [308, 174] on span at bounding box center [311, 178] width 8 height 8
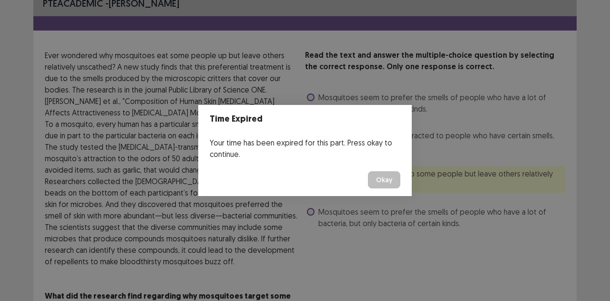
click at [379, 176] on button "Okay" at bounding box center [384, 179] width 32 height 17
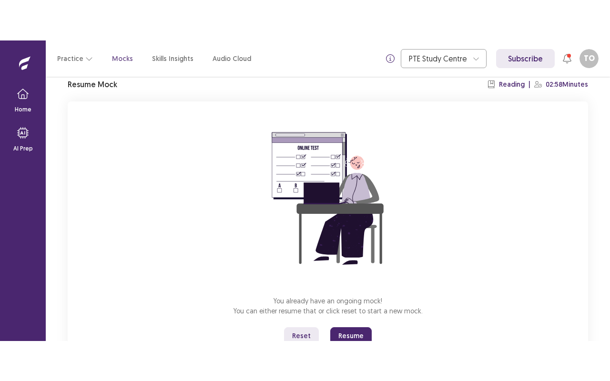
scroll to position [75, 0]
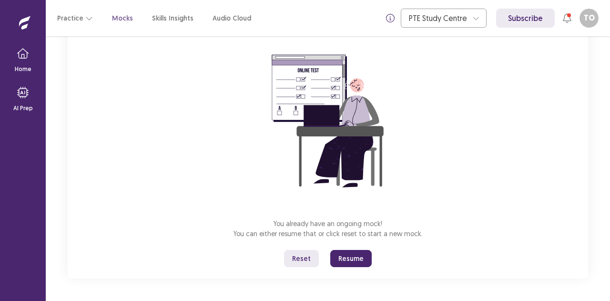
click at [356, 256] on button "Resume" at bounding box center [350, 258] width 41 height 17
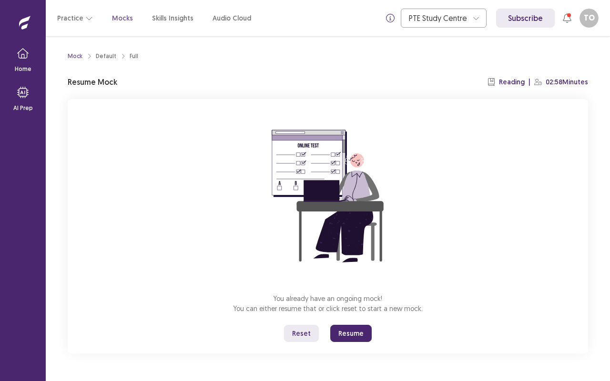
scroll to position [0, 0]
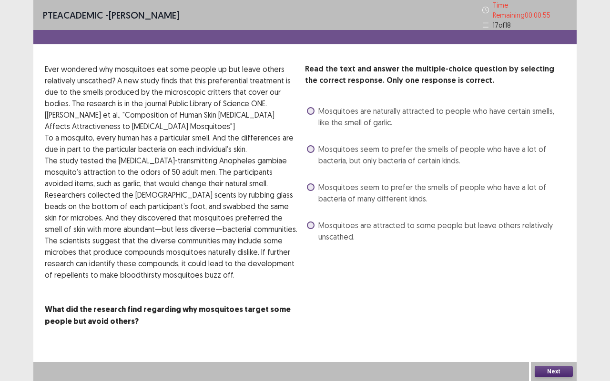
click at [311, 184] on span at bounding box center [311, 188] width 8 height 8
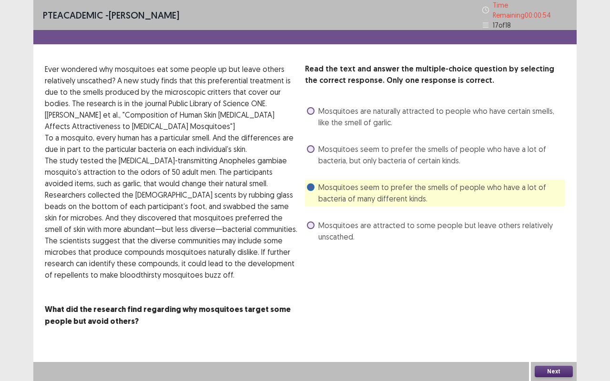
click at [548, 300] on button "Next" at bounding box center [554, 371] width 38 height 11
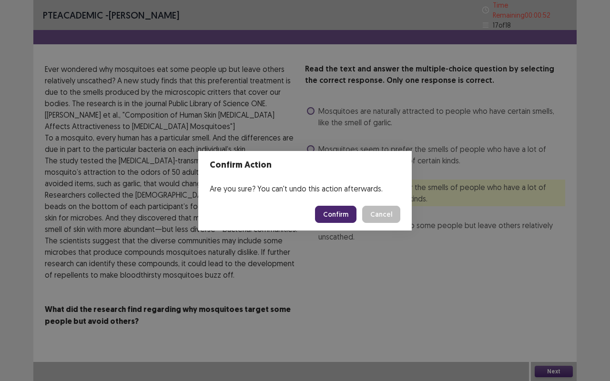
click at [411, 236] on div "Confirm Action Are you sure? You can't undo this action afterwards. Confirm Can…" at bounding box center [305, 190] width 610 height 381
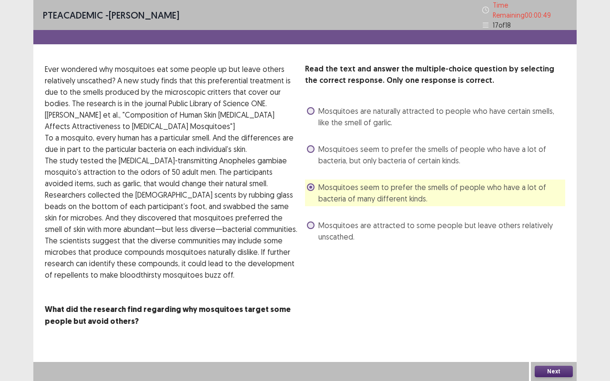
click at [311, 184] on span at bounding box center [311, 188] width 8 height 8
click at [559, 300] on button "Next" at bounding box center [554, 371] width 38 height 11
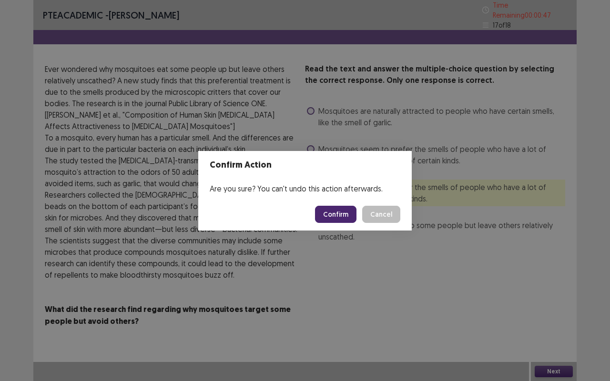
click at [334, 215] on button "Confirm" at bounding box center [335, 214] width 41 height 17
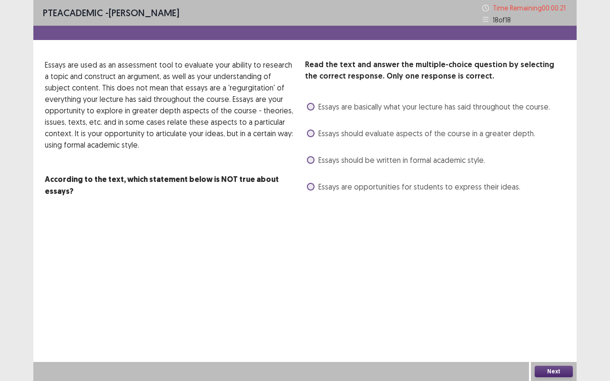
click at [486, 300] on div "PTE academic - [PERSON_NAME] Time Remaining 00 : 00 : 21 18 of 18 Read the text…" at bounding box center [304, 190] width 543 height 381
click at [314, 108] on span at bounding box center [311, 107] width 8 height 8
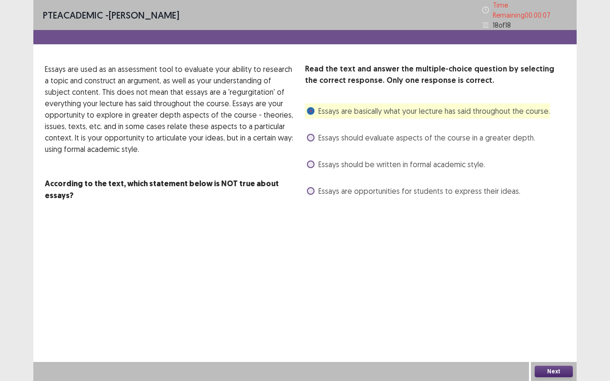
click at [555, 300] on button "Next" at bounding box center [554, 371] width 38 height 11
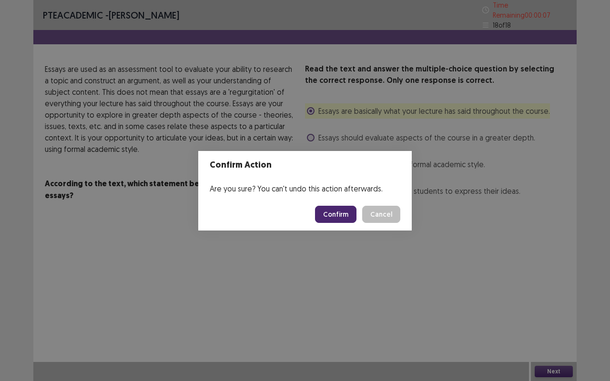
click at [333, 207] on button "Confirm" at bounding box center [335, 214] width 41 height 17
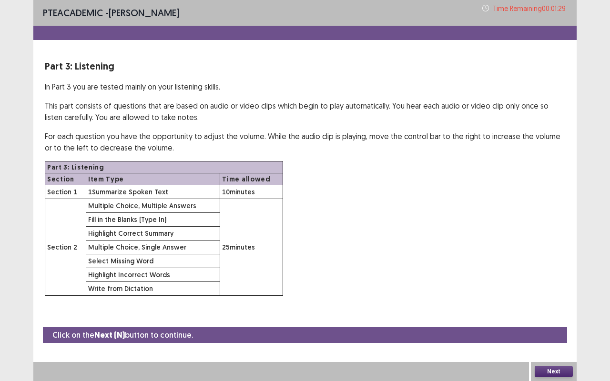
click at [552, 300] on button "Next" at bounding box center [554, 371] width 38 height 11
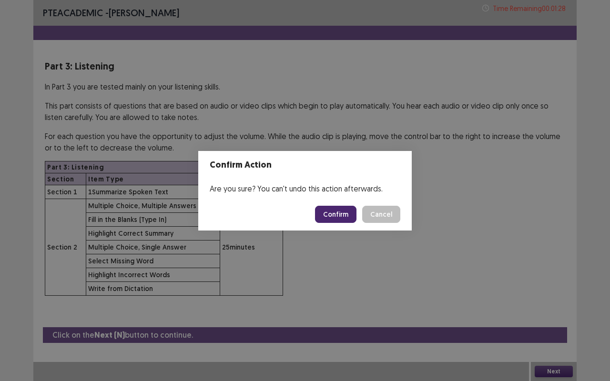
click at [332, 214] on button "Confirm" at bounding box center [335, 214] width 41 height 17
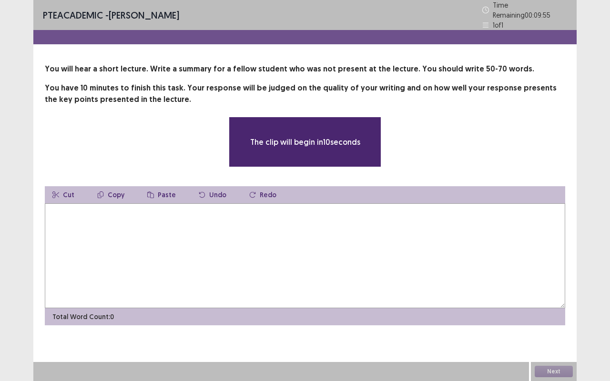
click at [348, 222] on textarea at bounding box center [305, 256] width 521 height 105
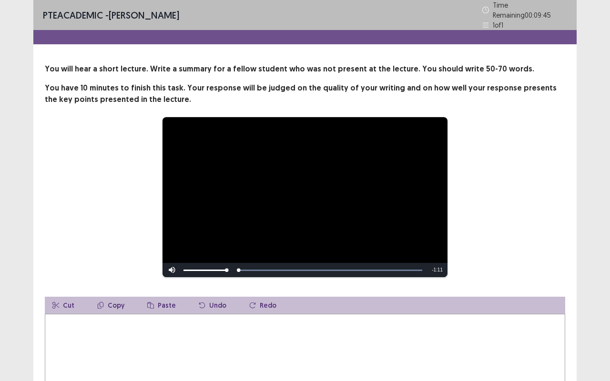
click at [109, 300] on textarea at bounding box center [305, 366] width 521 height 105
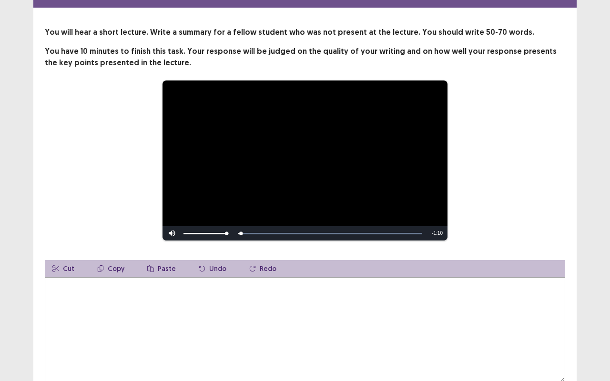
scroll to position [40, 0]
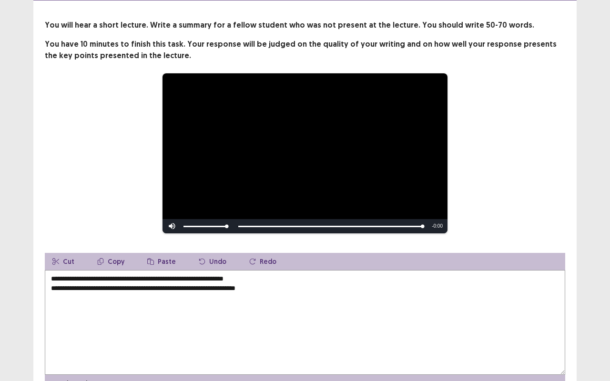
click at [60, 279] on textarea "**********" at bounding box center [305, 322] width 521 height 105
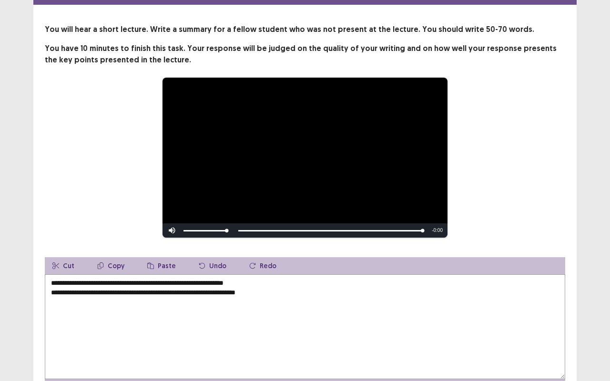
click at [51, 276] on textarea "**********" at bounding box center [305, 327] width 521 height 105
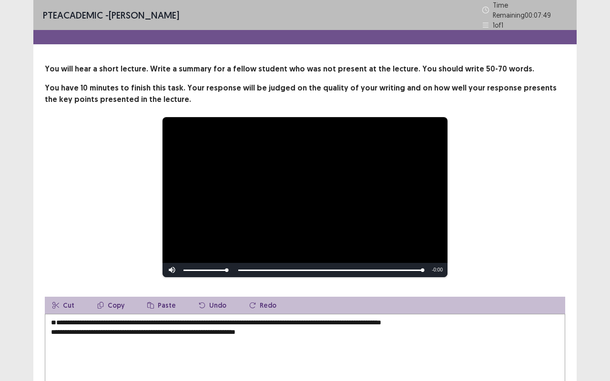
click at [213, 300] on textarea "**********" at bounding box center [305, 366] width 521 height 105
click at [215, 300] on textarea "**********" at bounding box center [305, 366] width 521 height 105
click at [269, 300] on textarea "**********" at bounding box center [305, 366] width 521 height 105
click at [266, 300] on textarea "**********" at bounding box center [305, 366] width 521 height 105
click at [260, 300] on textarea "**********" at bounding box center [305, 366] width 521 height 105
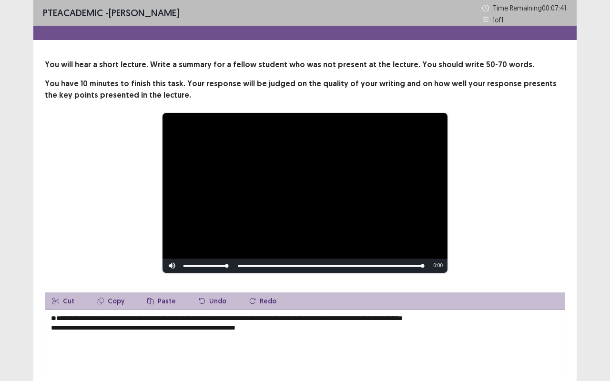
click at [264, 300] on textarea "**********" at bounding box center [305, 362] width 521 height 105
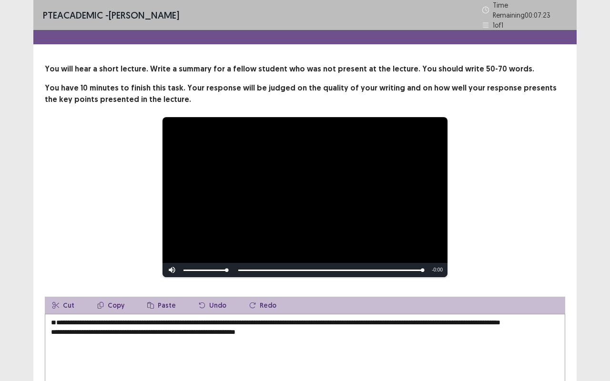
drag, startPoint x: 495, startPoint y: 334, endPoint x: 382, endPoint y: 337, distance: 113.5
click at [382, 300] on textarea "**********" at bounding box center [305, 366] width 521 height 105
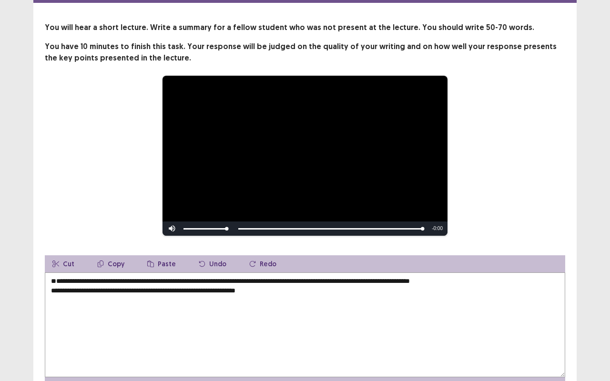
scroll to position [92, 0]
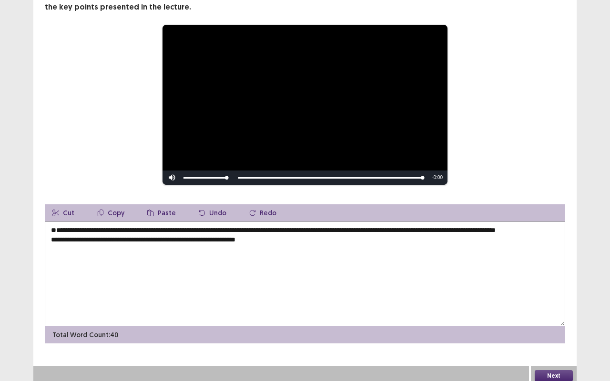
drag, startPoint x: 548, startPoint y: 243, endPoint x: 485, endPoint y: 244, distance: 62.9
click at [485, 244] on textarea "**********" at bounding box center [305, 274] width 521 height 105
click at [61, 205] on button "Cut" at bounding box center [63, 213] width 37 height 17
click at [211, 209] on button "Undo" at bounding box center [212, 213] width 43 height 17
drag, startPoint x: 483, startPoint y: 243, endPoint x: 97, endPoint y: 250, distance: 386.2
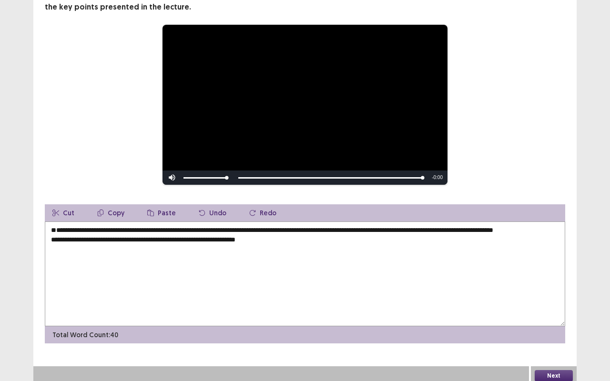
click at [97, 250] on textarea "**********" at bounding box center [305, 274] width 521 height 105
click at [67, 207] on button "Cut" at bounding box center [63, 213] width 37 height 17
click at [57, 257] on textarea "**********" at bounding box center [305, 274] width 521 height 105
click at [543, 245] on textarea "**********" at bounding box center [305, 274] width 521 height 105
click at [547, 241] on textarea "**********" at bounding box center [305, 274] width 521 height 105
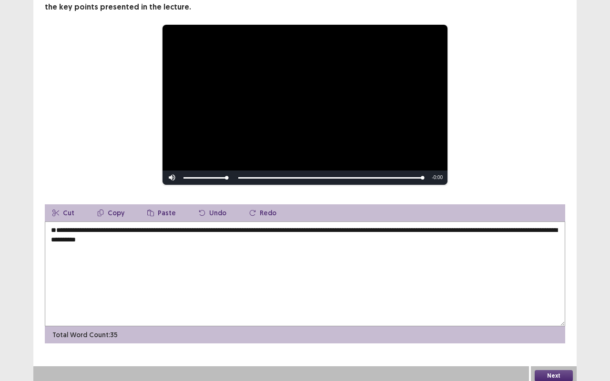
click at [524, 241] on textarea "**********" at bounding box center [305, 274] width 521 height 105
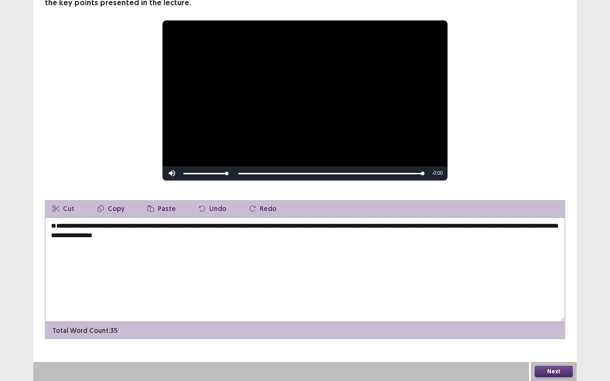
click at [75, 253] on textarea "**********" at bounding box center [305, 269] width 521 height 105
click at [70, 254] on textarea "**********" at bounding box center [305, 269] width 521 height 105
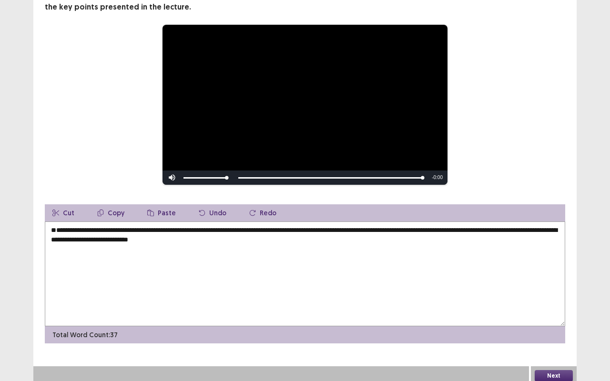
click at [261, 252] on textarea "**********" at bounding box center [305, 274] width 521 height 105
click at [163, 256] on textarea "**********" at bounding box center [305, 274] width 521 height 105
click at [338, 270] on textarea "**********" at bounding box center [305, 274] width 521 height 105
click at [343, 247] on textarea "**********" at bounding box center [305, 274] width 521 height 105
click at [306, 254] on textarea "**********" at bounding box center [305, 274] width 521 height 105
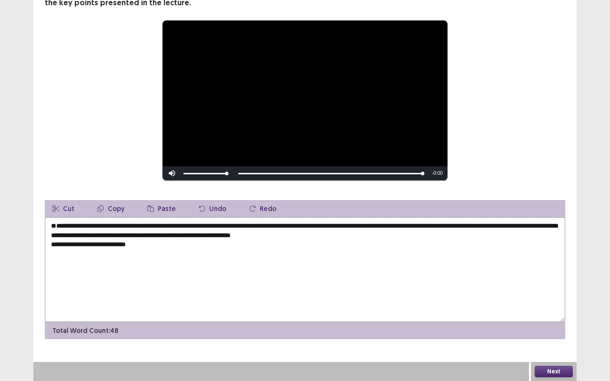
drag, startPoint x: 49, startPoint y: 264, endPoint x: 131, endPoint y: 272, distance: 82.4
click at [131, 272] on textarea "**********" at bounding box center [305, 269] width 521 height 105
click at [66, 209] on button "Cut" at bounding box center [63, 208] width 37 height 17
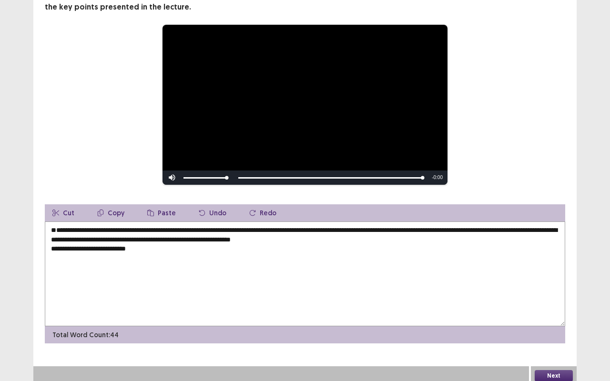
click at [207, 255] on textarea "**********" at bounding box center [305, 274] width 521 height 105
paste textarea
click at [158, 208] on button "Paste" at bounding box center [162, 213] width 44 height 17
click at [207, 255] on textarea "**********" at bounding box center [305, 274] width 521 height 105
click at [162, 214] on button "Paste" at bounding box center [162, 213] width 44 height 17
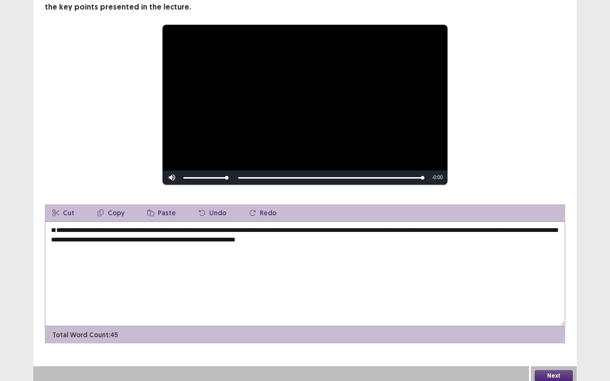
click at [207, 254] on textarea "**********" at bounding box center [305, 274] width 521 height 105
click at [162, 210] on button "Paste" at bounding box center [162, 213] width 44 height 17
click at [207, 254] on textarea "**********" at bounding box center [305, 274] width 521 height 105
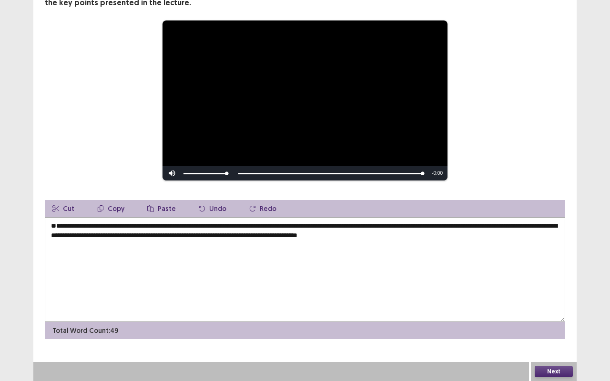
click at [451, 259] on textarea "**********" at bounding box center [305, 269] width 521 height 105
click at [444, 251] on textarea "**********" at bounding box center [305, 269] width 521 height 105
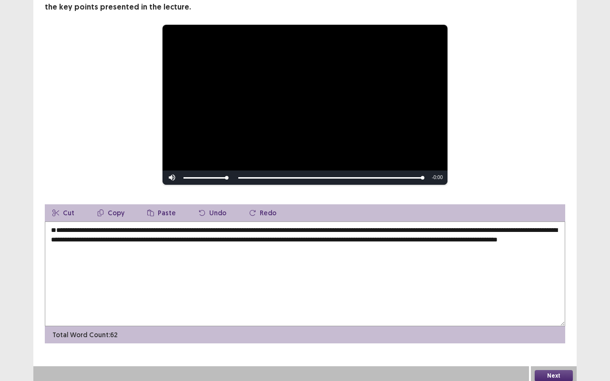
type textarea "**********"
click at [557, 300] on button "Next" at bounding box center [554, 375] width 38 height 11
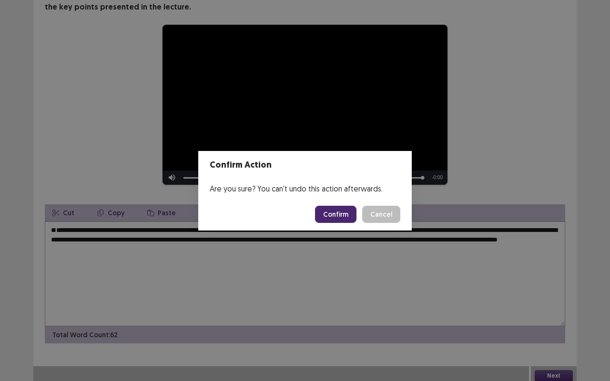
click at [343, 211] on button "Confirm" at bounding box center [335, 214] width 41 height 17
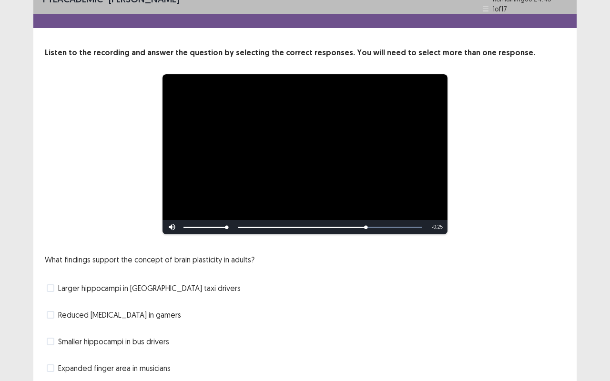
scroll to position [49, 0]
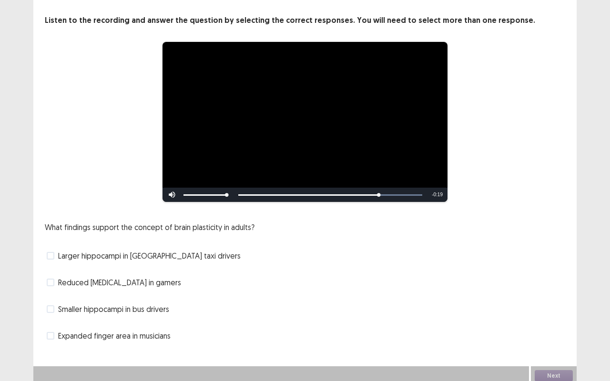
click at [50, 252] on span at bounding box center [51, 256] width 8 height 8
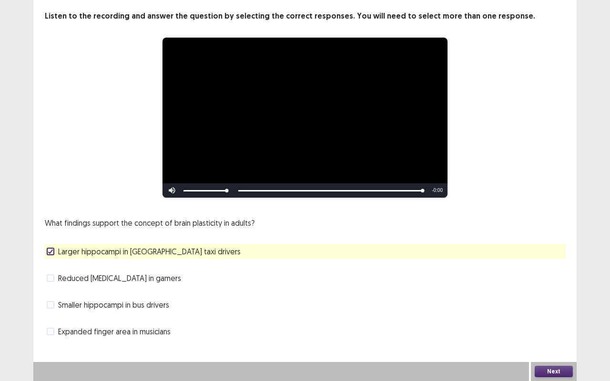
click at [556, 300] on button "Next" at bounding box center [554, 371] width 38 height 11
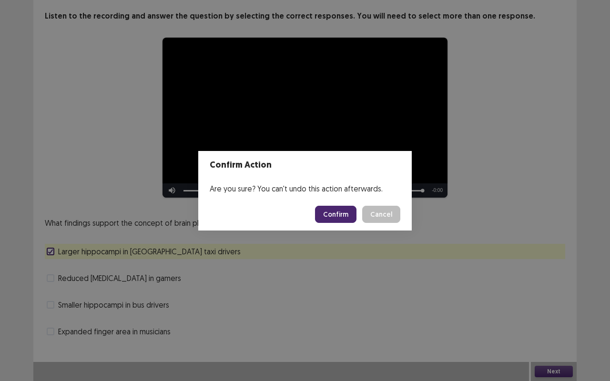
click at [348, 213] on button "Confirm" at bounding box center [335, 214] width 41 height 17
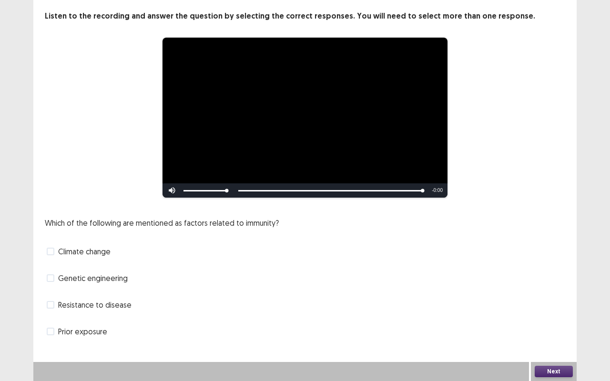
click at [118, 276] on span "Genetic engineering" at bounding box center [93, 278] width 70 height 11
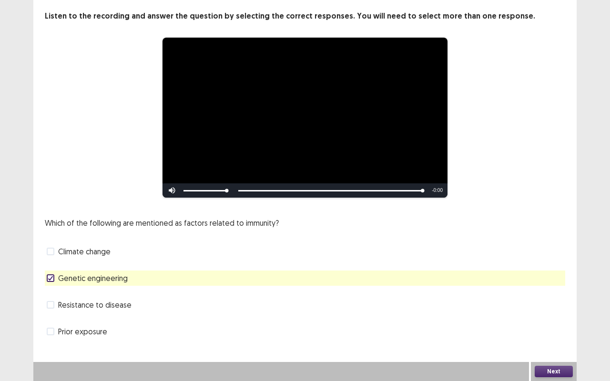
click at [550, 300] on button "Next" at bounding box center [554, 371] width 38 height 11
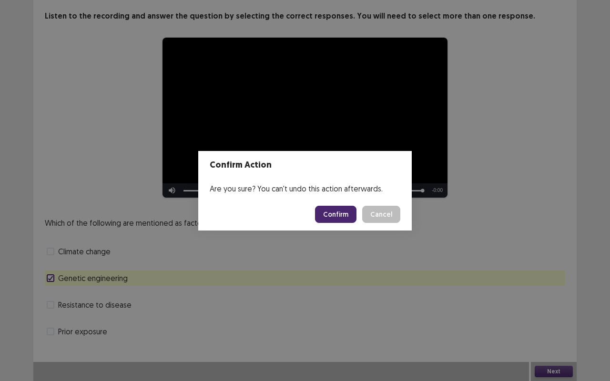
click at [352, 256] on div "Confirm Action Are you sure? You can't undo this action afterwards. Confirm Can…" at bounding box center [305, 190] width 610 height 381
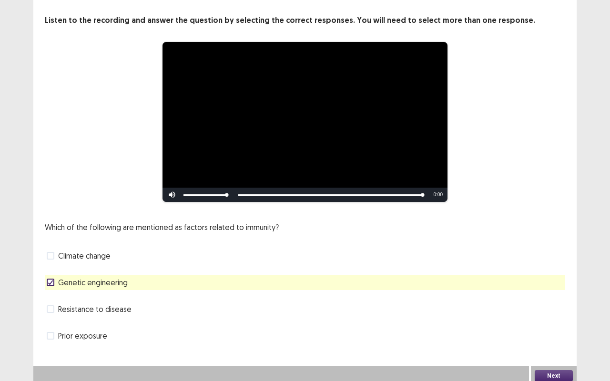
click at [99, 250] on span "Climate change" at bounding box center [84, 255] width 52 height 11
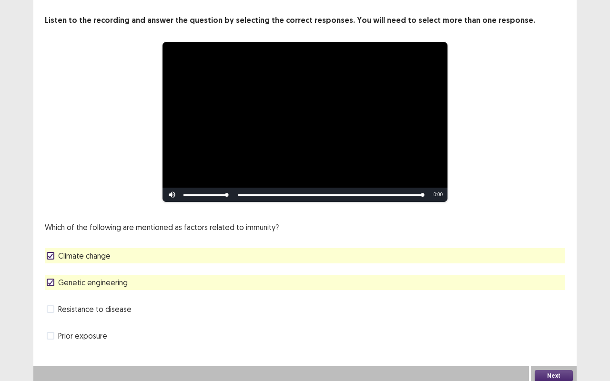
click at [546, 300] on button "Next" at bounding box center [554, 375] width 38 height 11
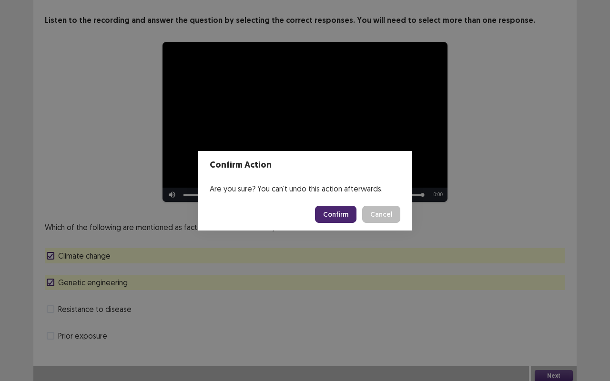
click at [339, 220] on button "Confirm" at bounding box center [335, 214] width 41 height 17
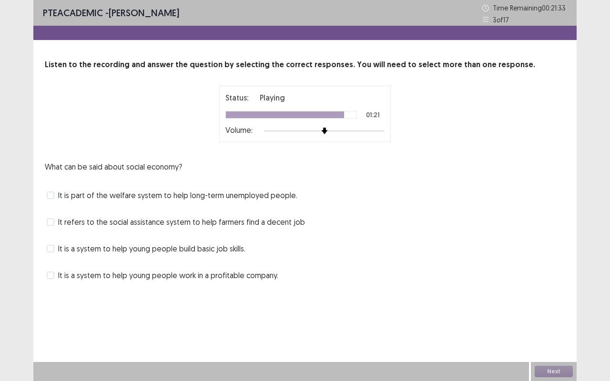
click at [64, 222] on span "It refers to the social assistance system to help farmers find a decent job" at bounding box center [181, 221] width 247 height 11
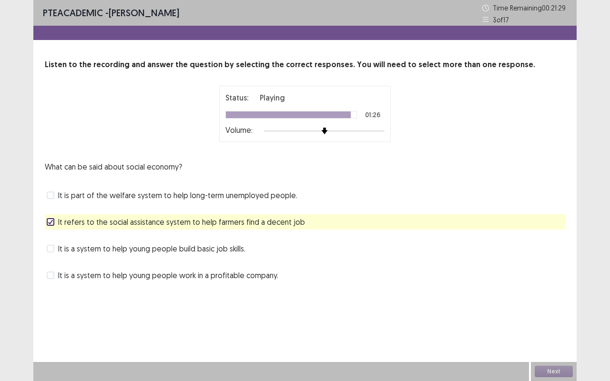
click at [49, 193] on span at bounding box center [51, 196] width 8 height 8
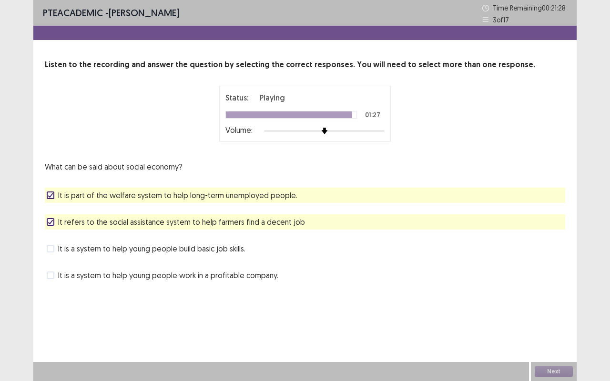
click at [51, 220] on icon at bounding box center [51, 222] width 6 height 5
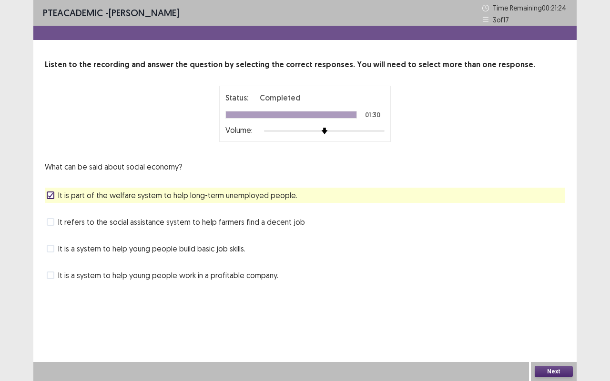
click at [52, 248] on span at bounding box center [51, 249] width 8 height 8
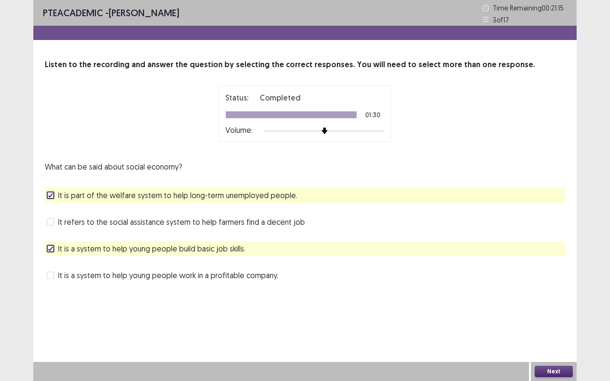
click at [553, 300] on button "Next" at bounding box center [554, 371] width 38 height 11
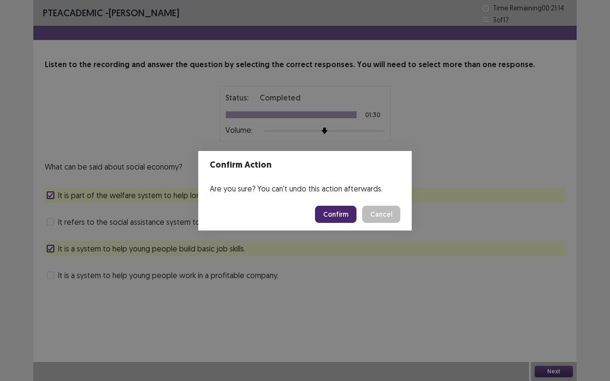
click at [346, 211] on button "Confirm" at bounding box center [335, 214] width 41 height 17
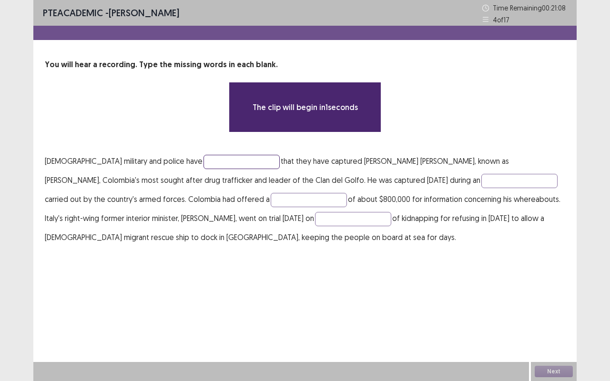
click at [236, 155] on input "text" at bounding box center [242, 162] width 76 height 14
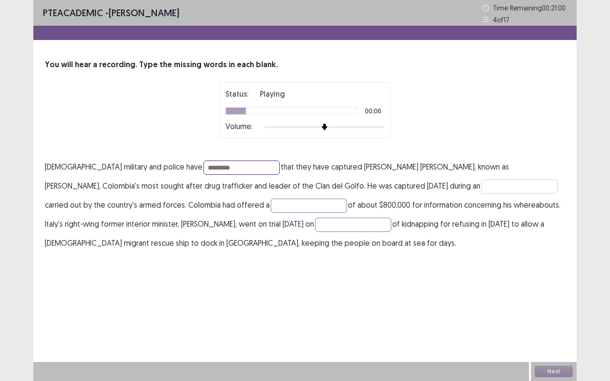
type input "*********"
click at [482, 182] on input "text" at bounding box center [520, 187] width 76 height 14
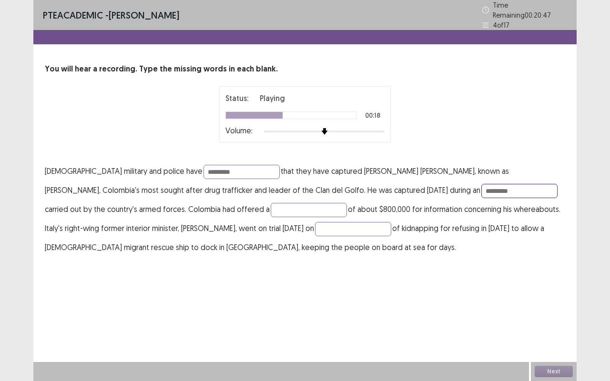
type input "*********"
click at [271, 207] on input "text" at bounding box center [309, 210] width 76 height 14
type input "******"
click at [315, 224] on input "text" at bounding box center [353, 229] width 76 height 14
click at [248, 216] on p "[DEMOGRAPHIC_DATA] military and police have ********* that they have captured […" at bounding box center [305, 209] width 521 height 95
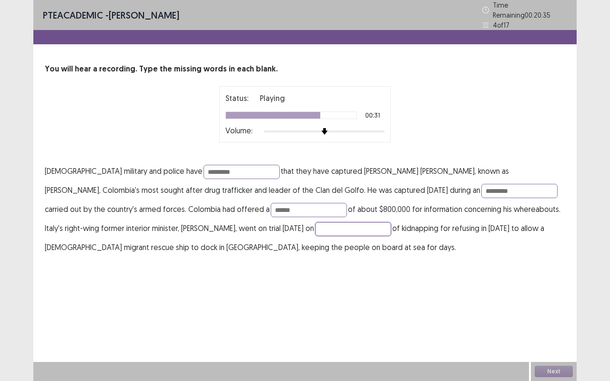
click at [315, 224] on input "text" at bounding box center [353, 229] width 76 height 14
type input "*"
type input "*******"
click at [482, 185] on input "*********" at bounding box center [520, 191] width 76 height 14
click at [551, 300] on button "Next" at bounding box center [554, 371] width 38 height 11
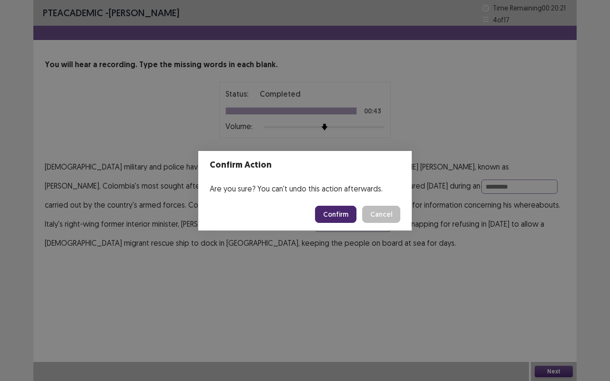
click at [337, 209] on button "Confirm" at bounding box center [335, 214] width 41 height 17
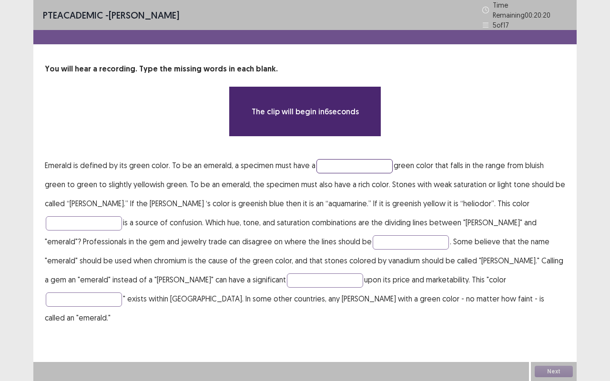
click at [345, 160] on input "text" at bounding box center [355, 166] width 76 height 14
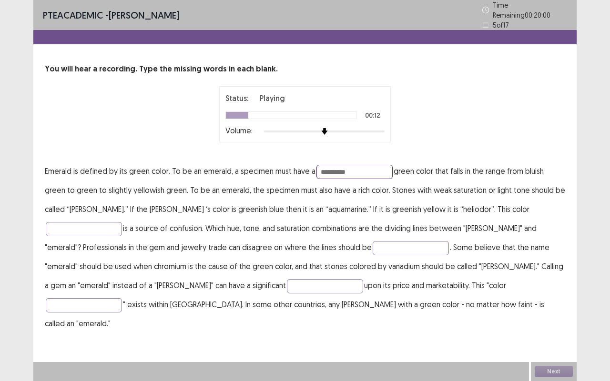
click at [339, 165] on input "**********" at bounding box center [355, 172] width 76 height 14
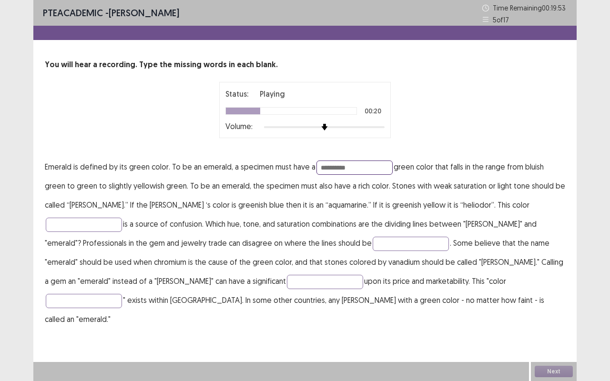
type input "**********"
click at [122, 218] on input "text" at bounding box center [84, 225] width 76 height 14
type input "**********"
click at [287, 231] on p "**********" at bounding box center [305, 243] width 521 height 172
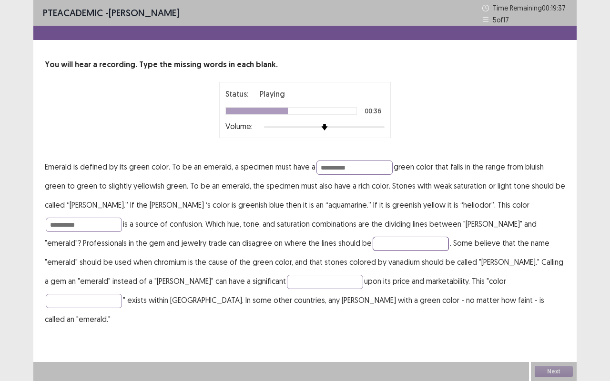
click at [373, 246] on input "text" at bounding box center [411, 244] width 76 height 14
click at [306, 236] on p "**********" at bounding box center [305, 243] width 521 height 172
click at [373, 240] on input "text" at bounding box center [411, 244] width 76 height 14
type input "*****"
click at [287, 280] on input "text" at bounding box center [325, 282] width 76 height 14
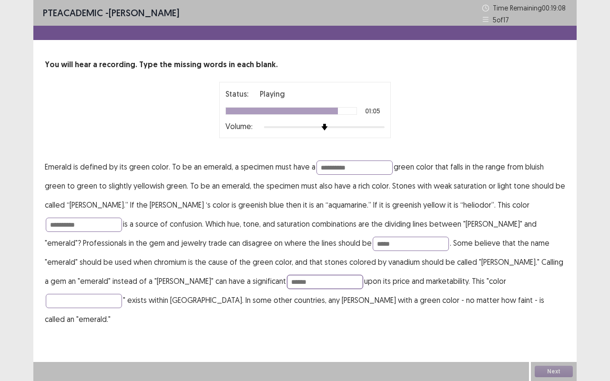
type input "******"
click at [122, 294] on input "text" at bounding box center [84, 301] width 76 height 14
type input "*********"
click at [340, 164] on input "**********" at bounding box center [355, 168] width 76 height 14
type input "**********"
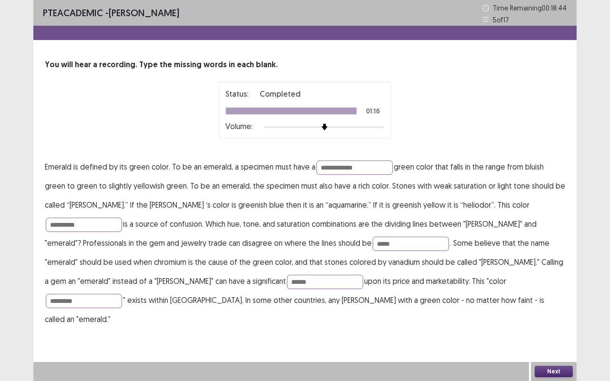
click at [548, 300] on button "Next" at bounding box center [554, 371] width 38 height 11
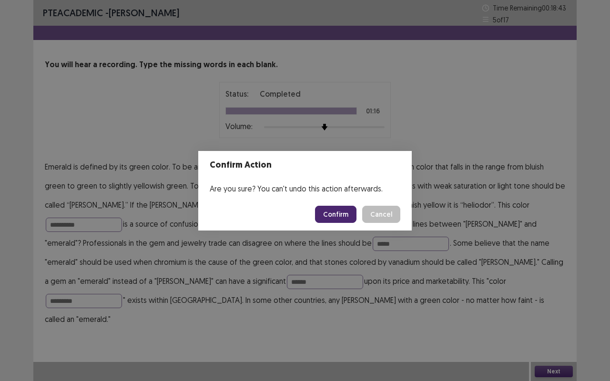
click at [340, 206] on button "Confirm" at bounding box center [335, 214] width 41 height 17
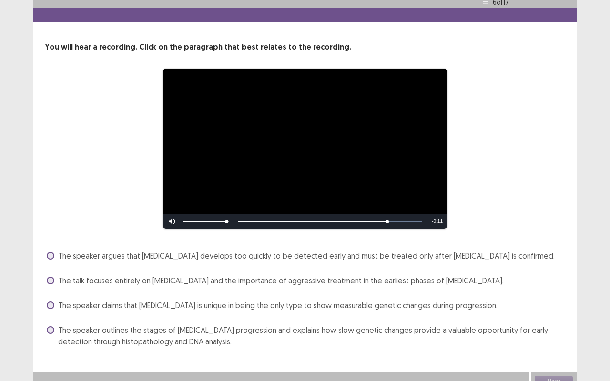
scroll to position [19, 0]
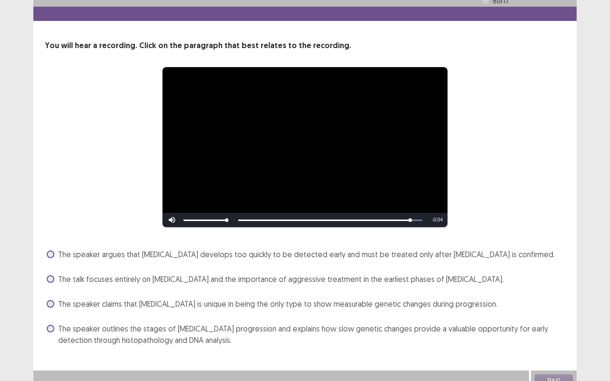
click at [51, 300] on span at bounding box center [51, 329] width 8 height 8
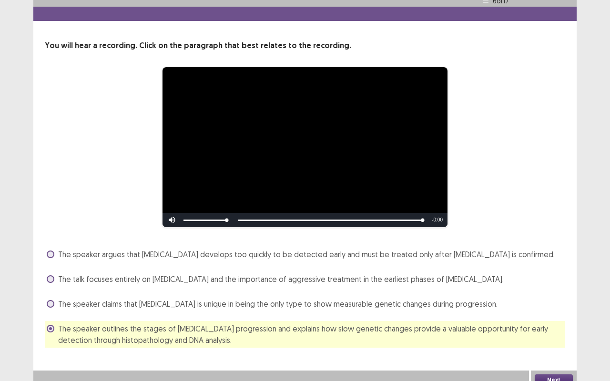
click at [249, 300] on span "The speaker outlines the stages of [MEDICAL_DATA] progression and explains how …" at bounding box center [311, 334] width 507 height 23
click at [551, 300] on button "Next" at bounding box center [554, 380] width 38 height 11
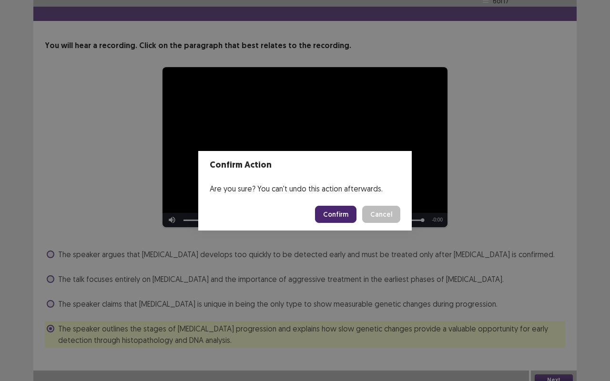
click at [337, 214] on button "Confirm" at bounding box center [335, 214] width 41 height 17
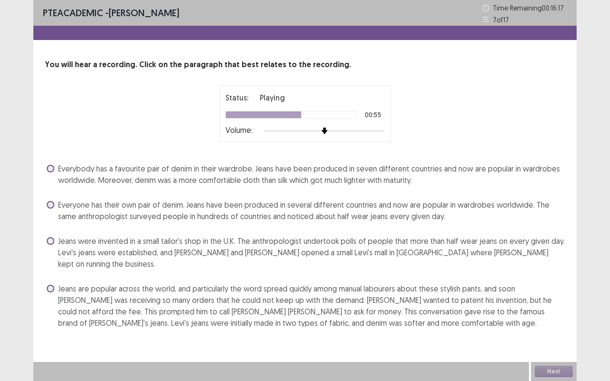
click at [54, 236] on label "Jeans were invented in a small tailor's shop in the U.K. The anthropologist und…" at bounding box center [306, 253] width 519 height 34
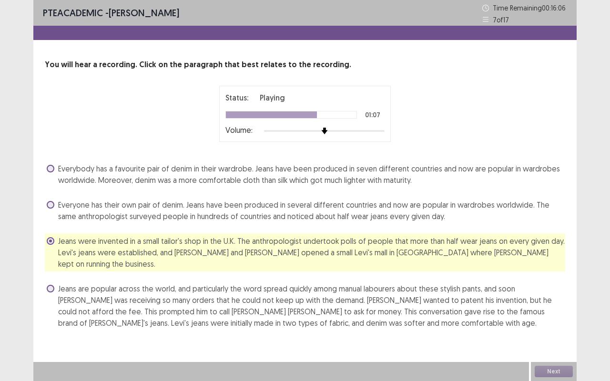
click at [557, 300] on div "Next" at bounding box center [554, 371] width 46 height 19
click at [541, 300] on button "Next" at bounding box center [554, 371] width 38 height 11
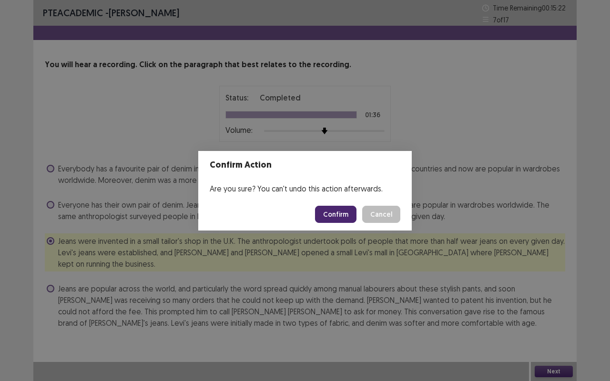
click at [343, 220] on button "Confirm" at bounding box center [335, 214] width 41 height 17
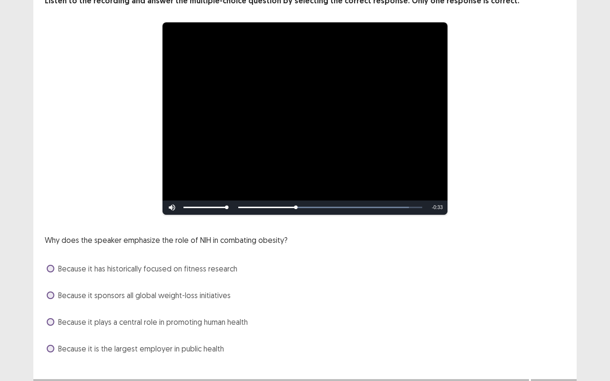
scroll to position [81, 0]
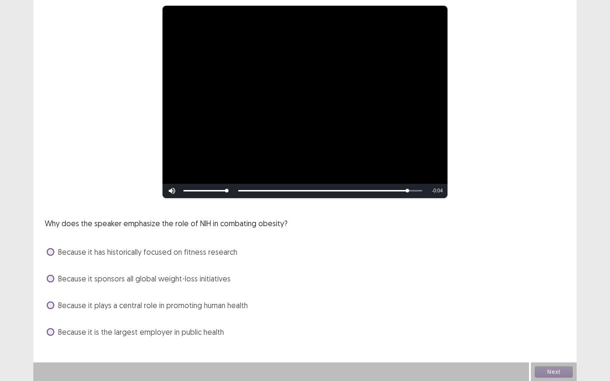
click at [50, 300] on span at bounding box center [51, 306] width 8 height 8
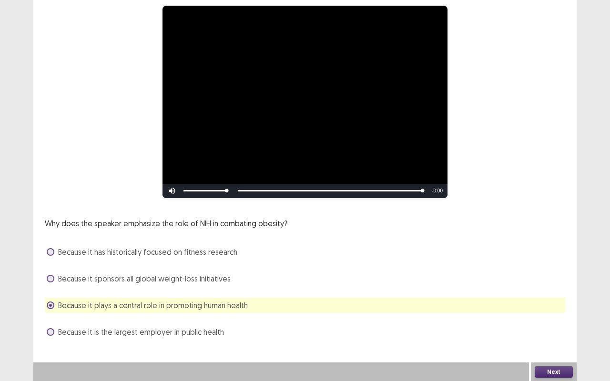
click at [551, 300] on button "Next" at bounding box center [554, 372] width 38 height 11
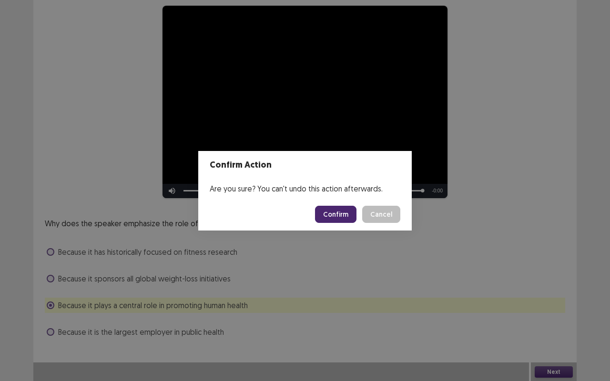
click at [344, 214] on button "Confirm" at bounding box center [335, 214] width 41 height 17
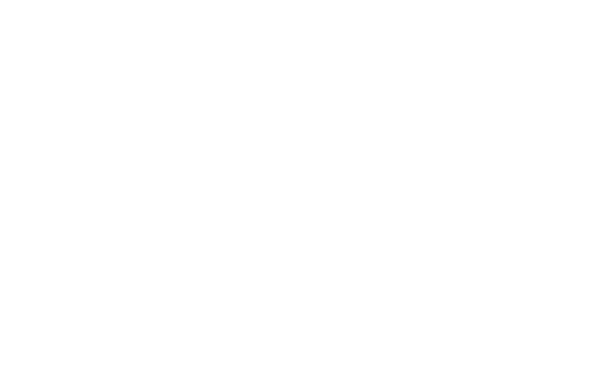
scroll to position [0, 0]
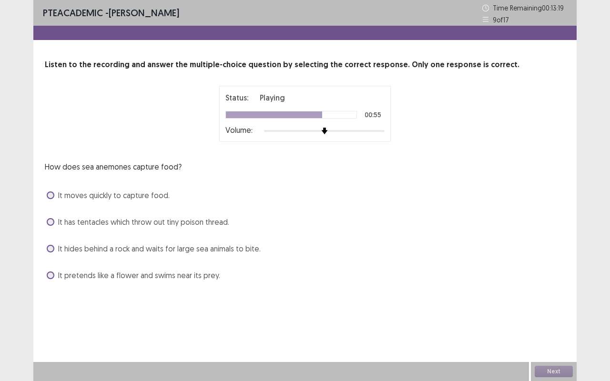
click at [50, 222] on span at bounding box center [51, 222] width 8 height 8
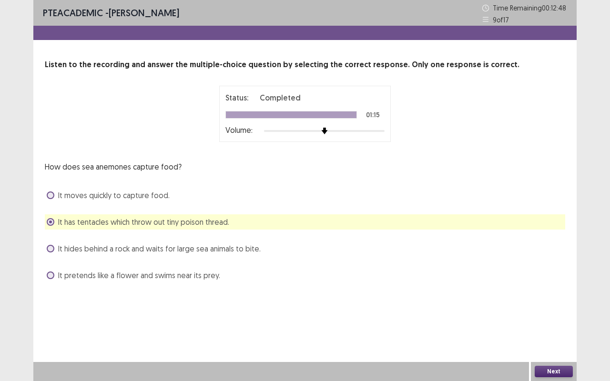
click at [555, 300] on button "Next" at bounding box center [554, 371] width 38 height 11
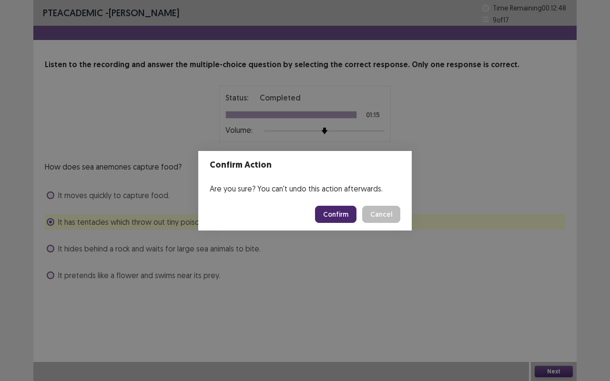
click at [330, 215] on button "Confirm" at bounding box center [335, 214] width 41 height 17
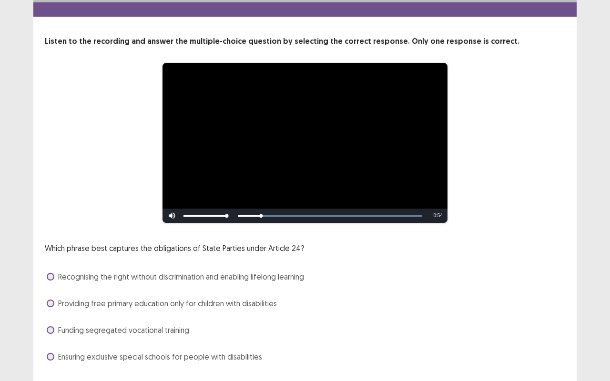
scroll to position [49, 0]
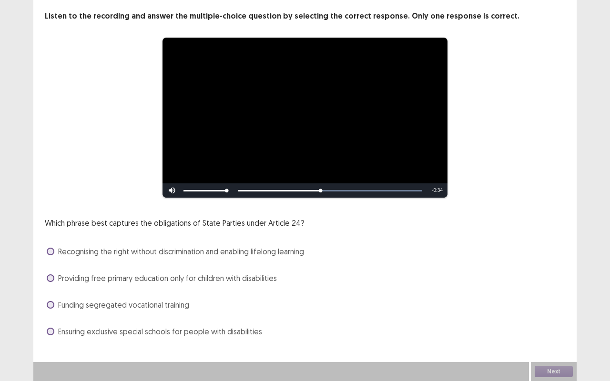
click at [55, 247] on label "Recognising the right without discrimination and enabling lifelong learning" at bounding box center [175, 251] width 257 height 11
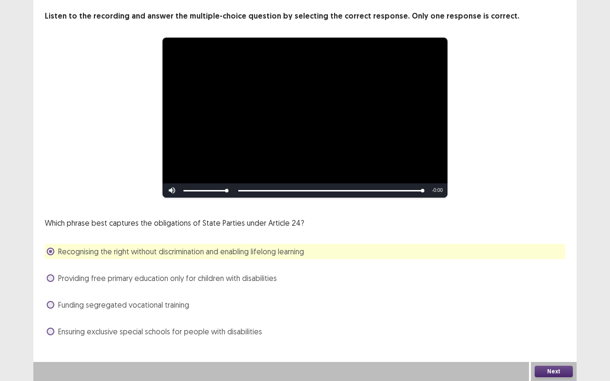
click at [547, 300] on button "Next" at bounding box center [554, 371] width 38 height 11
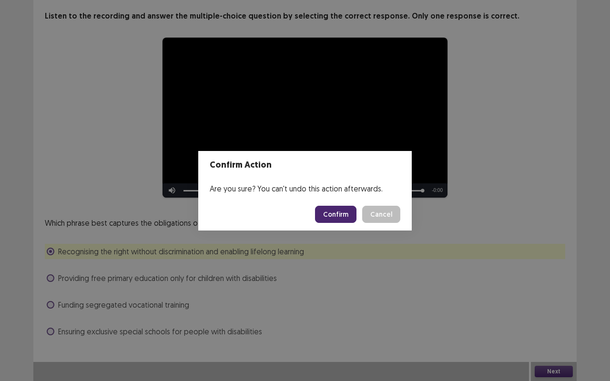
click at [335, 207] on button "Confirm" at bounding box center [335, 214] width 41 height 17
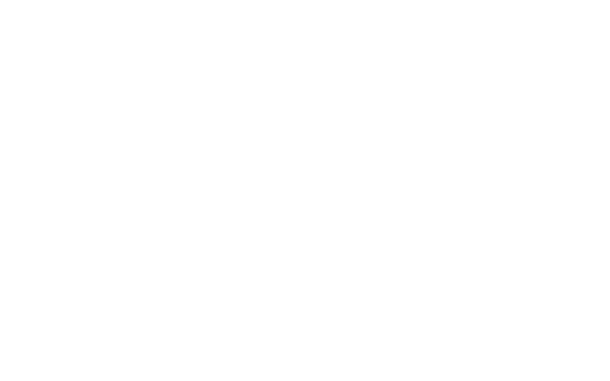
scroll to position [0, 0]
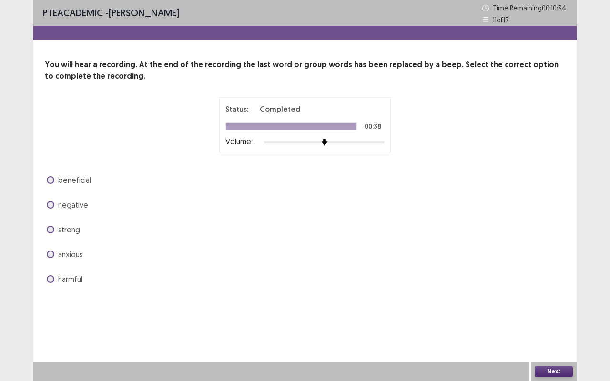
click at [51, 179] on span at bounding box center [51, 180] width 8 height 8
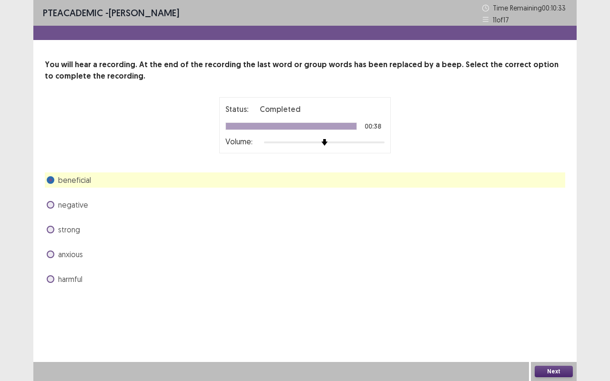
click at [558, 300] on button "Next" at bounding box center [554, 371] width 38 height 11
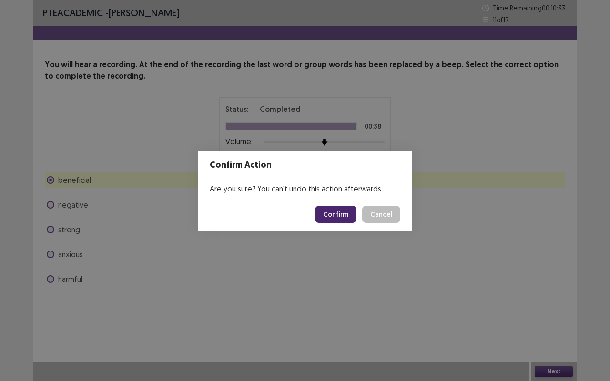
click at [344, 216] on button "Confirm" at bounding box center [335, 214] width 41 height 17
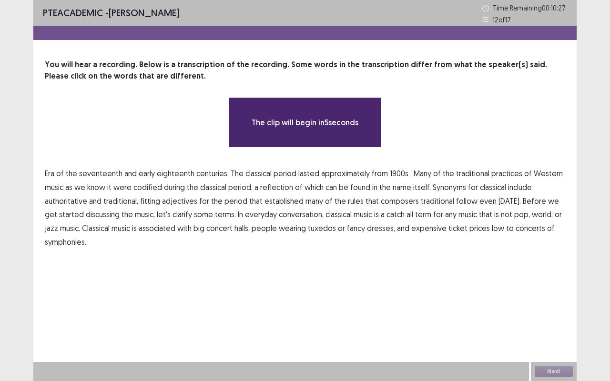
click at [49, 173] on span "Era" at bounding box center [50, 173] width 10 height 11
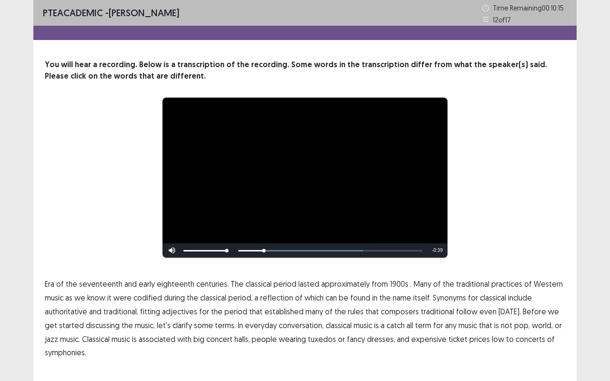
click at [51, 279] on span "Era" at bounding box center [50, 283] width 10 height 11
click at [392, 283] on span "1900s" at bounding box center [399, 283] width 19 height 11
click at [156, 297] on span "codified" at bounding box center [147, 297] width 29 height 11
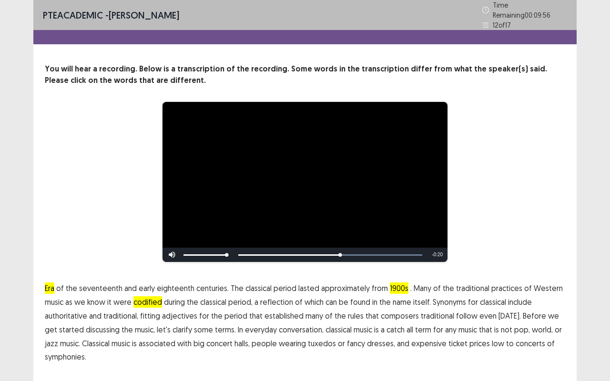
click at [425, 300] on span "traditional" at bounding box center [437, 315] width 33 height 11
click at [492, 300] on span "low" at bounding box center [498, 343] width 12 height 11
click at [54, 300] on span "symphonies." at bounding box center [65, 356] width 41 height 11
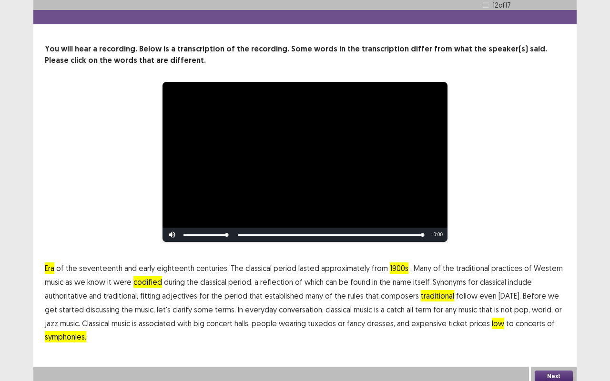
click at [552, 300] on button "Next" at bounding box center [554, 376] width 38 height 11
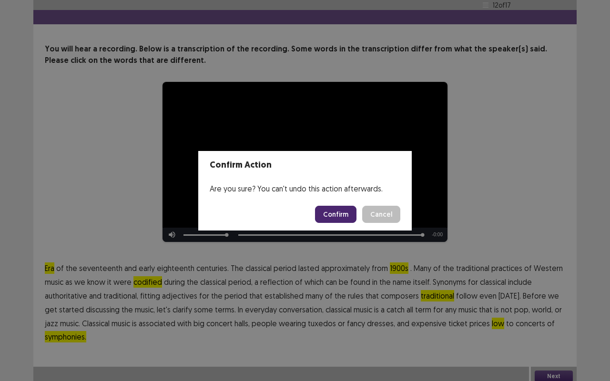
click at [341, 219] on button "Confirm" at bounding box center [335, 214] width 41 height 17
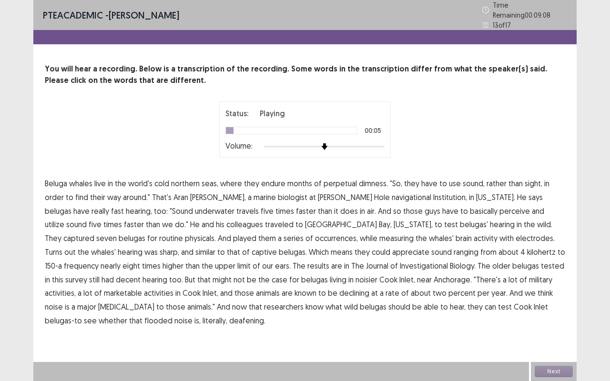
click at [360, 180] on span "dimness." at bounding box center [373, 183] width 29 height 11
click at [315, 235] on span "occurrences," at bounding box center [336, 238] width 43 height 11
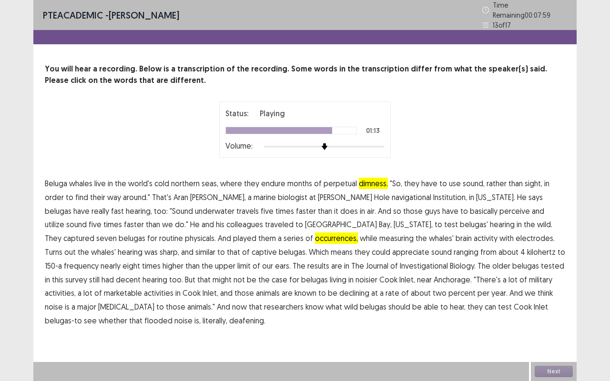
click at [142, 287] on span "marketable" at bounding box center [123, 292] width 38 height 11
click at [173, 300] on span "flooded" at bounding box center [158, 320] width 28 height 11
click at [547, 300] on button "Next" at bounding box center [554, 371] width 38 height 11
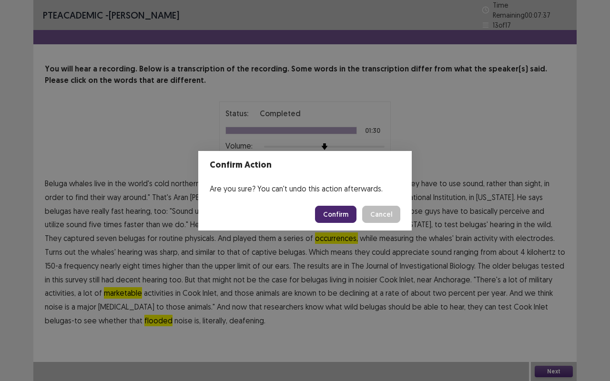
click at [338, 213] on button "Confirm" at bounding box center [335, 214] width 41 height 17
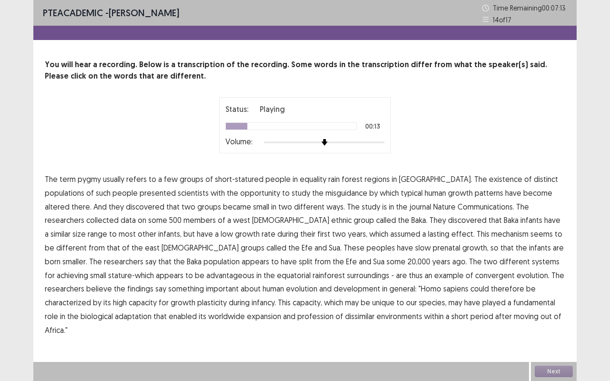
click at [326, 189] on span "misguidance" at bounding box center [347, 192] width 42 height 11
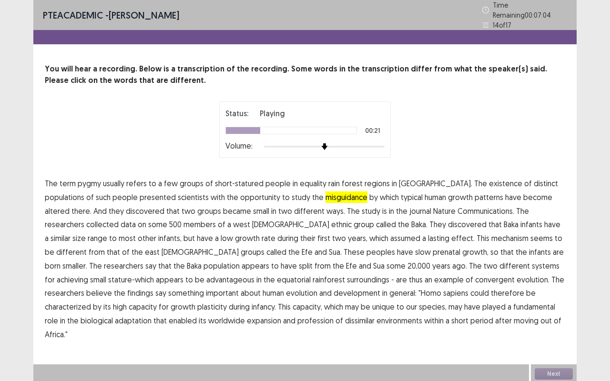
click at [362, 205] on span "study" at bounding box center [371, 210] width 19 height 11
click at [347, 276] on span "surroundings" at bounding box center [368, 279] width 42 height 11
click at [297, 300] on span "profession" at bounding box center [315, 320] width 36 height 11
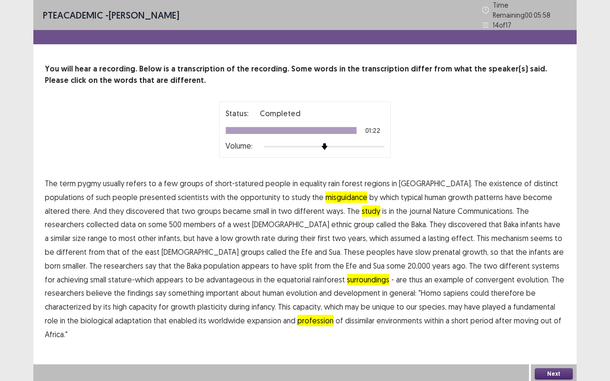
click at [547, 300] on button "Next" at bounding box center [554, 374] width 38 height 11
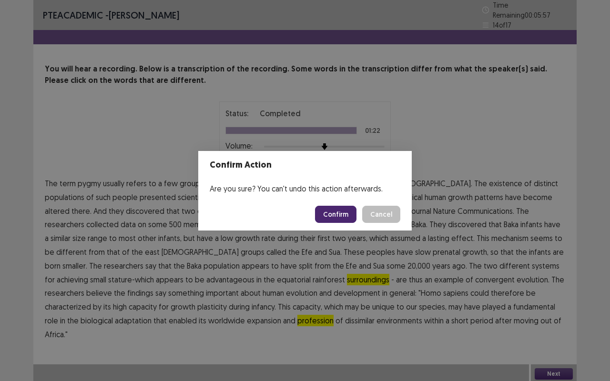
click at [343, 218] on button "Confirm" at bounding box center [335, 214] width 41 height 17
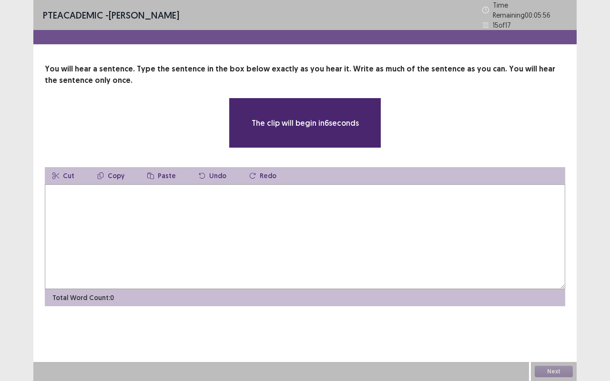
click at [397, 207] on textarea at bounding box center [305, 237] width 521 height 105
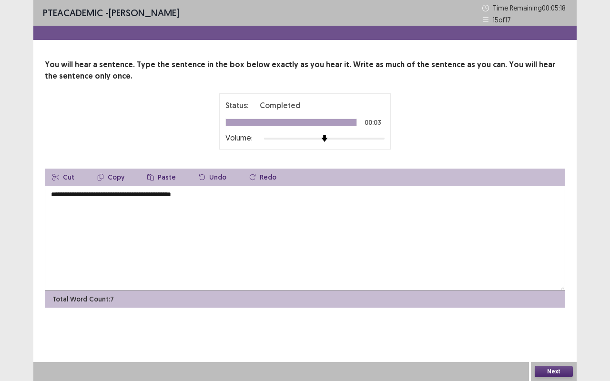
type textarea "**********"
click at [546, 300] on button "Next" at bounding box center [554, 371] width 38 height 11
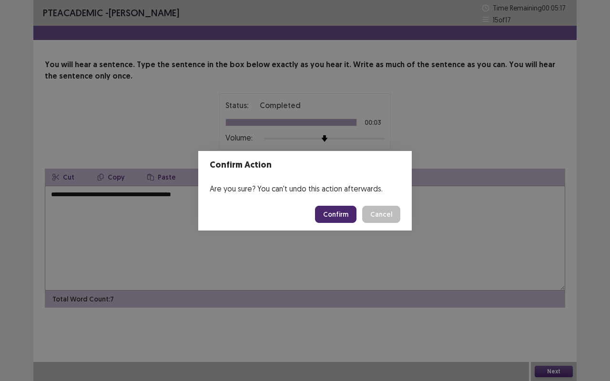
click at [335, 215] on button "Confirm" at bounding box center [335, 214] width 41 height 17
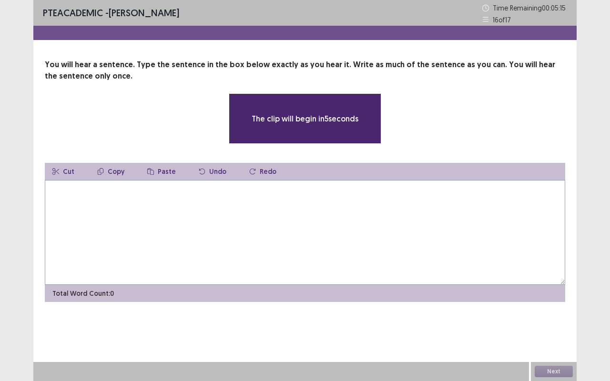
click at [84, 225] on textarea at bounding box center [305, 232] width 521 height 105
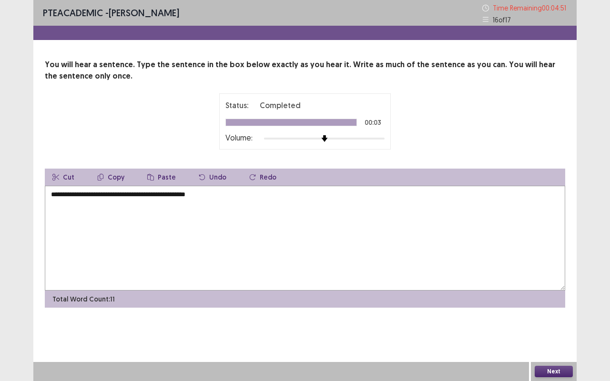
click at [55, 192] on textarea "**********" at bounding box center [305, 238] width 521 height 105
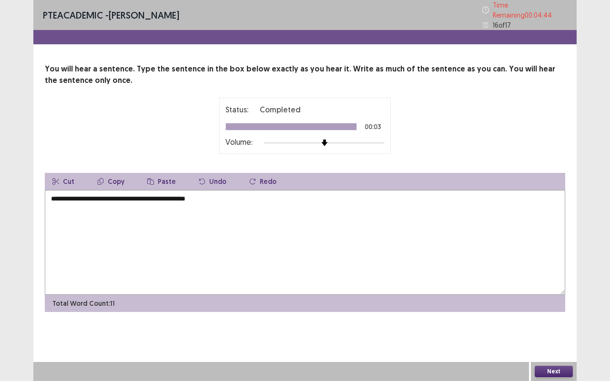
click at [84, 191] on textarea "**********" at bounding box center [305, 242] width 521 height 105
click at [80, 191] on textarea "**********" at bounding box center [305, 242] width 521 height 105
type textarea "**********"
click at [544, 300] on button "Next" at bounding box center [554, 371] width 38 height 11
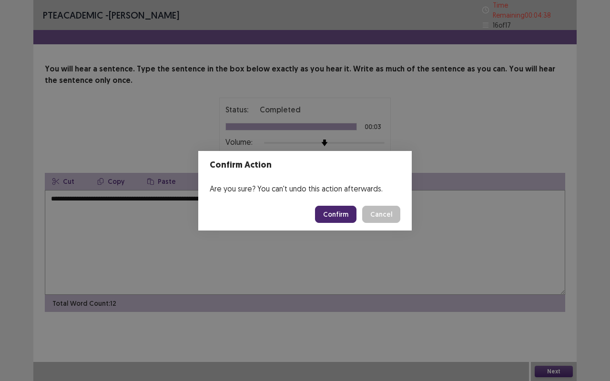
click at [338, 216] on button "Confirm" at bounding box center [335, 214] width 41 height 17
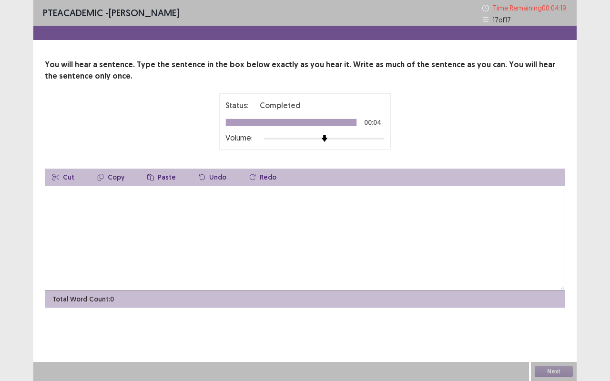
click at [335, 219] on textarea at bounding box center [305, 238] width 521 height 105
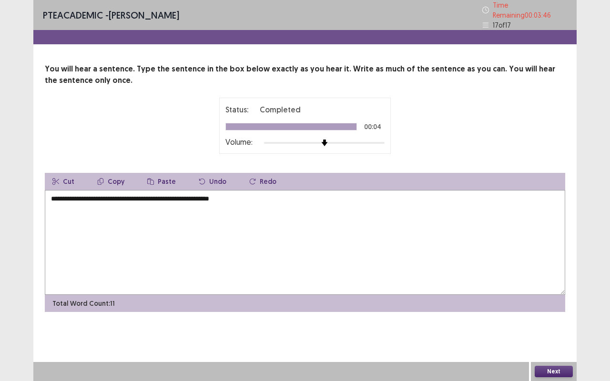
type textarea "**********"
click at [547, 300] on button "Next" at bounding box center [554, 371] width 38 height 11
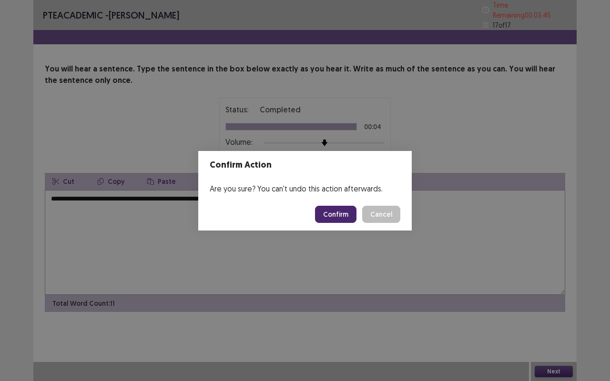
click at [344, 214] on button "Confirm" at bounding box center [335, 214] width 41 height 17
